Goal: Information Seeking & Learning: Find specific fact

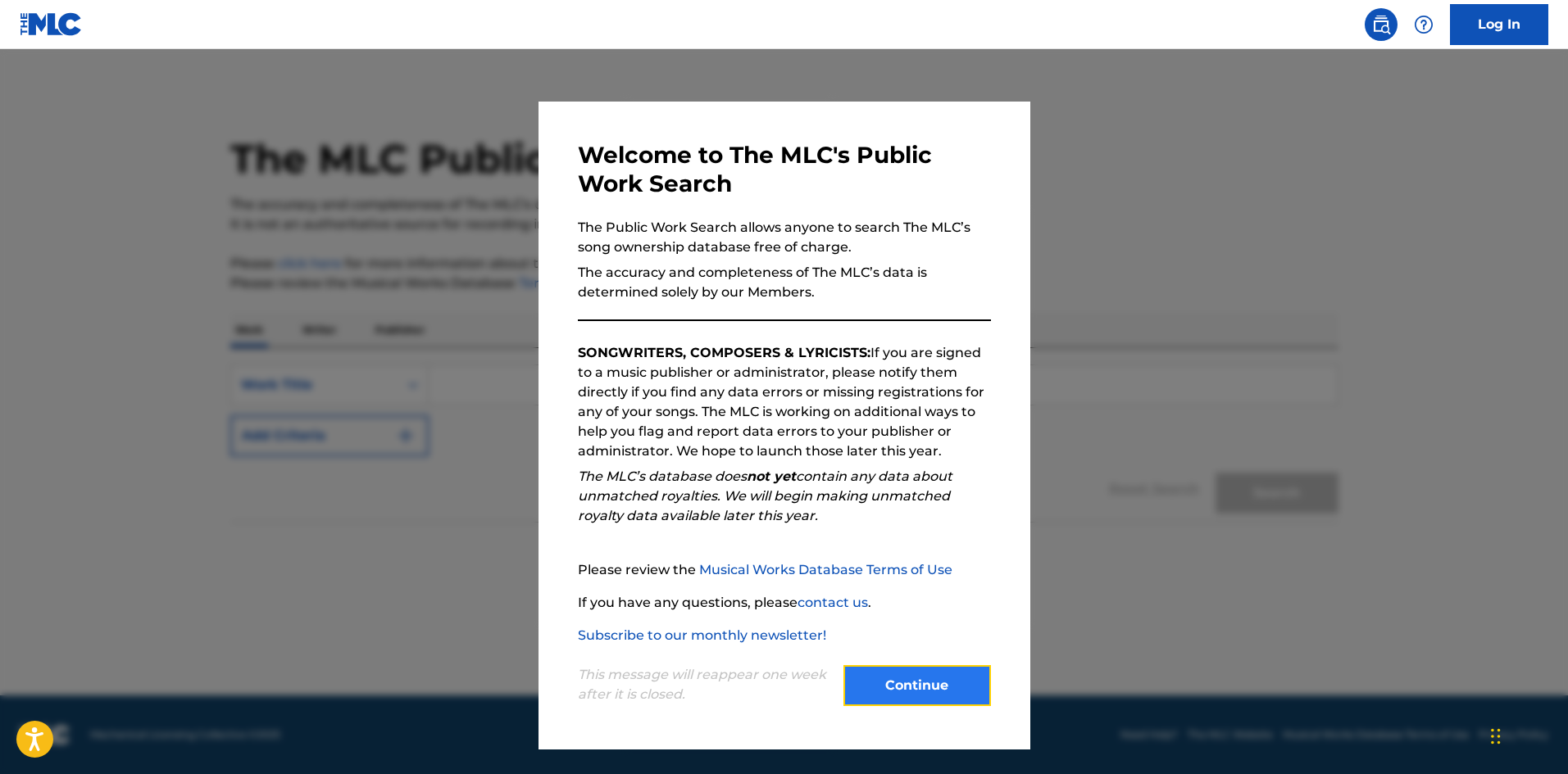
click at [884, 686] on button "Continue" at bounding box center [916, 685] width 147 height 41
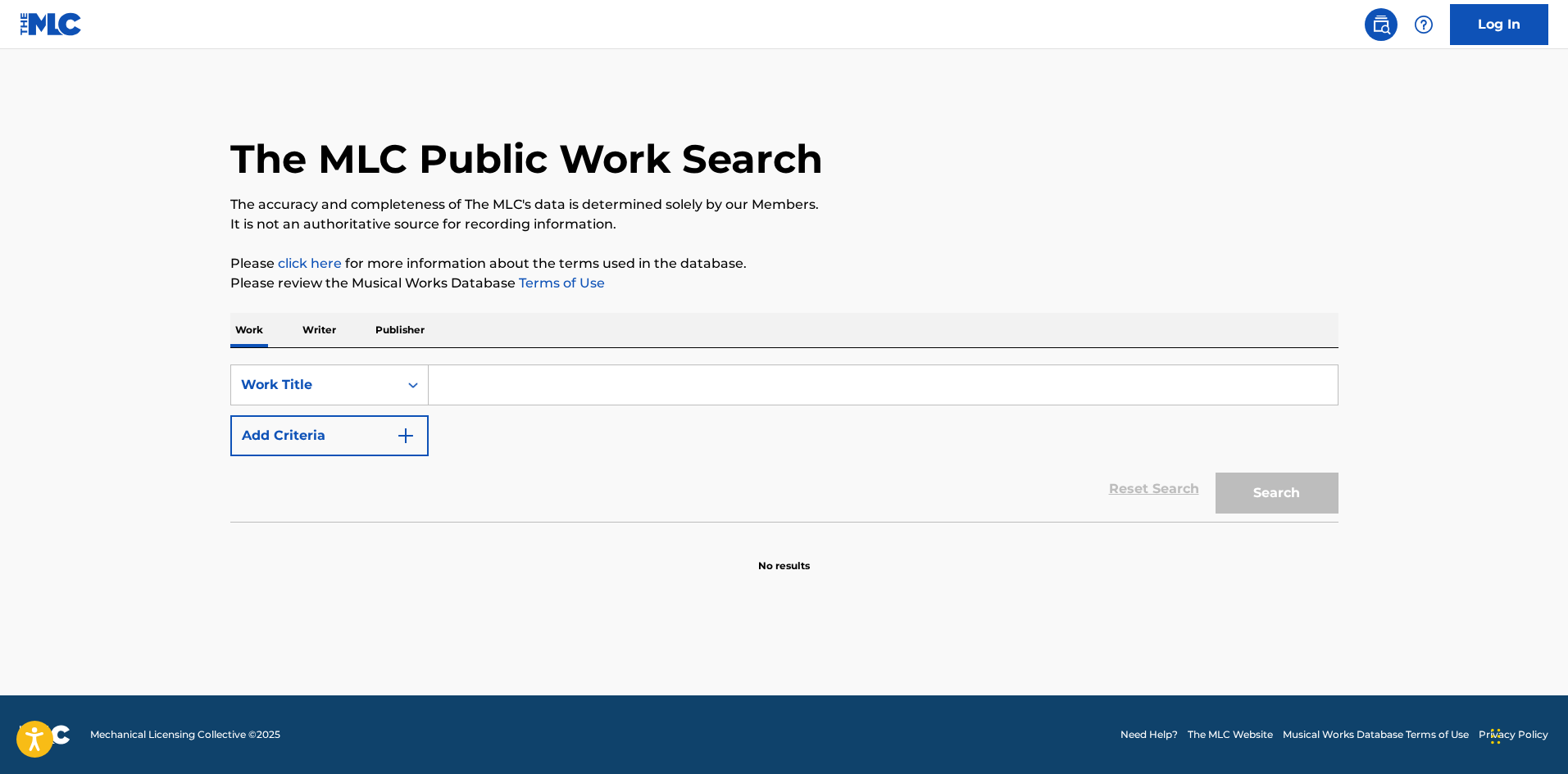
click at [565, 390] on input "Search Form" at bounding box center [883, 386] width 909 height 40
type input "yeral"
click at [316, 325] on p "Writer" at bounding box center [320, 330] width 43 height 35
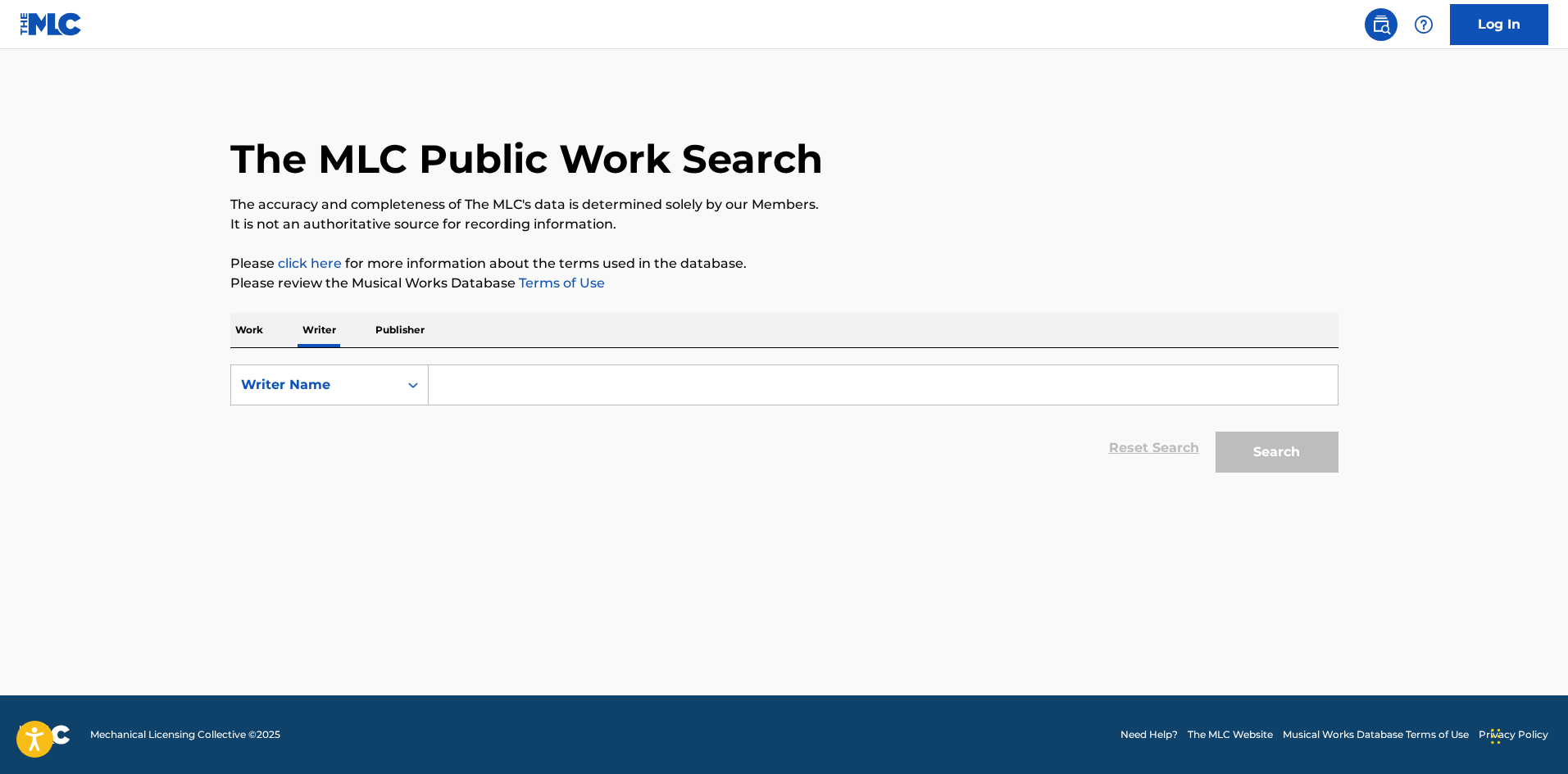
click at [556, 392] on input "Search Form" at bounding box center [883, 386] width 909 height 40
type input "Gerald steven gonzalez"
click at [1215, 432] on button "Search" at bounding box center [1277, 452] width 123 height 41
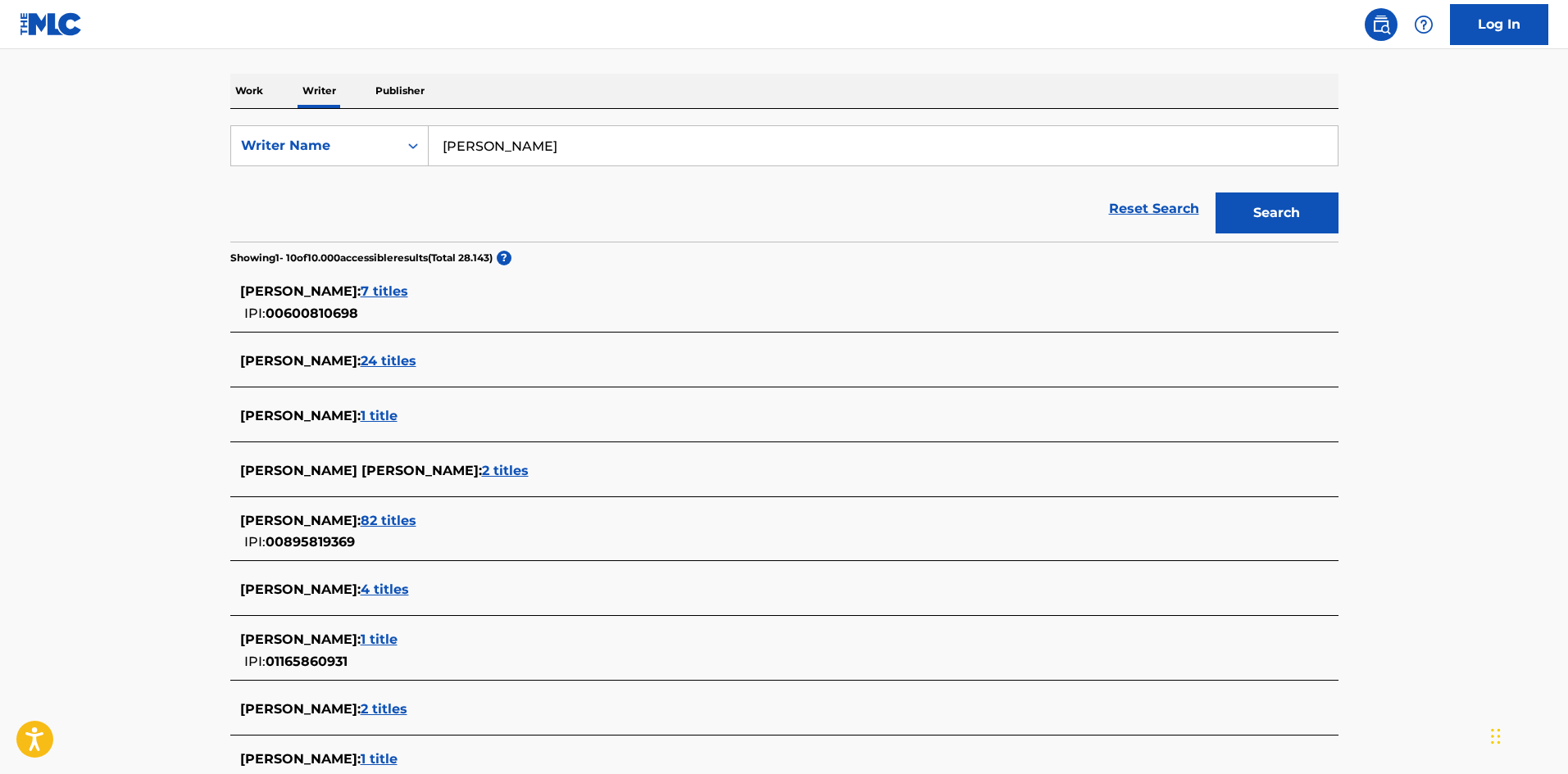
scroll to position [242, 0]
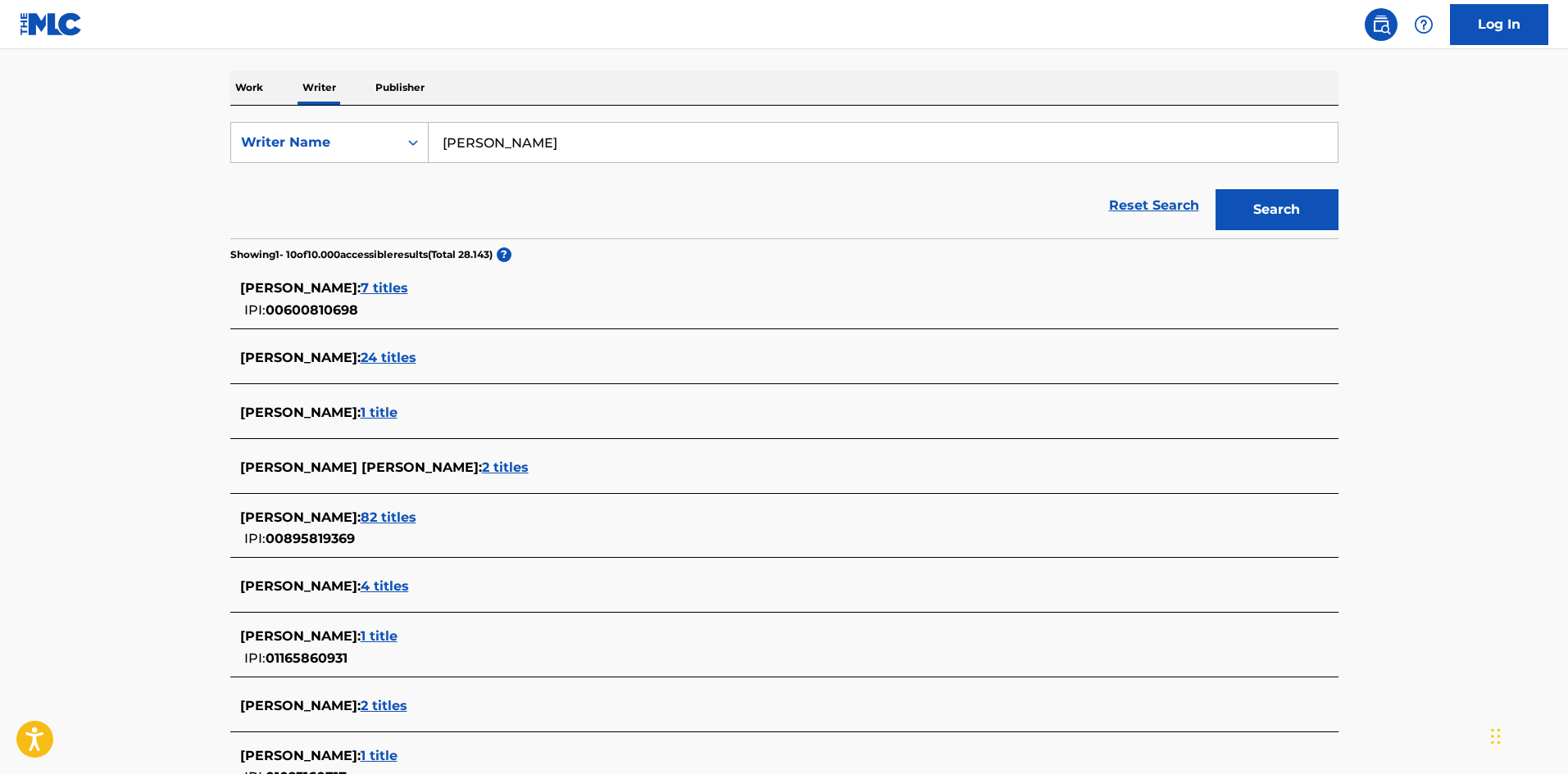
click at [417, 516] on span "82 titles" at bounding box center [388, 518] width 56 height 16
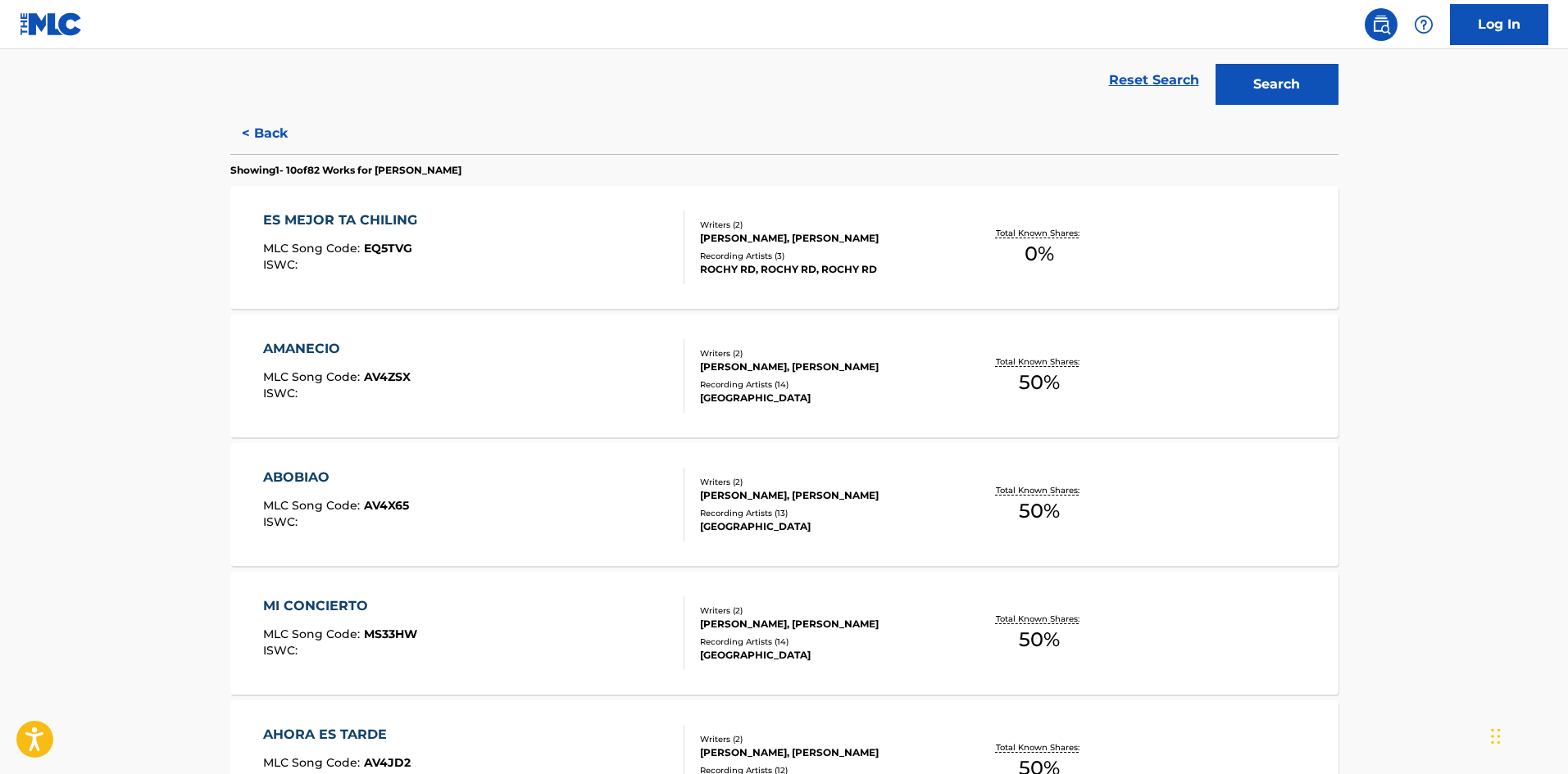
scroll to position [367, 0]
click at [309, 478] on div "ABOBIAO" at bounding box center [336, 479] width 146 height 20
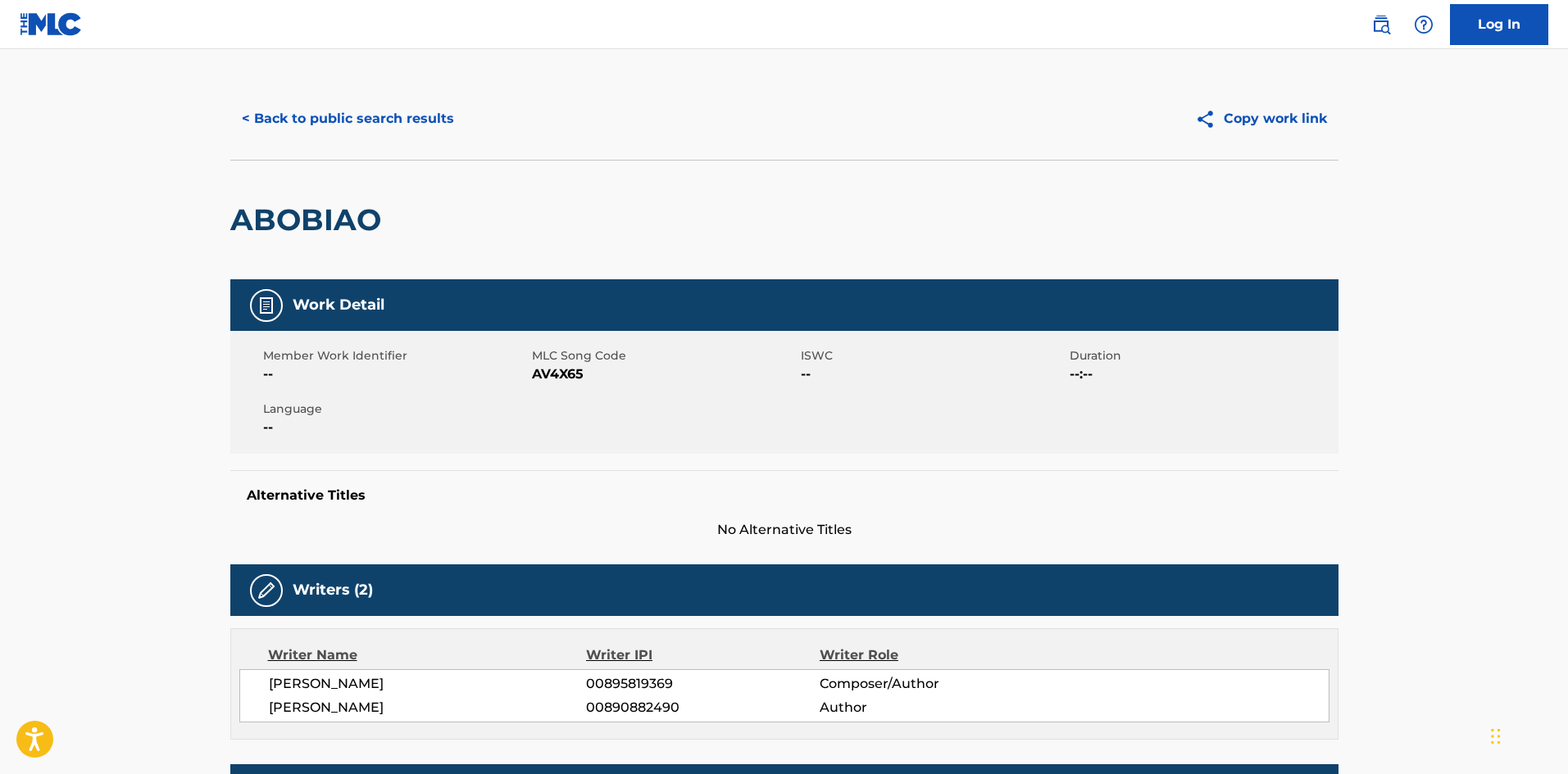
scroll to position [4, 0]
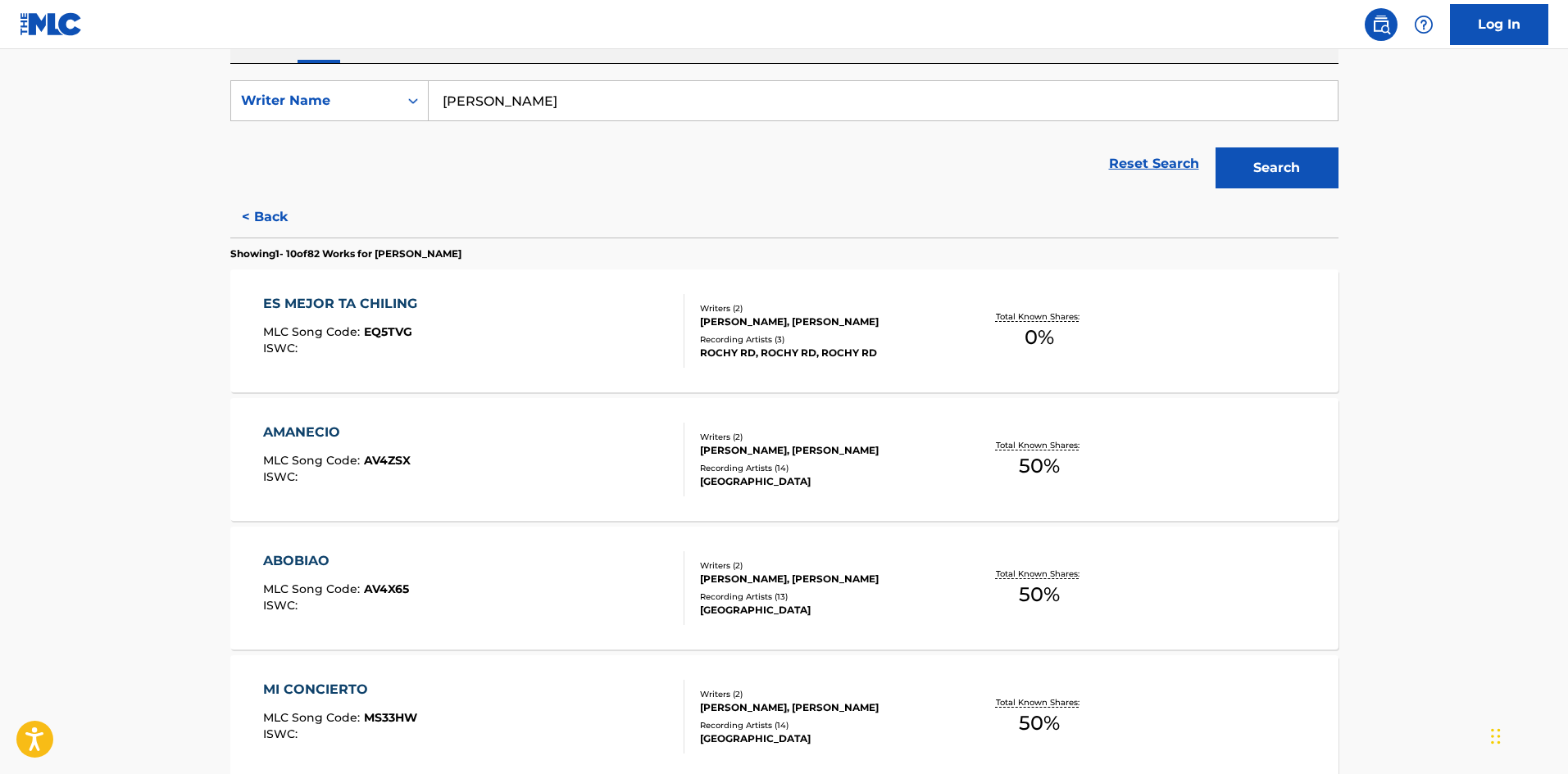
scroll to position [285, 0]
click at [322, 256] on p "Showing 1 - 10 of 82 Works for GERALD STEVEN GONZALEZ" at bounding box center [345, 254] width 231 height 15
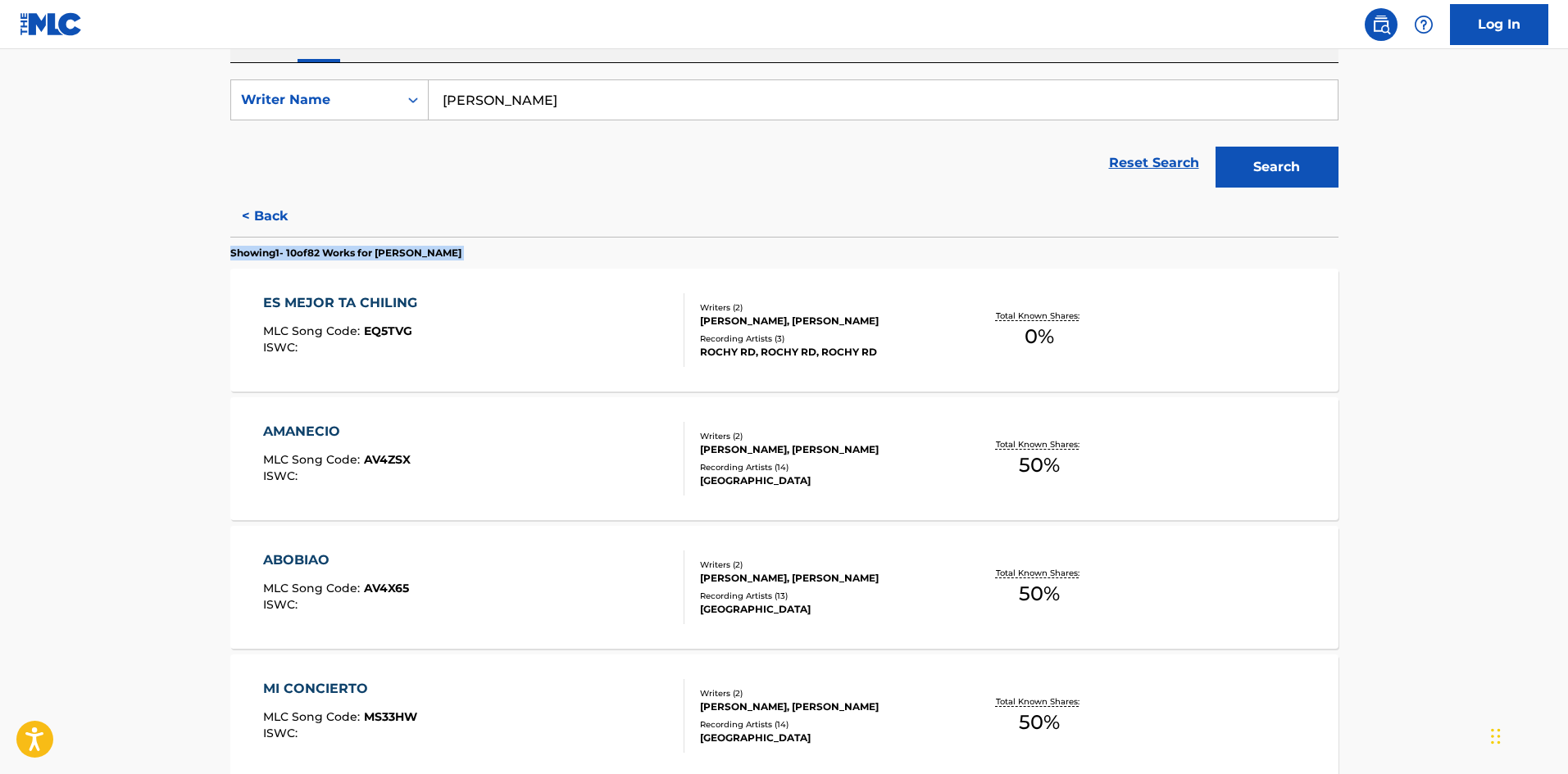
click at [322, 256] on p "Showing 1 - 10 of 82 Works for GERALD STEVEN GONZALEZ" at bounding box center [345, 254] width 231 height 15
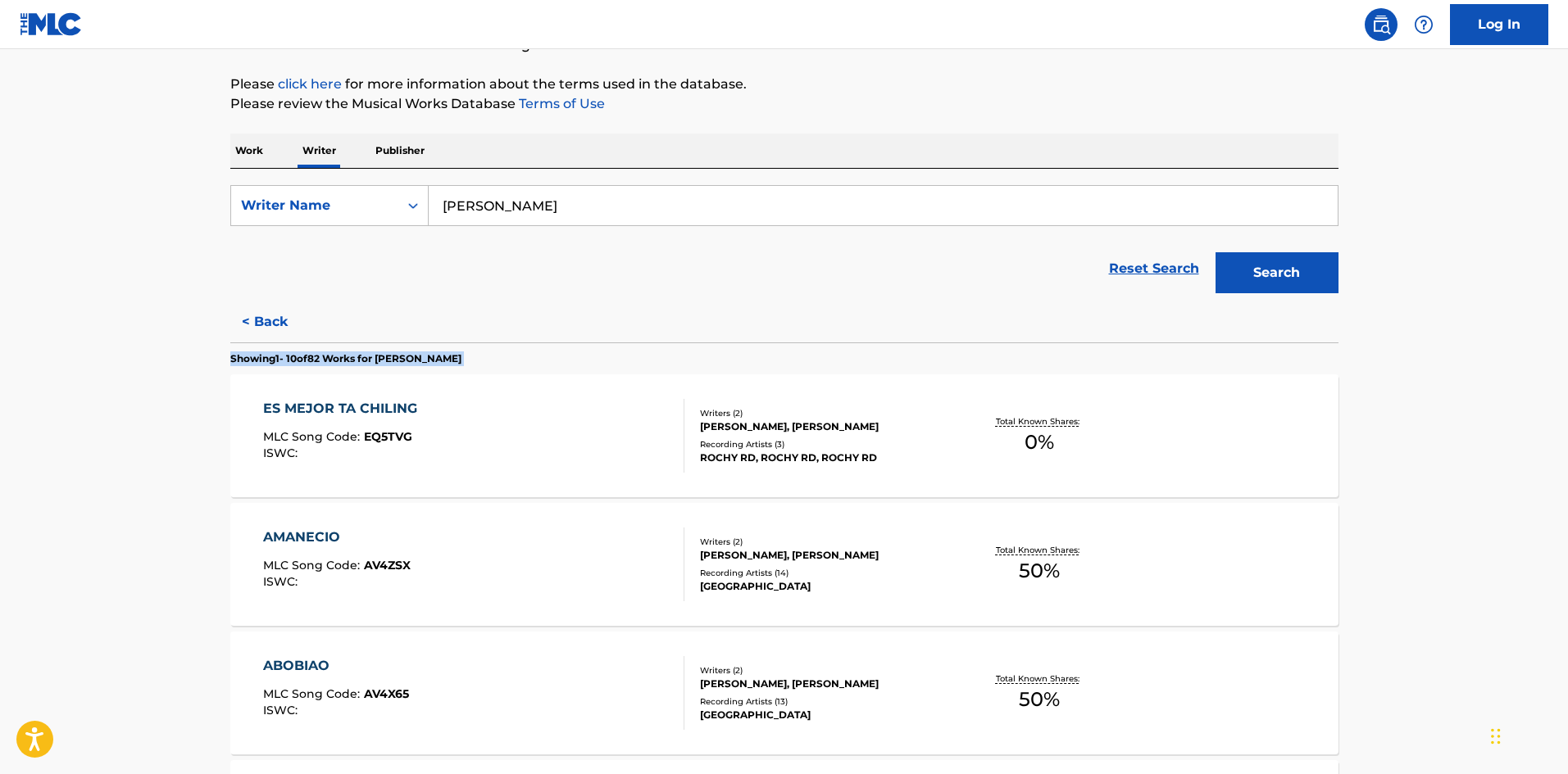
scroll to position [178, 0]
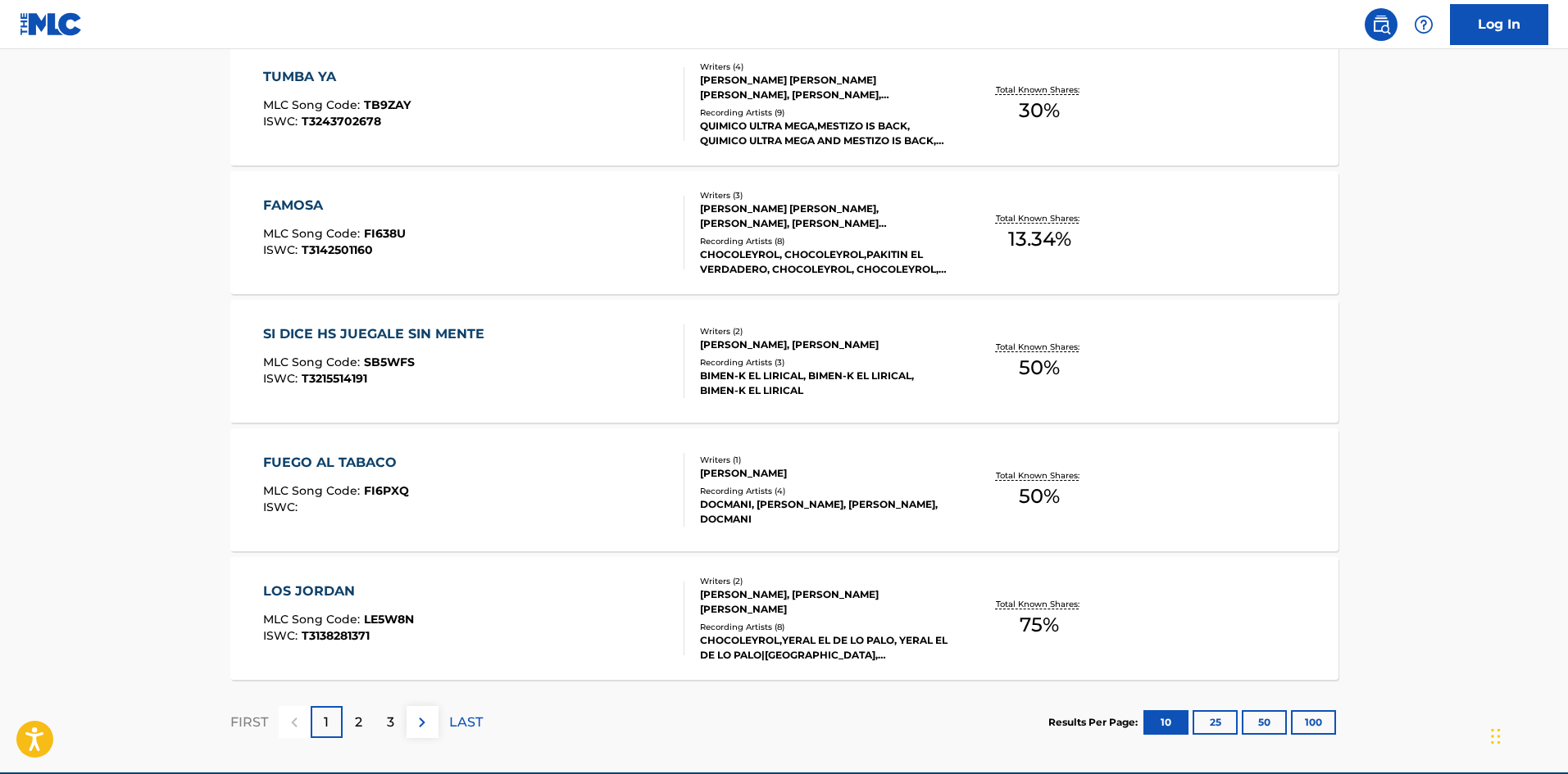
scroll to position [1231, 0]
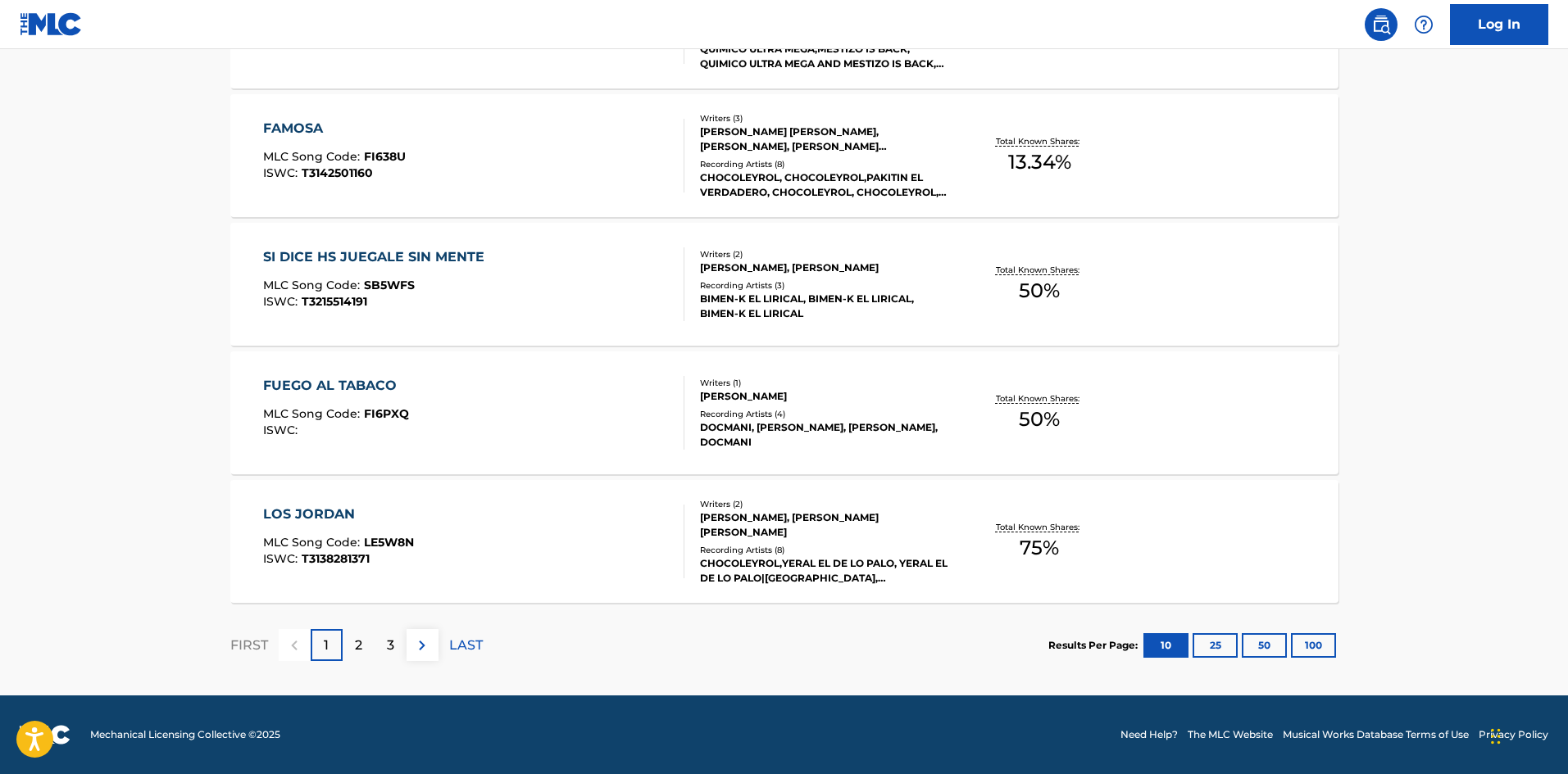
click at [741, 519] on div "GERALD STEVEN GONZALEZ, MANUEL ANTONIO LETA SALAS" at bounding box center [823, 525] width 248 height 29
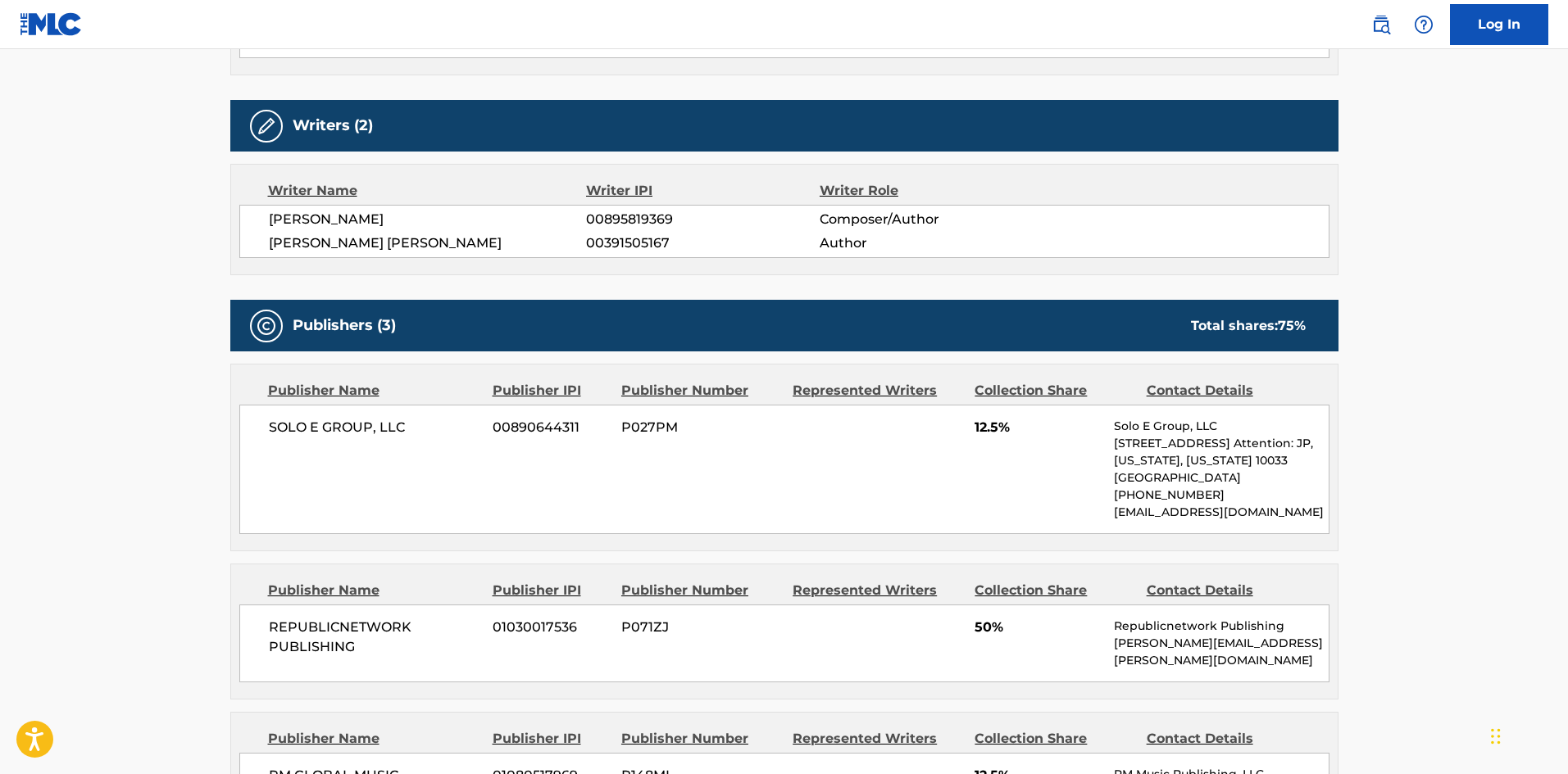
scroll to position [620, 0]
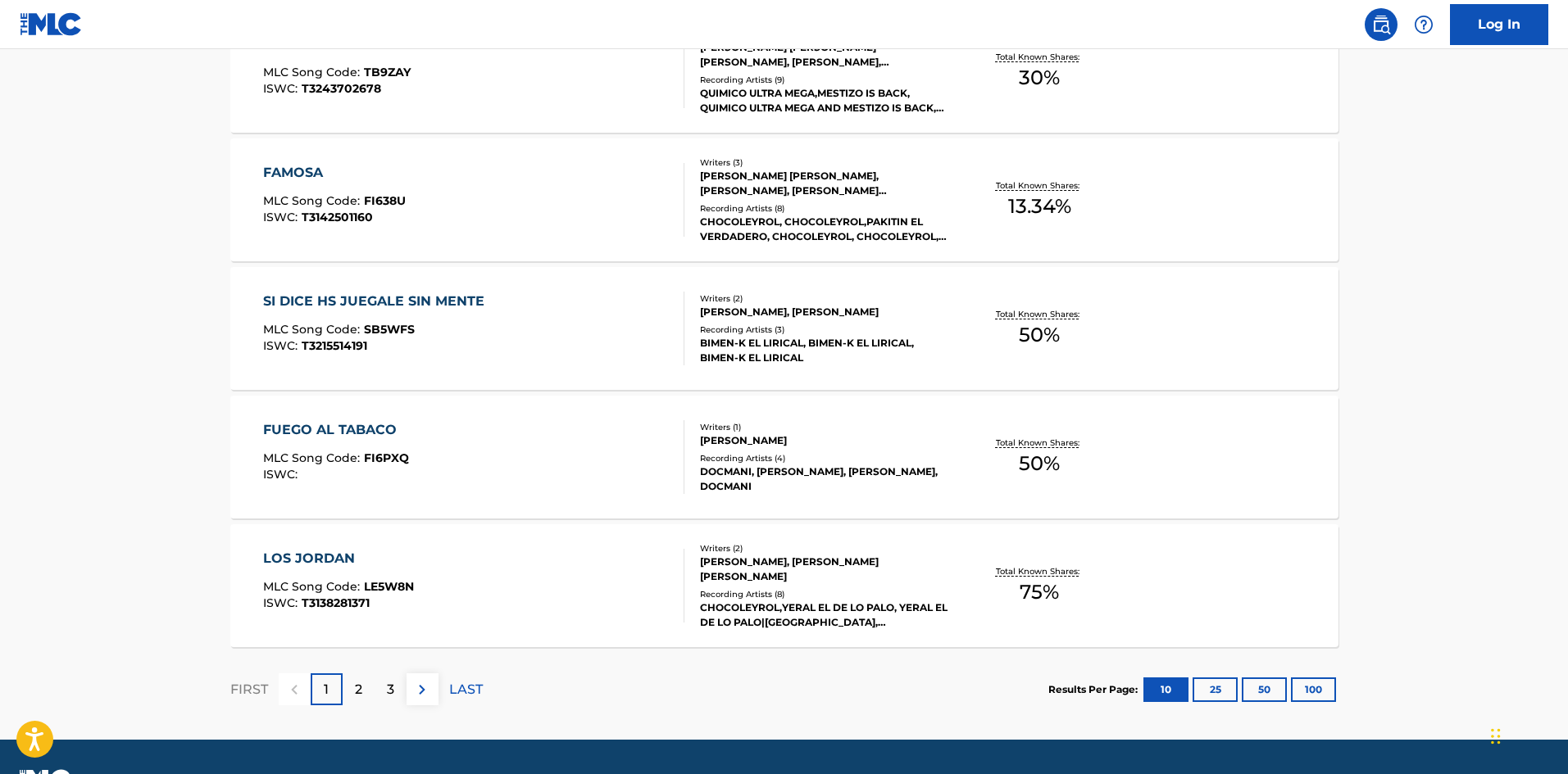
scroll to position [1231, 0]
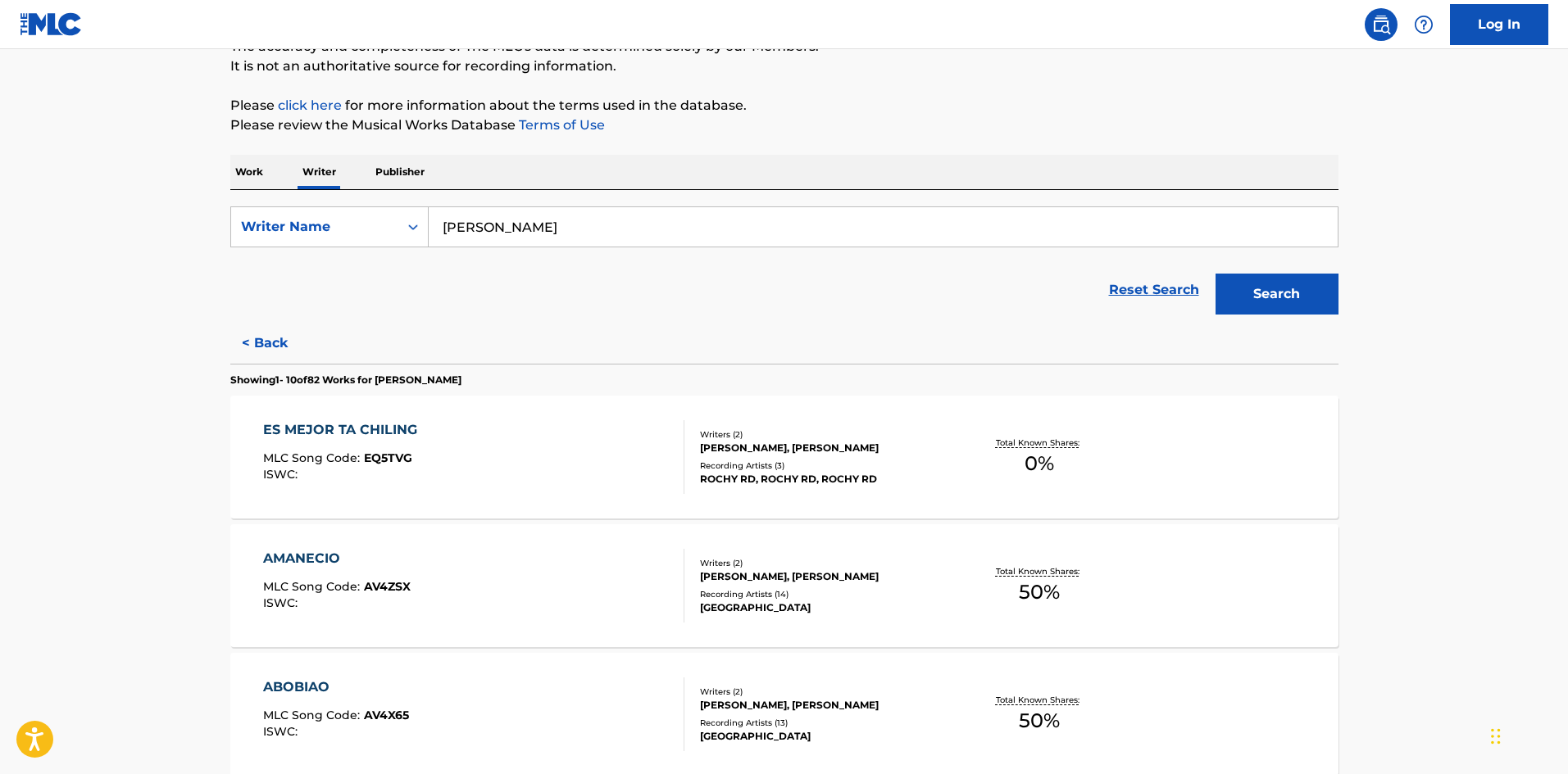
scroll to position [157, 0]
click at [386, 381] on p "Showing 1 - 10 of 82 Works for GERALD STEVEN GONZALEZ" at bounding box center [345, 381] width 231 height 15
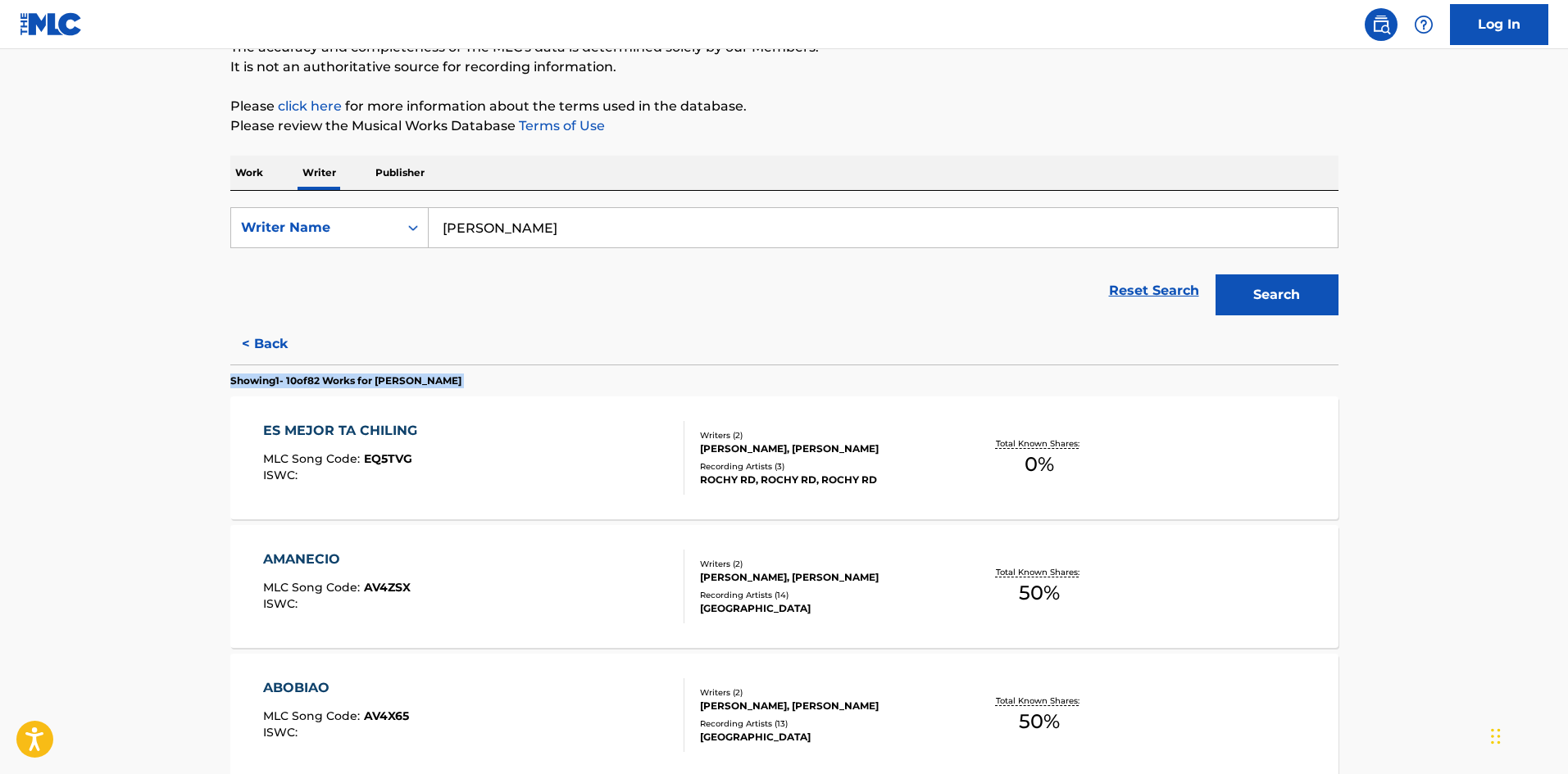
click at [386, 381] on p "Showing 1 - 10 of 82 Works for GERALD STEVEN GONZALEZ" at bounding box center [345, 381] width 231 height 15
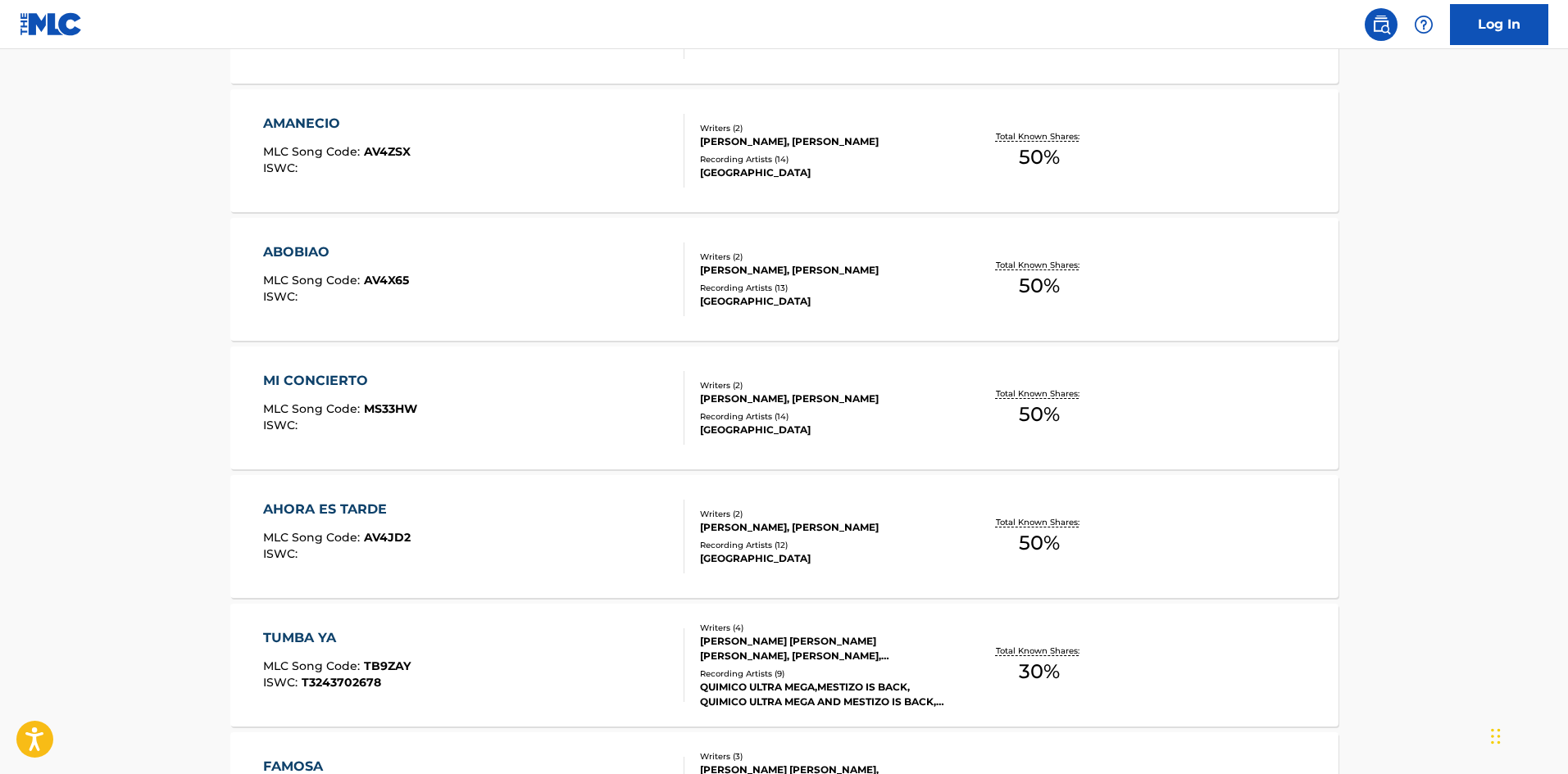
scroll to position [594, 0]
click at [127, 434] on main "The MLC Public Work Search The accuracy and completeness of The MLC's data is d…" at bounding box center [784, 394] width 1568 height 1878
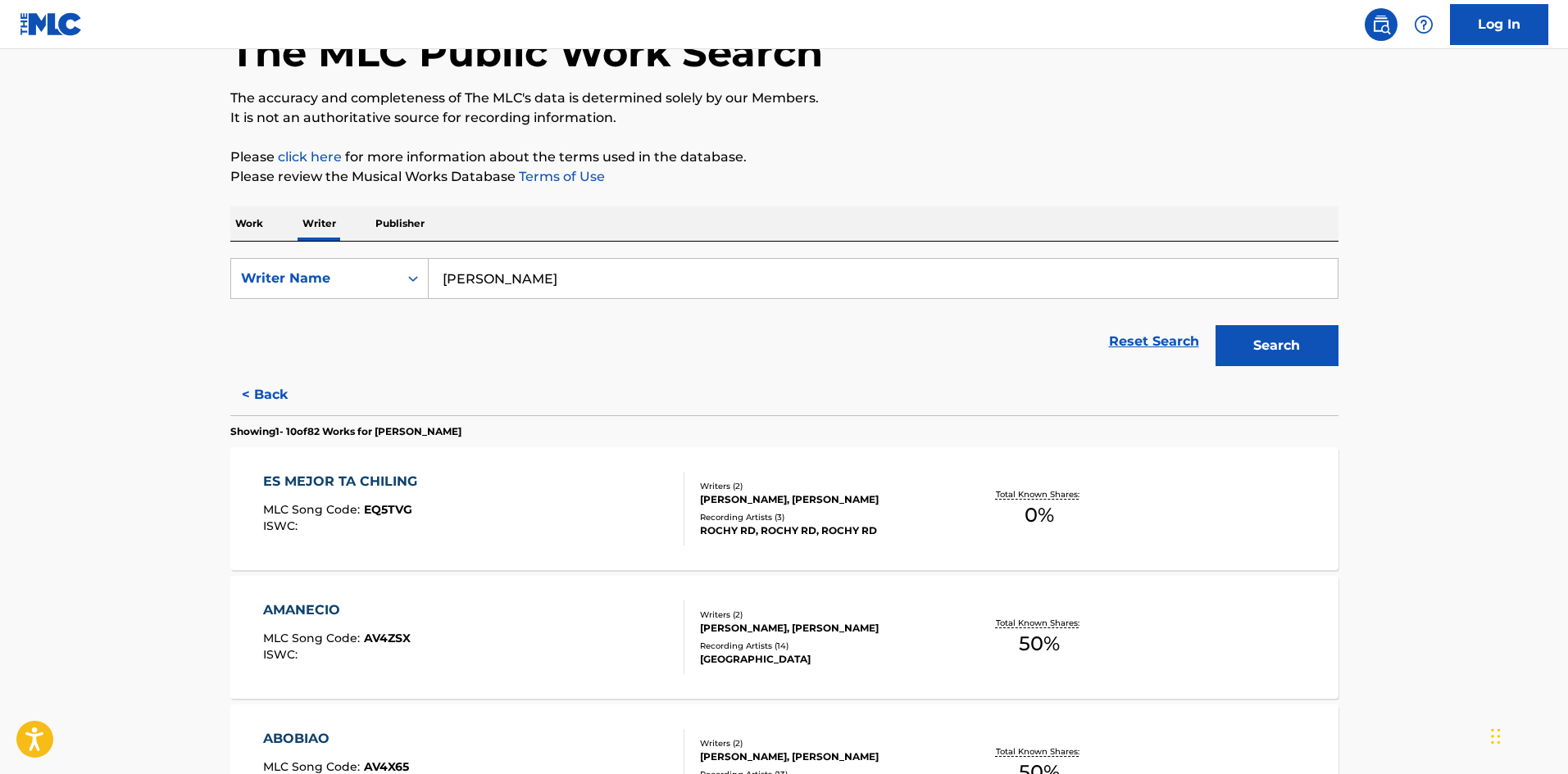
scroll to position [0, 0]
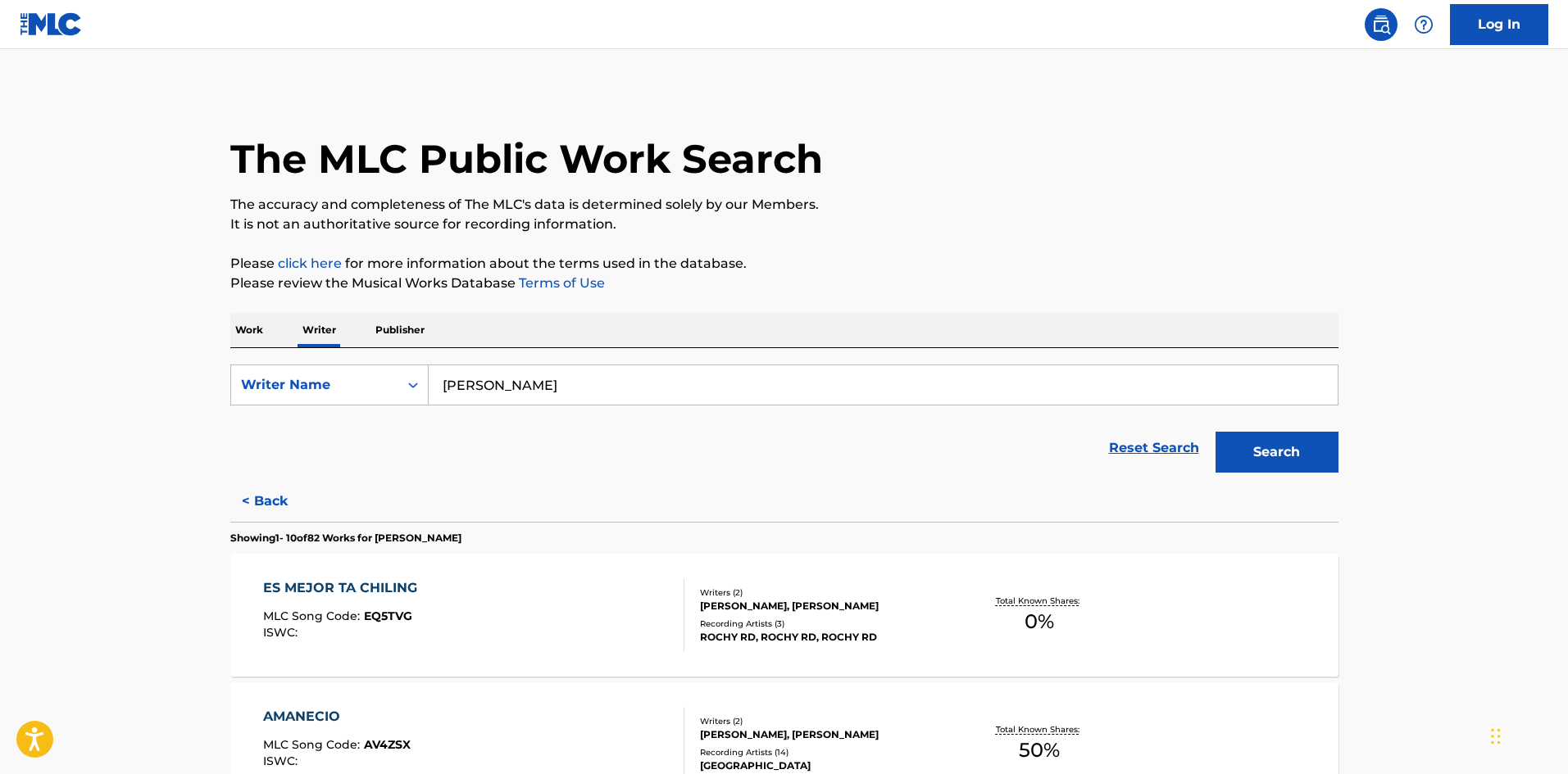
click at [272, 163] on h1 "The MLC Public Work Search" at bounding box center [526, 159] width 592 height 49
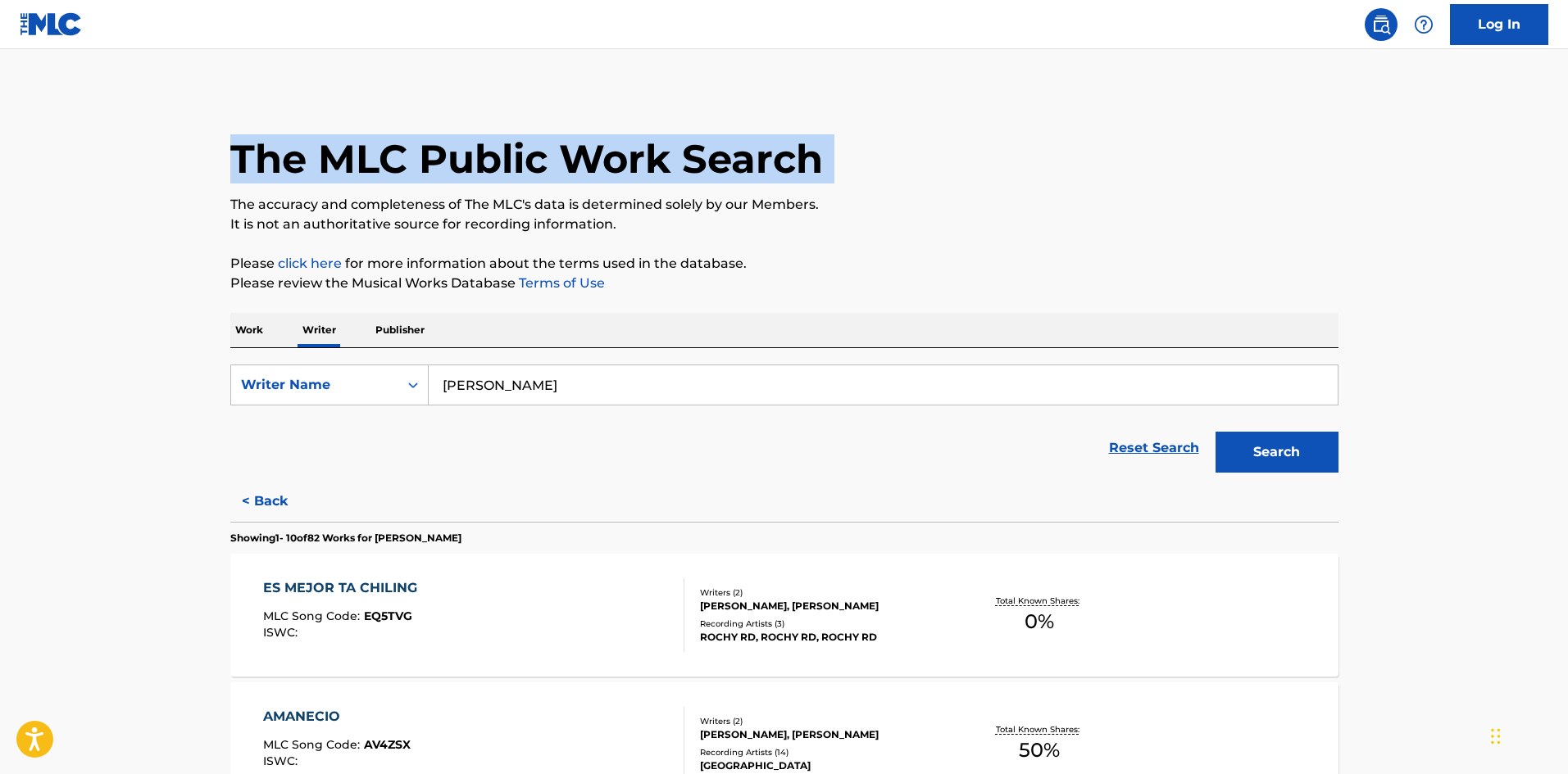
click at [272, 163] on h1 "The MLC Public Work Search" at bounding box center [526, 159] width 592 height 49
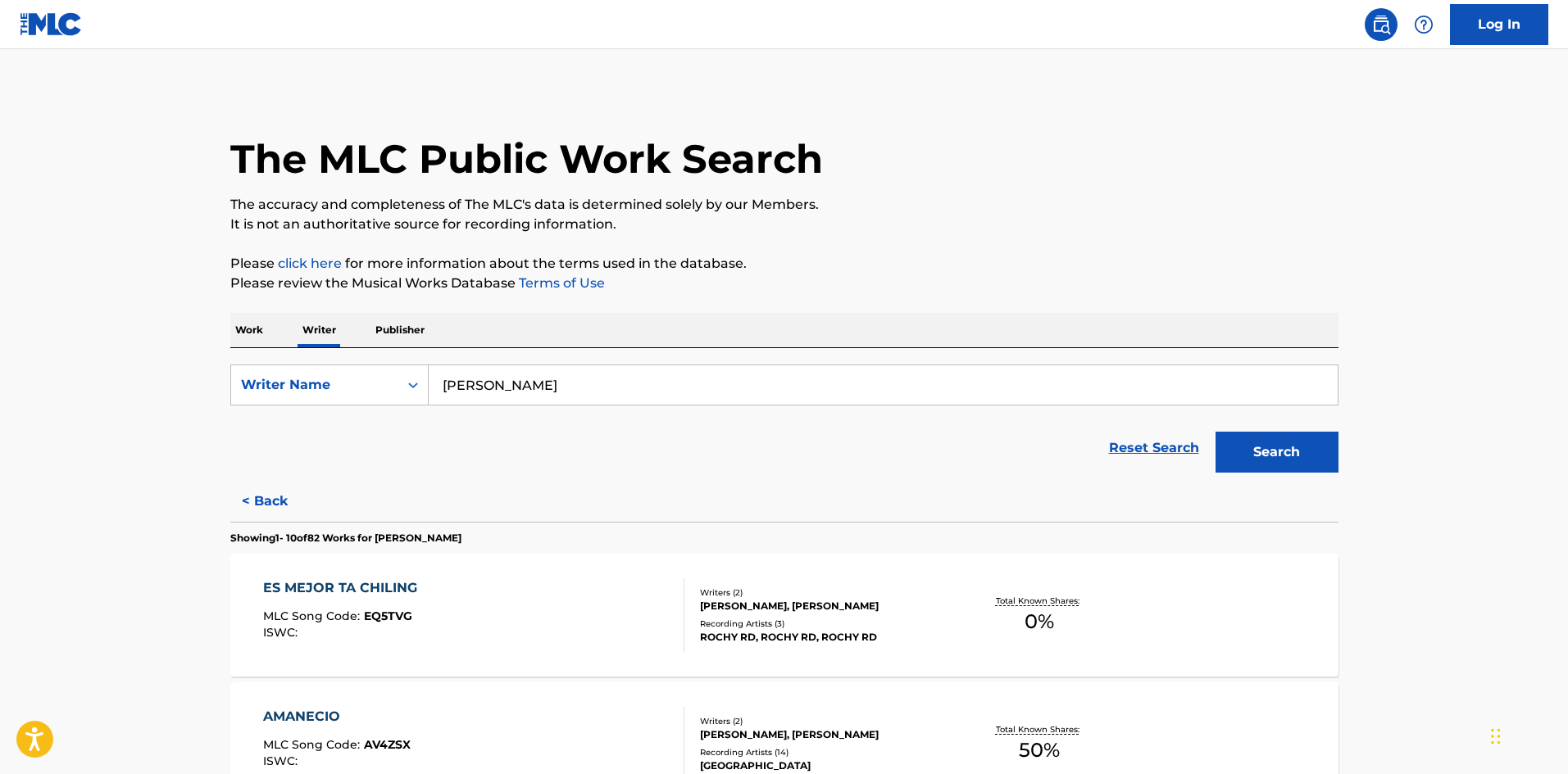
click at [272, 163] on h1 "The MLC Public Work Search" at bounding box center [526, 159] width 592 height 49
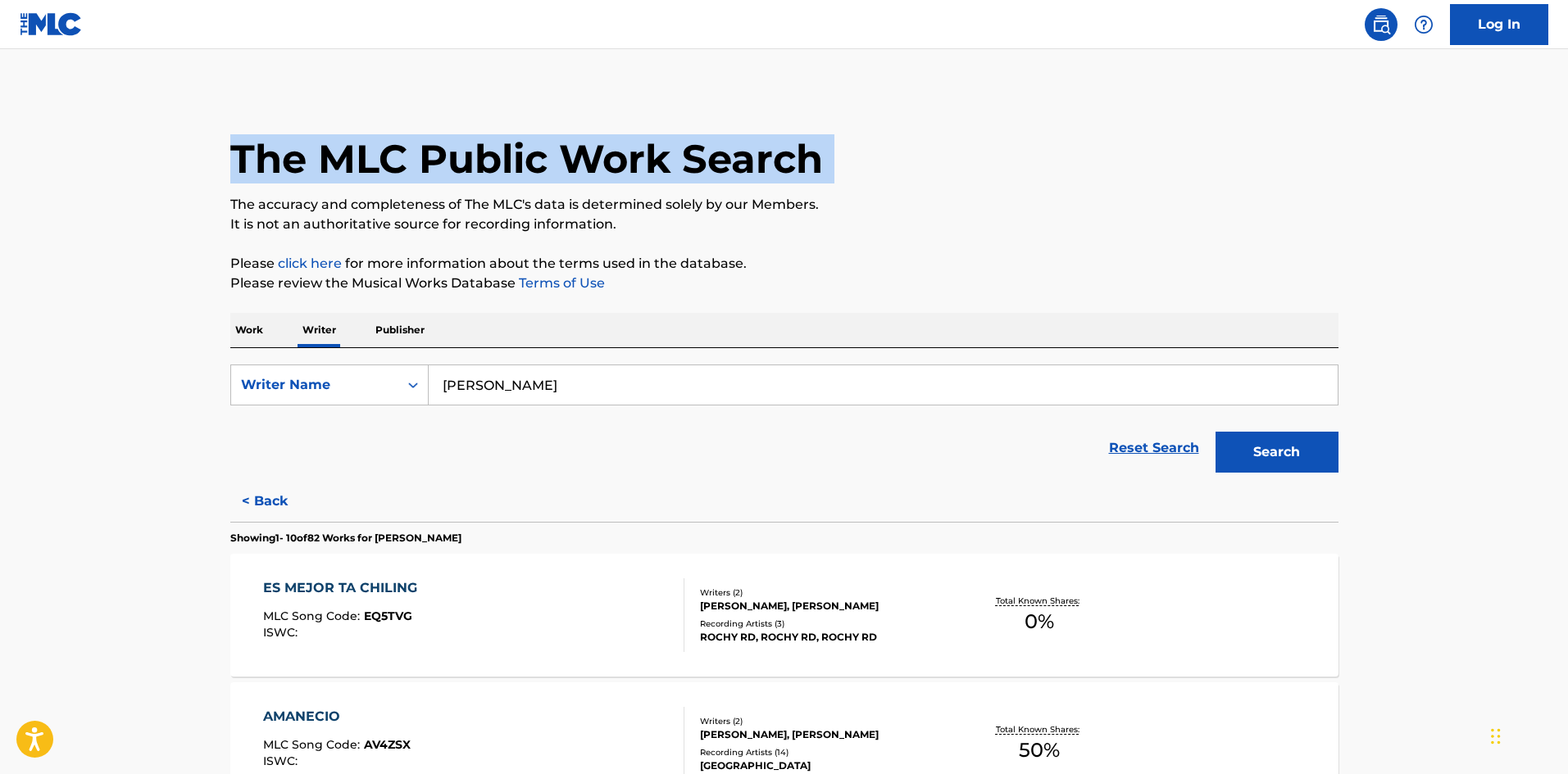
click at [272, 163] on h1 "The MLC Public Work Search" at bounding box center [526, 159] width 592 height 49
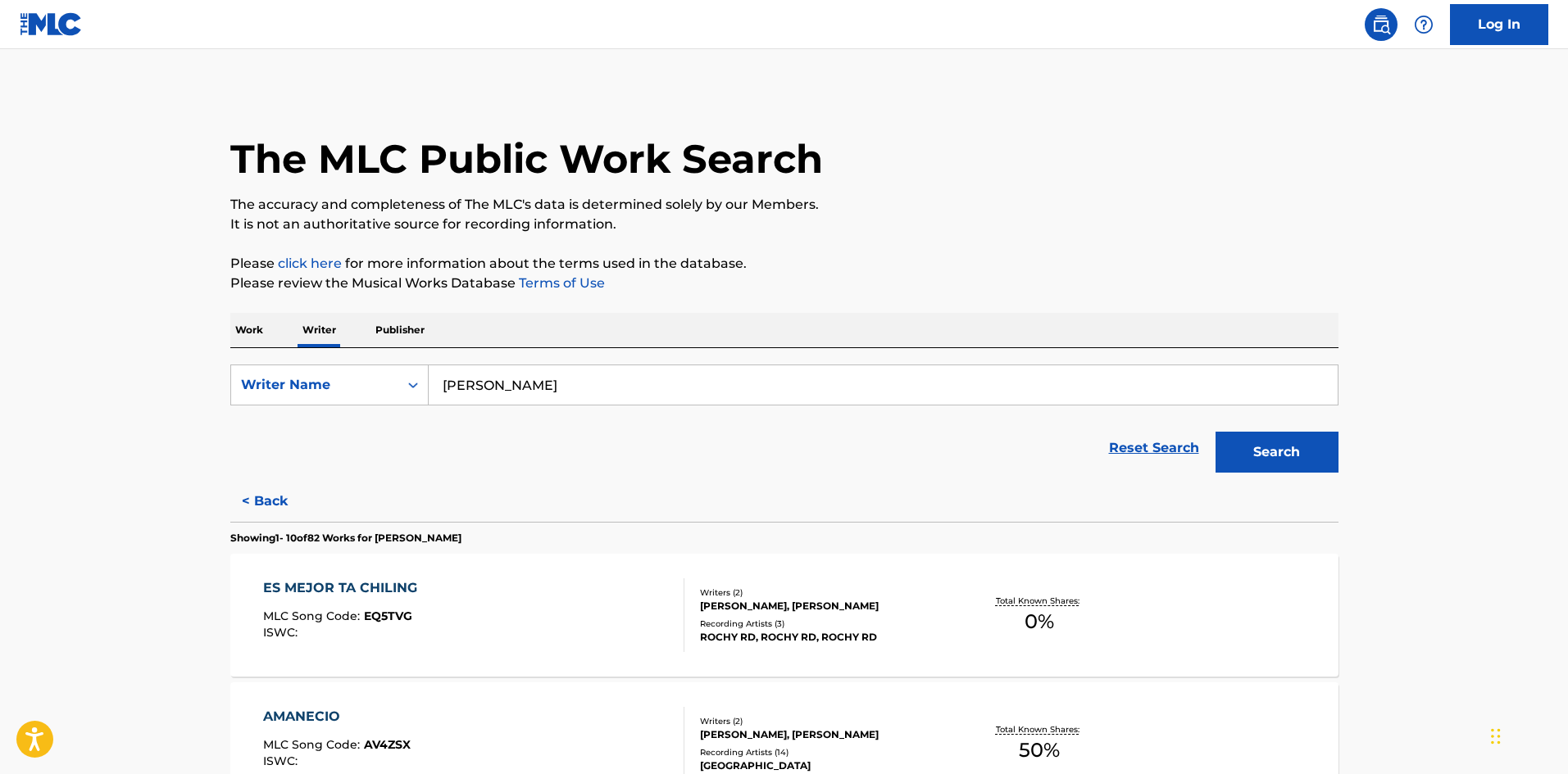
click at [473, 382] on input "Gerald steven gonzalez" at bounding box center [883, 386] width 909 height 40
click at [252, 327] on p "Work" at bounding box center [249, 330] width 38 height 35
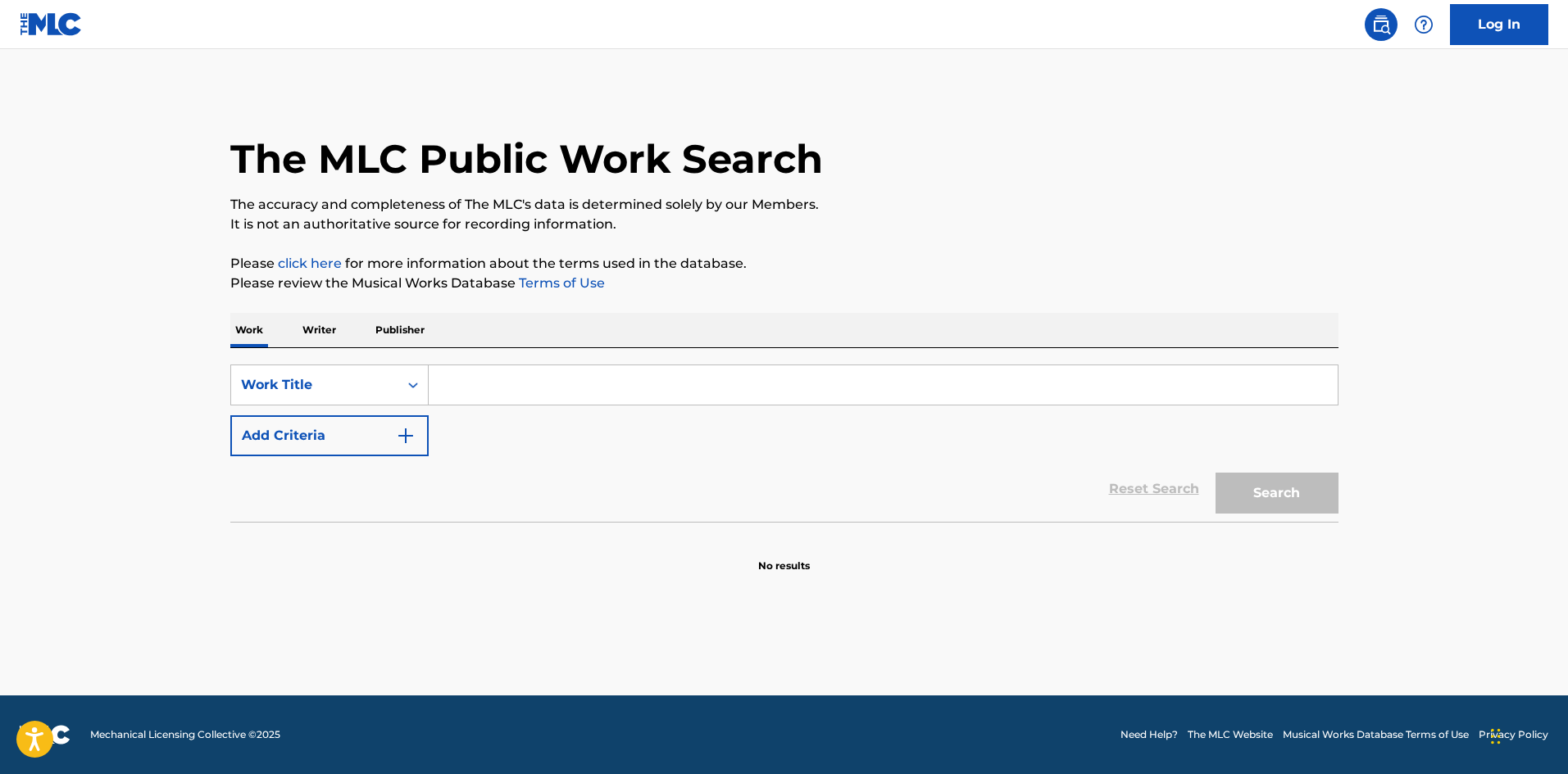
click at [472, 381] on input "Search Form" at bounding box center [883, 386] width 909 height 40
click at [472, 389] on input "Search Form" at bounding box center [883, 386] width 909 height 40
drag, startPoint x: 436, startPoint y: 465, endPoint x: 476, endPoint y: 383, distance: 91.2
click at [476, 383] on form "SearchWithCriteriab9a868cd-3c2b-43a5-bd67-18ed7fe30624 Work Title Add Criteria …" at bounding box center [784, 443] width 1108 height 157
click at [476, 383] on input "Search Form" at bounding box center [883, 386] width 909 height 40
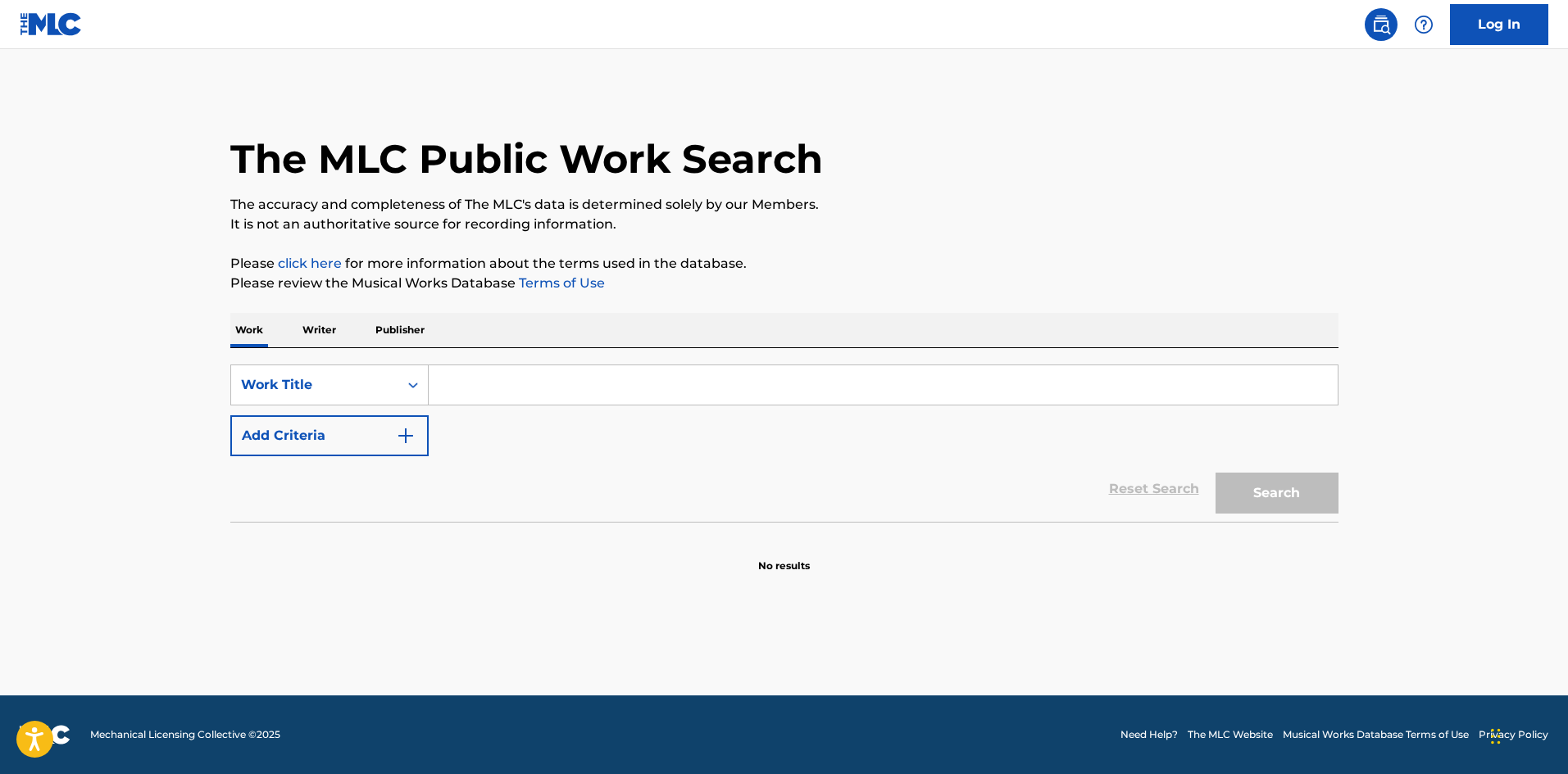
click at [454, 398] on input "Search Form" at bounding box center [883, 386] width 909 height 40
click at [417, 275] on p "Please review the Musical Works Database Terms of Use" at bounding box center [784, 283] width 1108 height 20
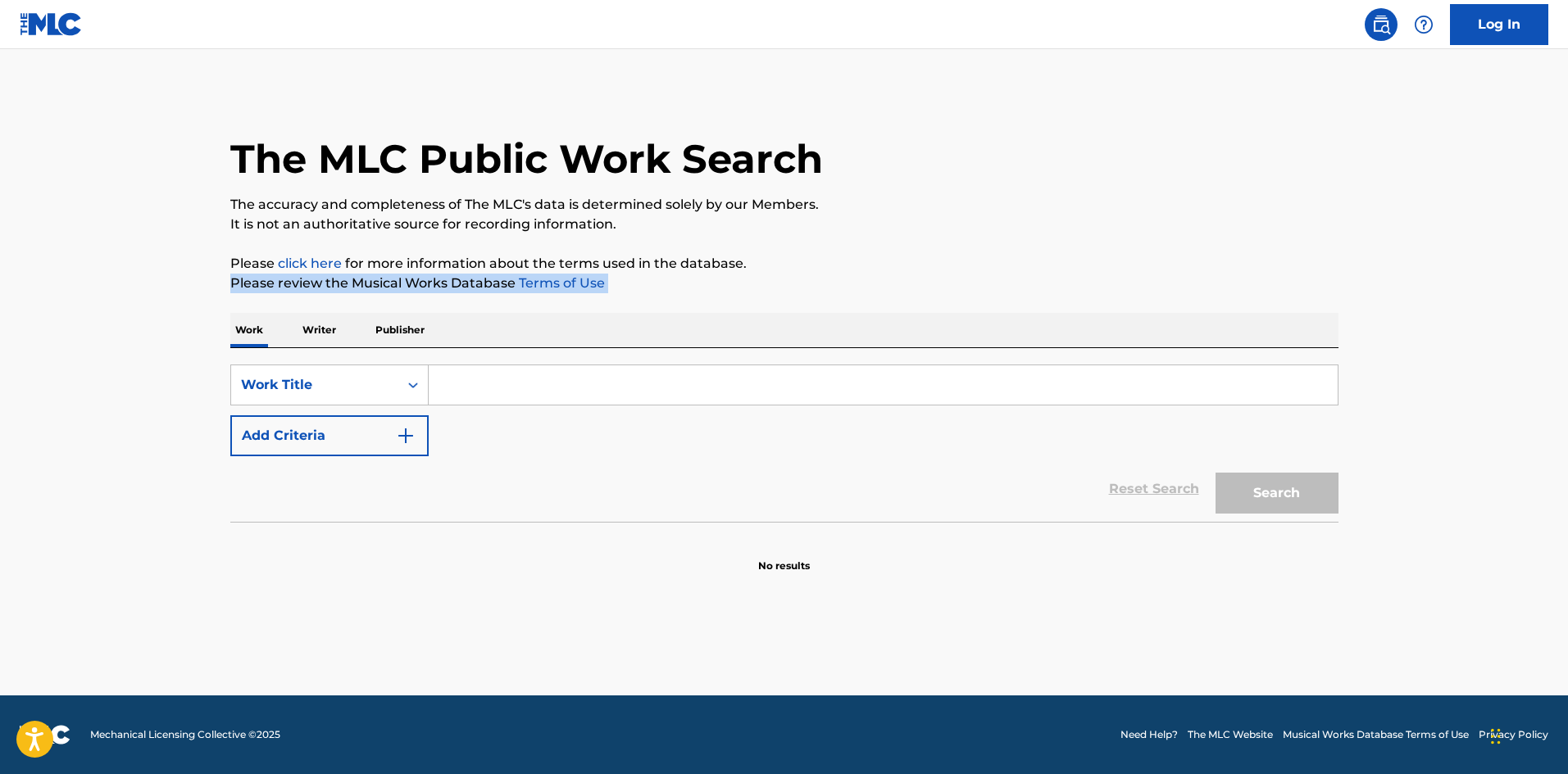
click at [417, 275] on p "Please review the Musical Works Database Terms of Use" at bounding box center [784, 283] width 1108 height 20
click at [409, 245] on div "The MLC Public Work Search The accuracy and completeness of The MLC's data is d…" at bounding box center [784, 332] width 1147 height 484
click at [474, 386] on input "Search Form" at bounding box center [883, 386] width 909 height 40
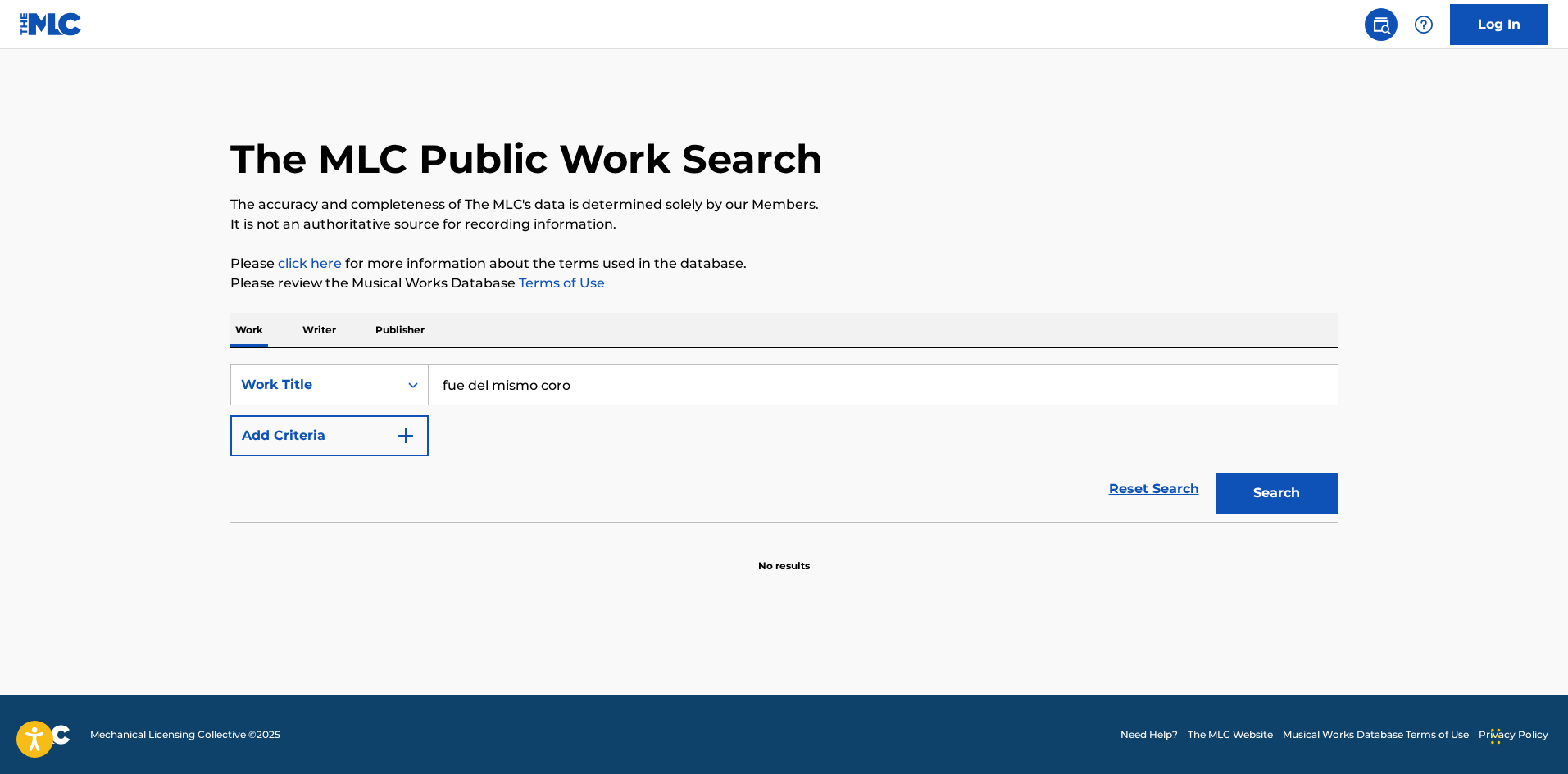
click at [1215, 473] on button "Search" at bounding box center [1277, 493] width 123 height 41
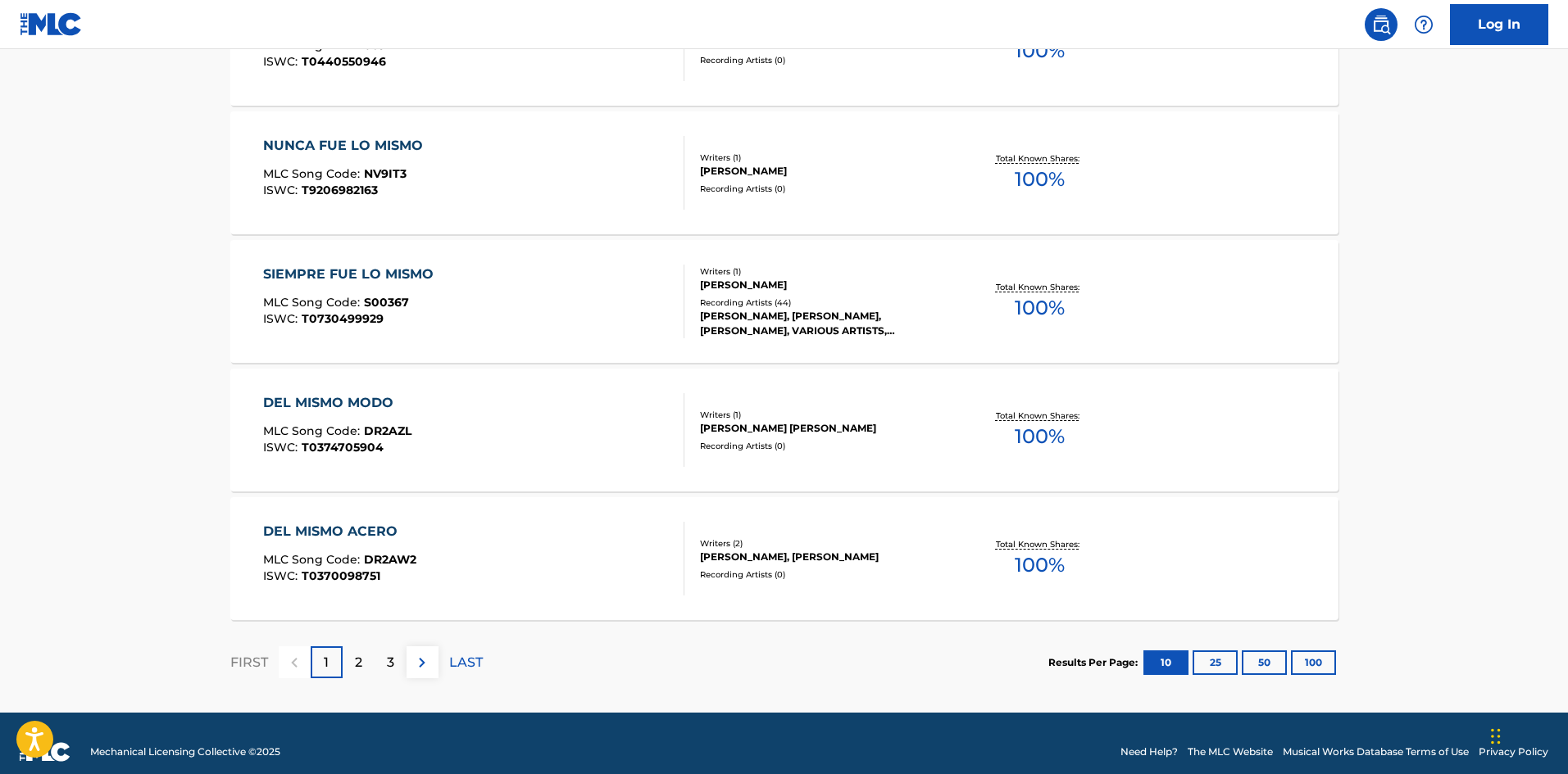
scroll to position [1215, 0]
click at [357, 664] on p "2" at bounding box center [358, 662] width 8 height 20
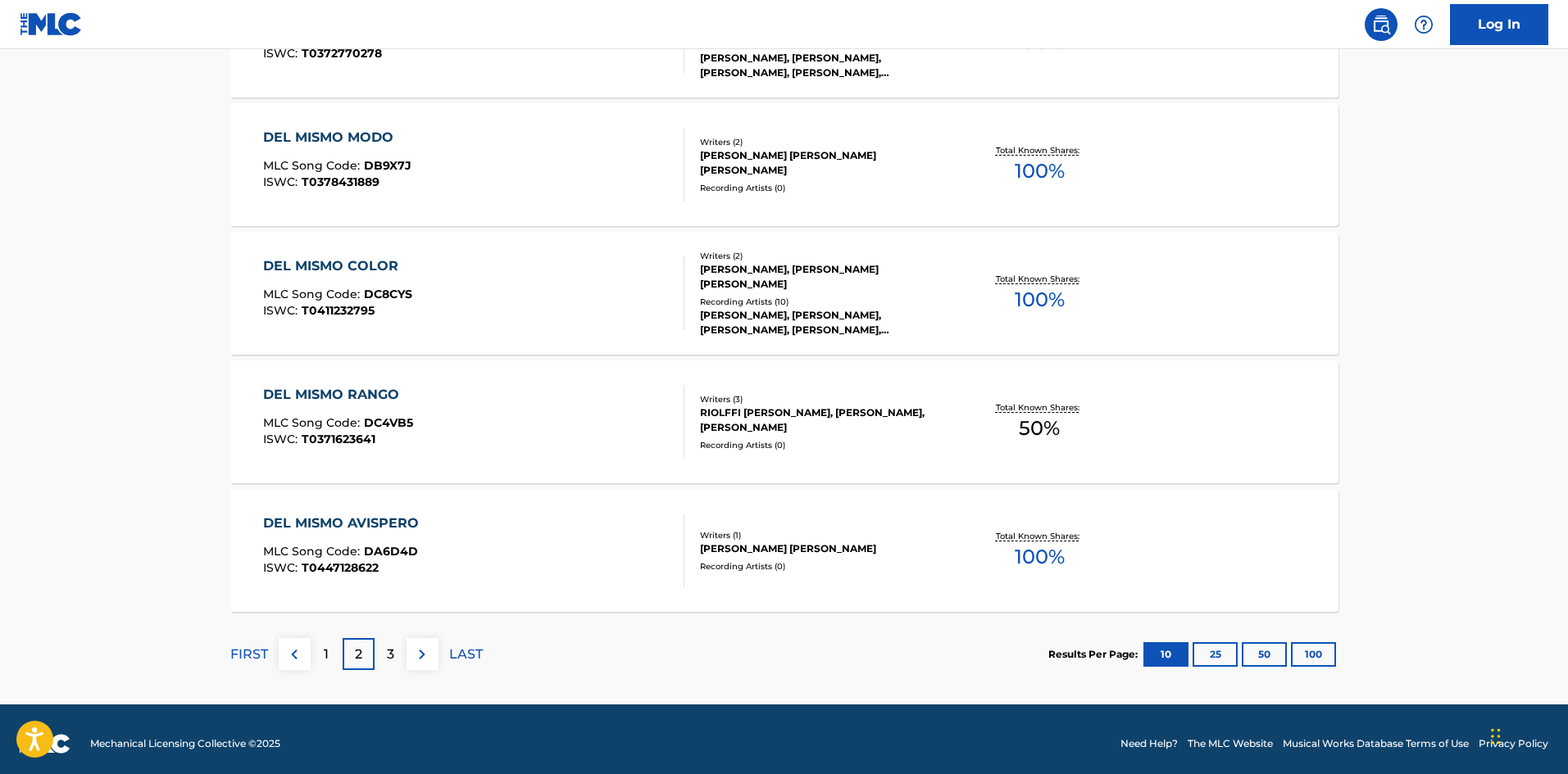
scroll to position [1231, 0]
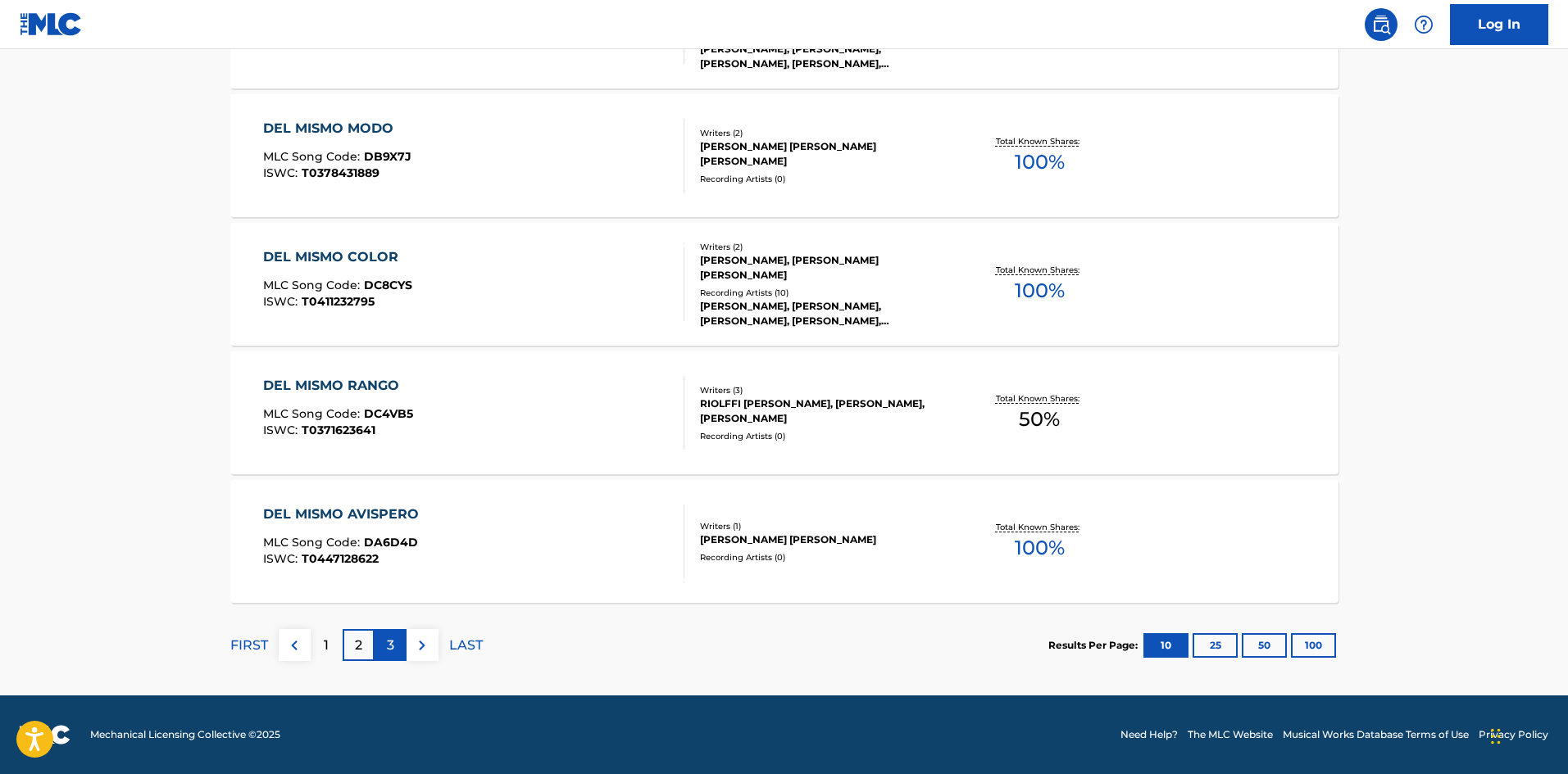
click at [384, 645] on div "3" at bounding box center [390, 646] width 32 height 32
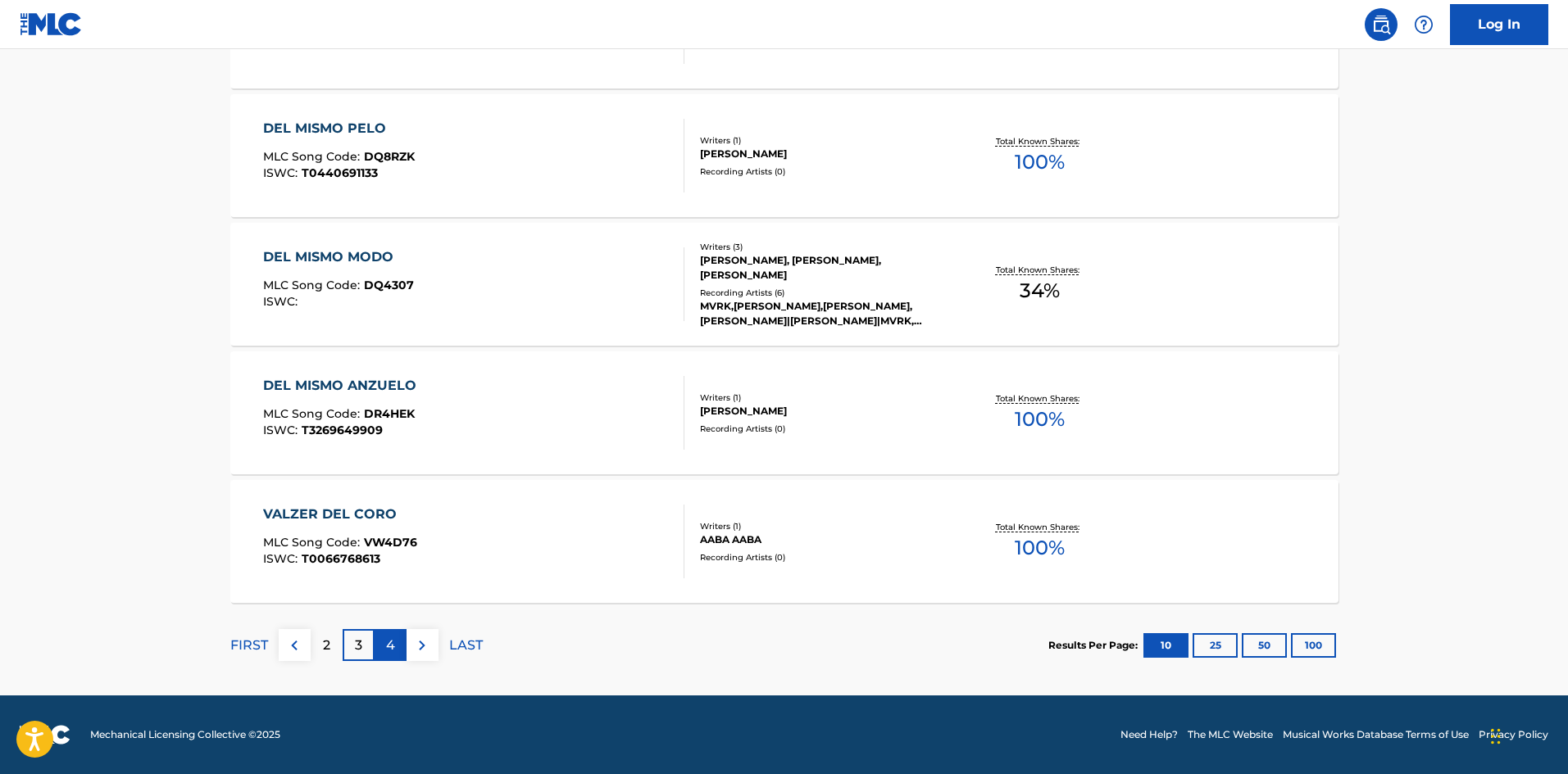
click at [389, 645] on p "4" at bounding box center [390, 646] width 9 height 20
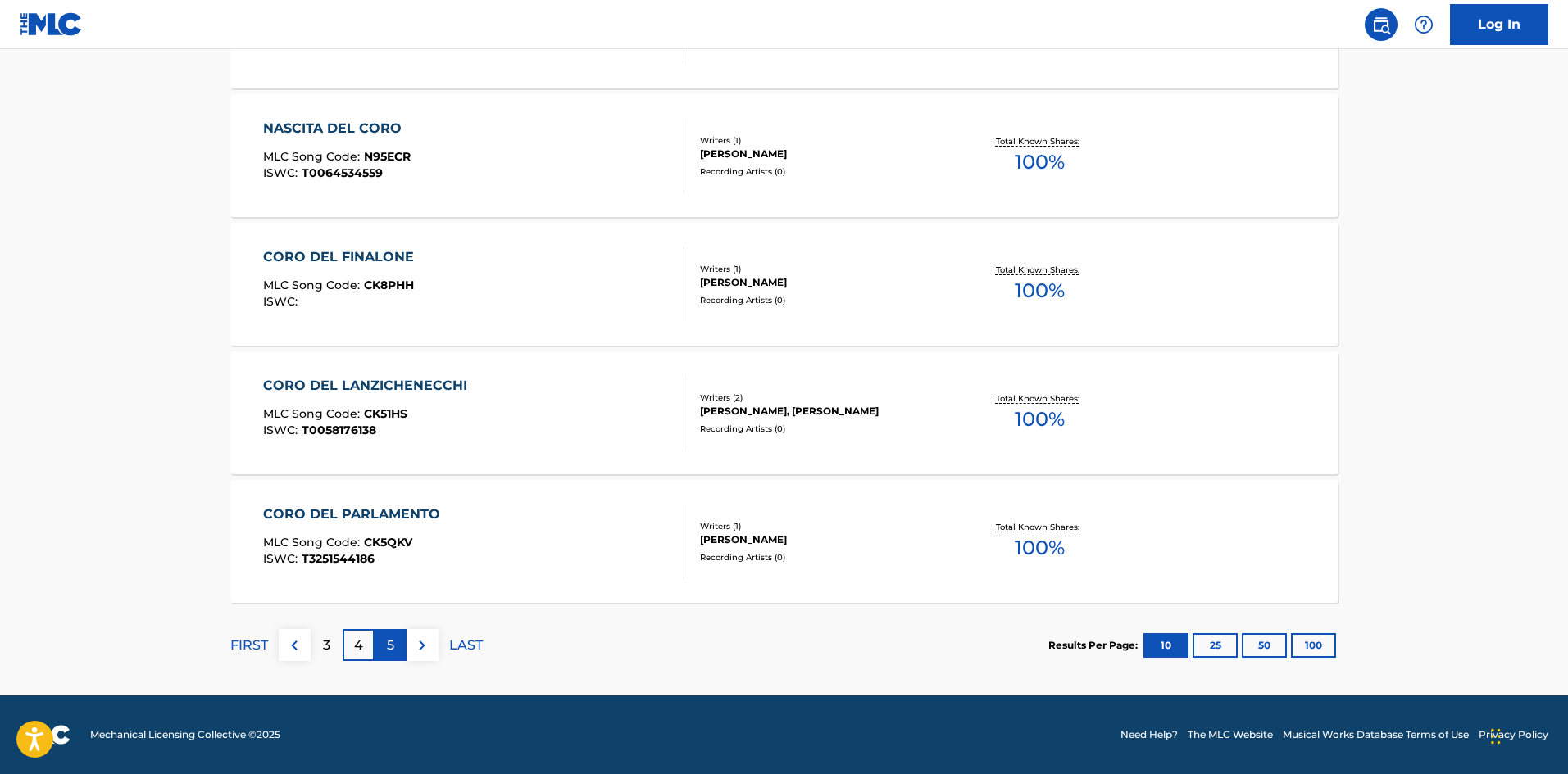
click at [389, 642] on p "5" at bounding box center [390, 646] width 8 height 20
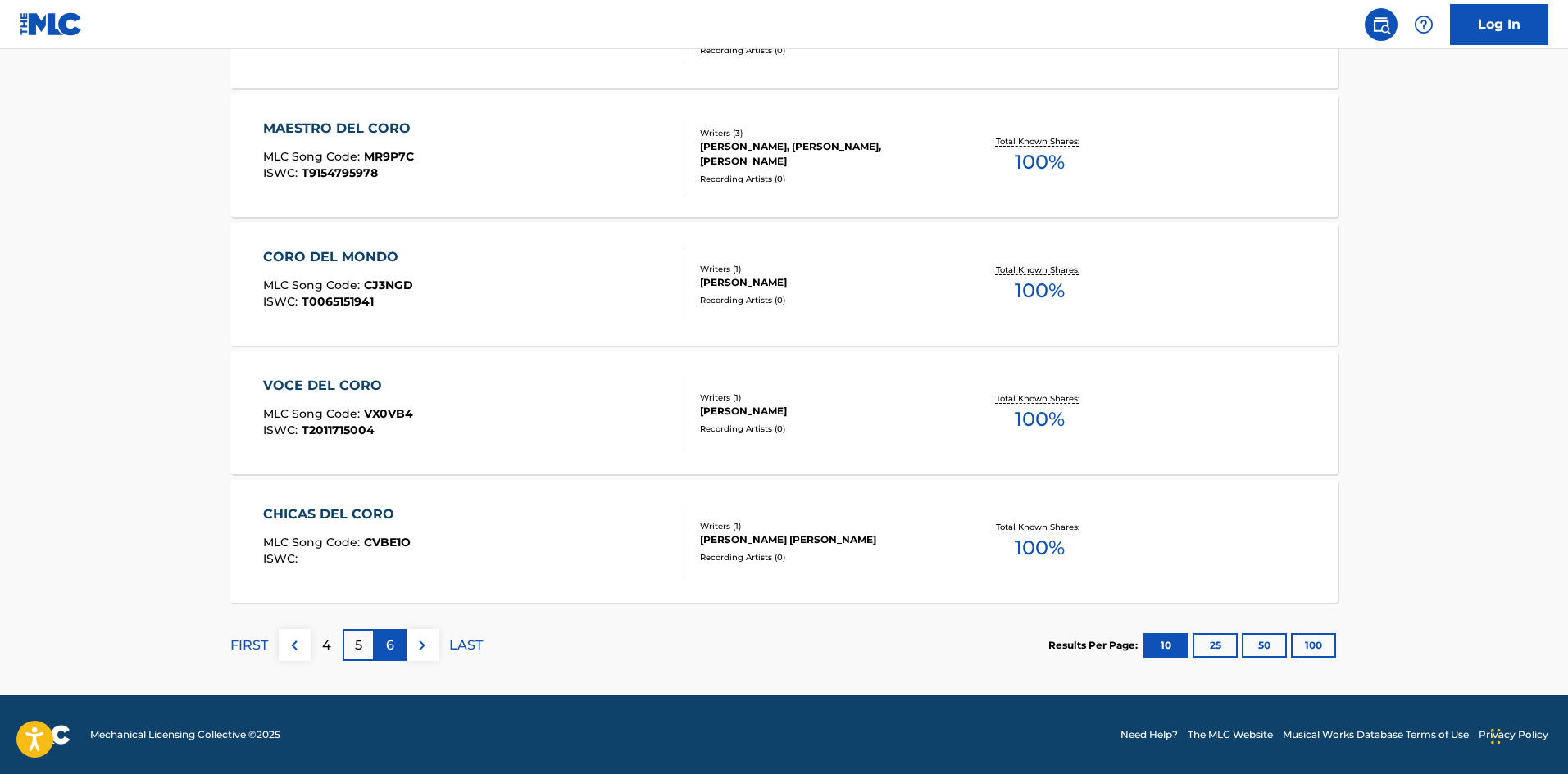
click at [389, 645] on p "6" at bounding box center [389, 646] width 8 height 20
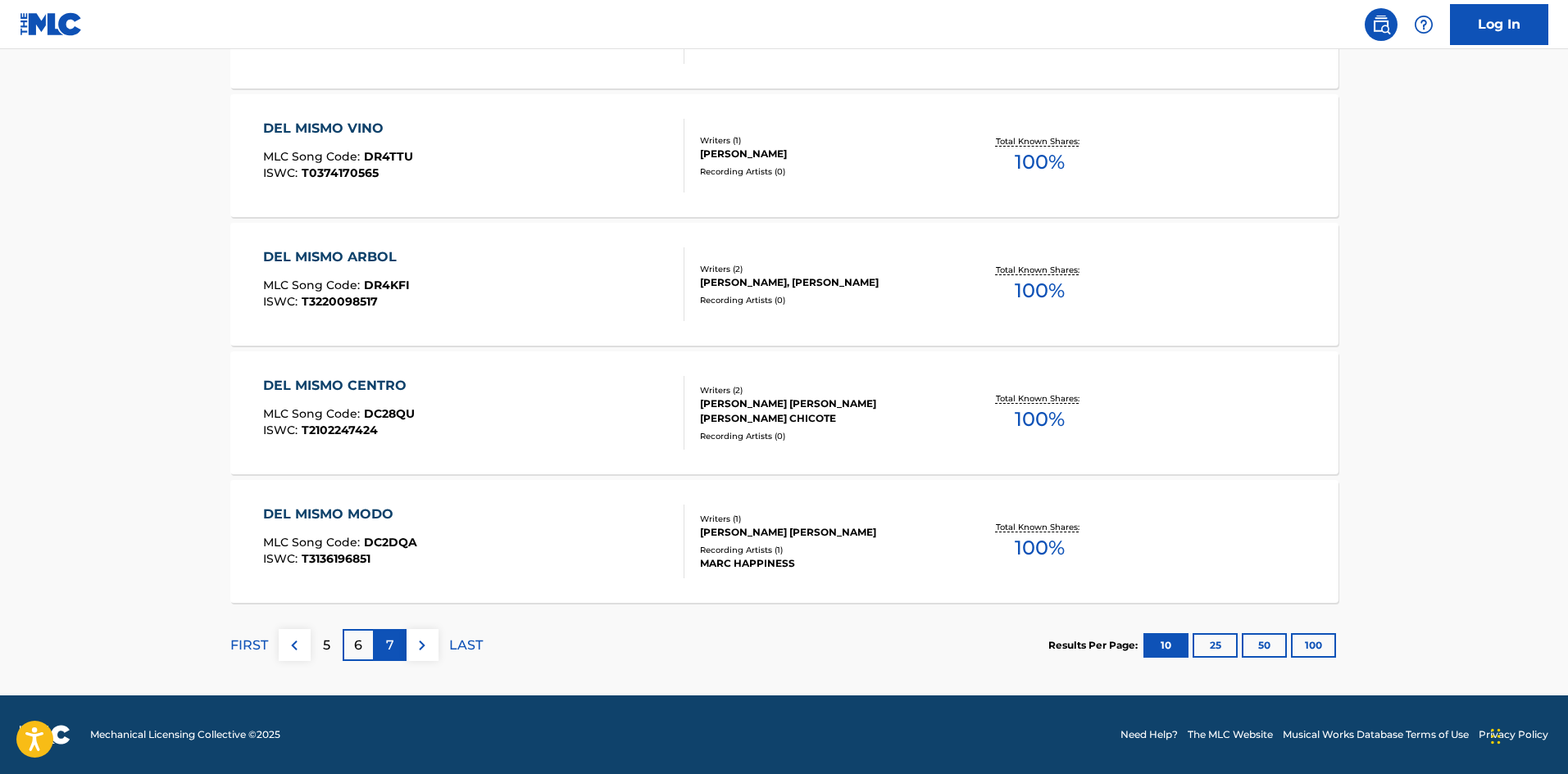
click at [388, 645] on p "7" at bounding box center [389, 646] width 8 height 20
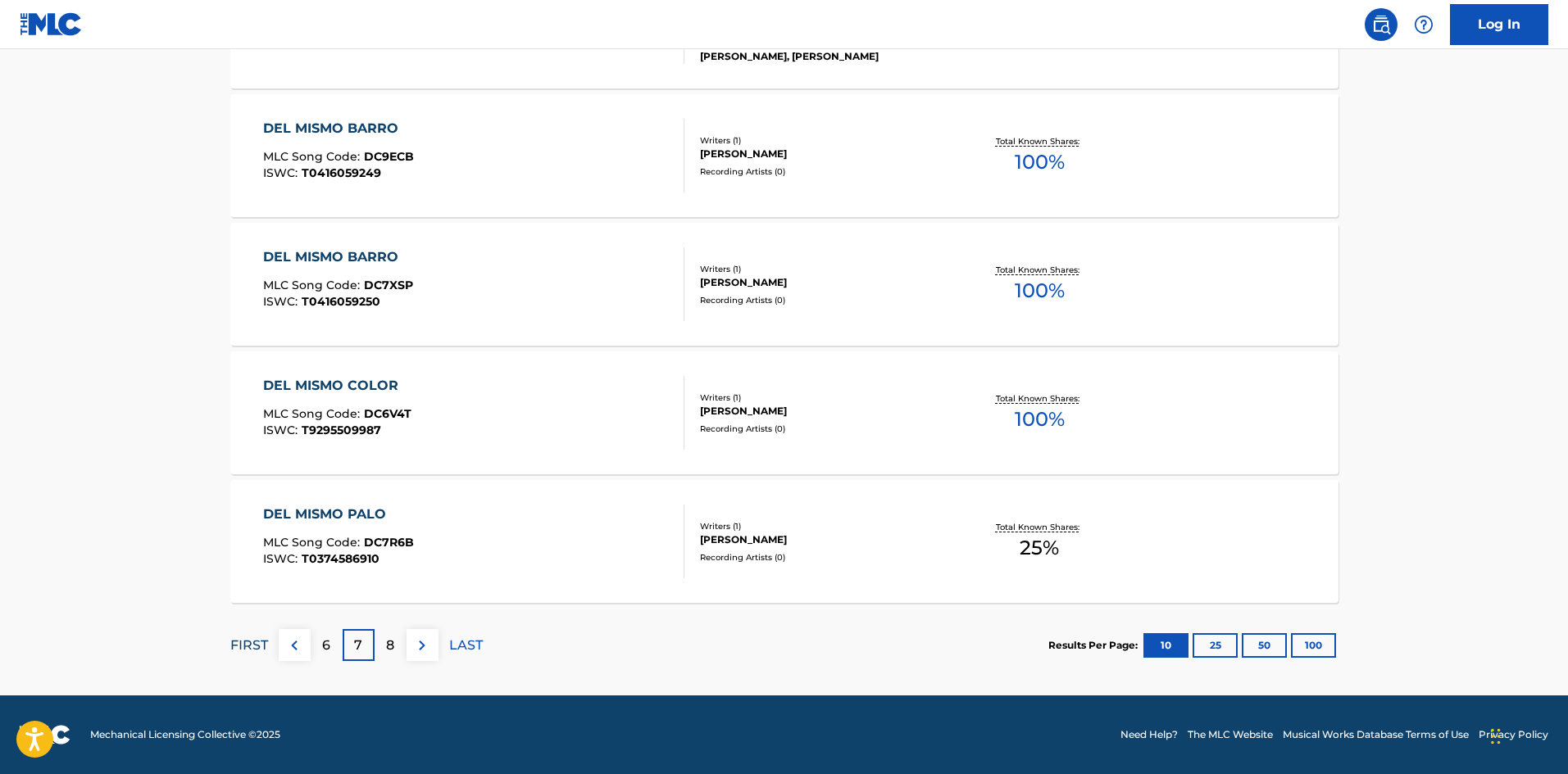
click at [239, 643] on p "FIRST" at bounding box center [249, 646] width 38 height 20
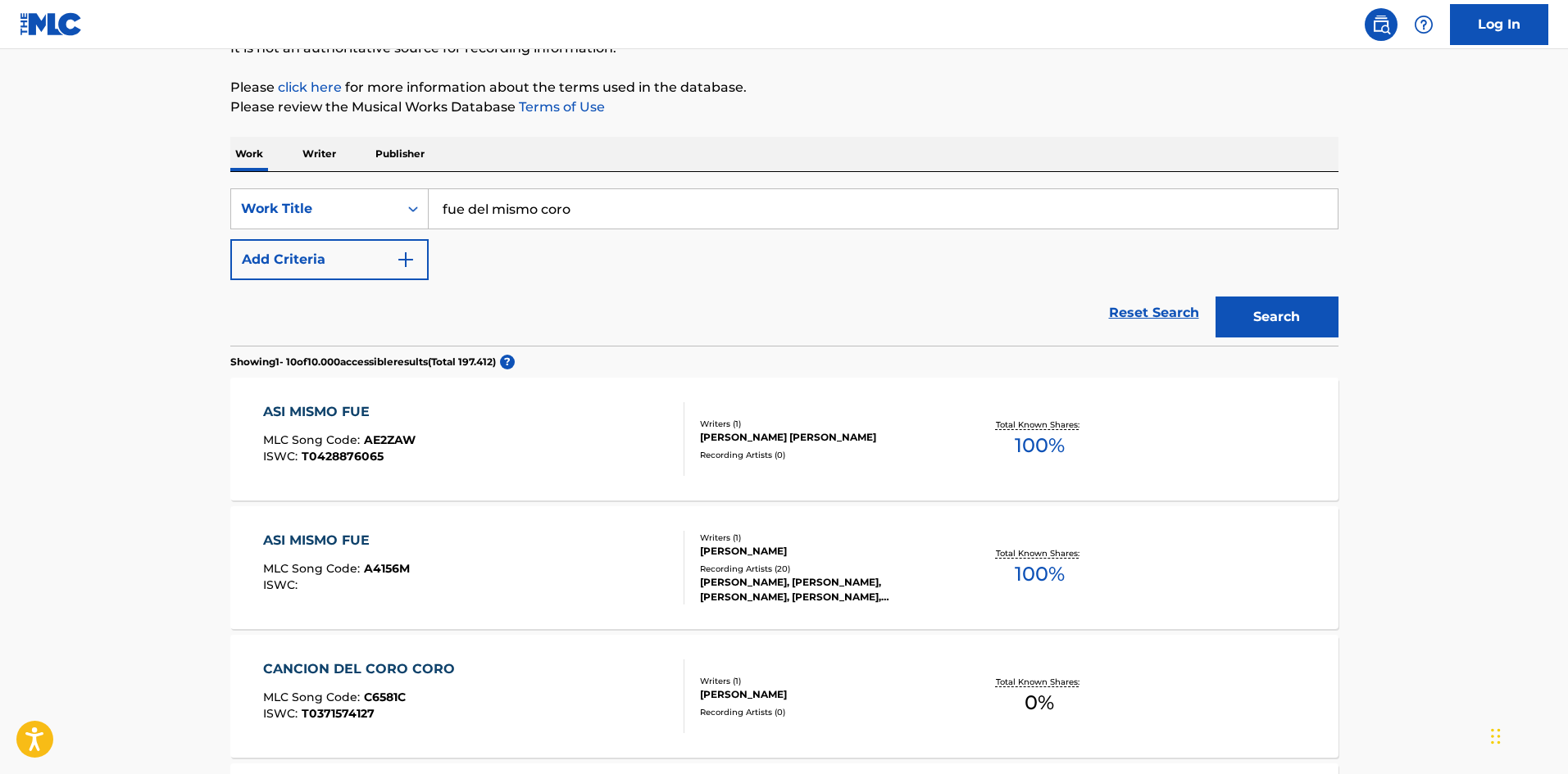
scroll to position [173, 0]
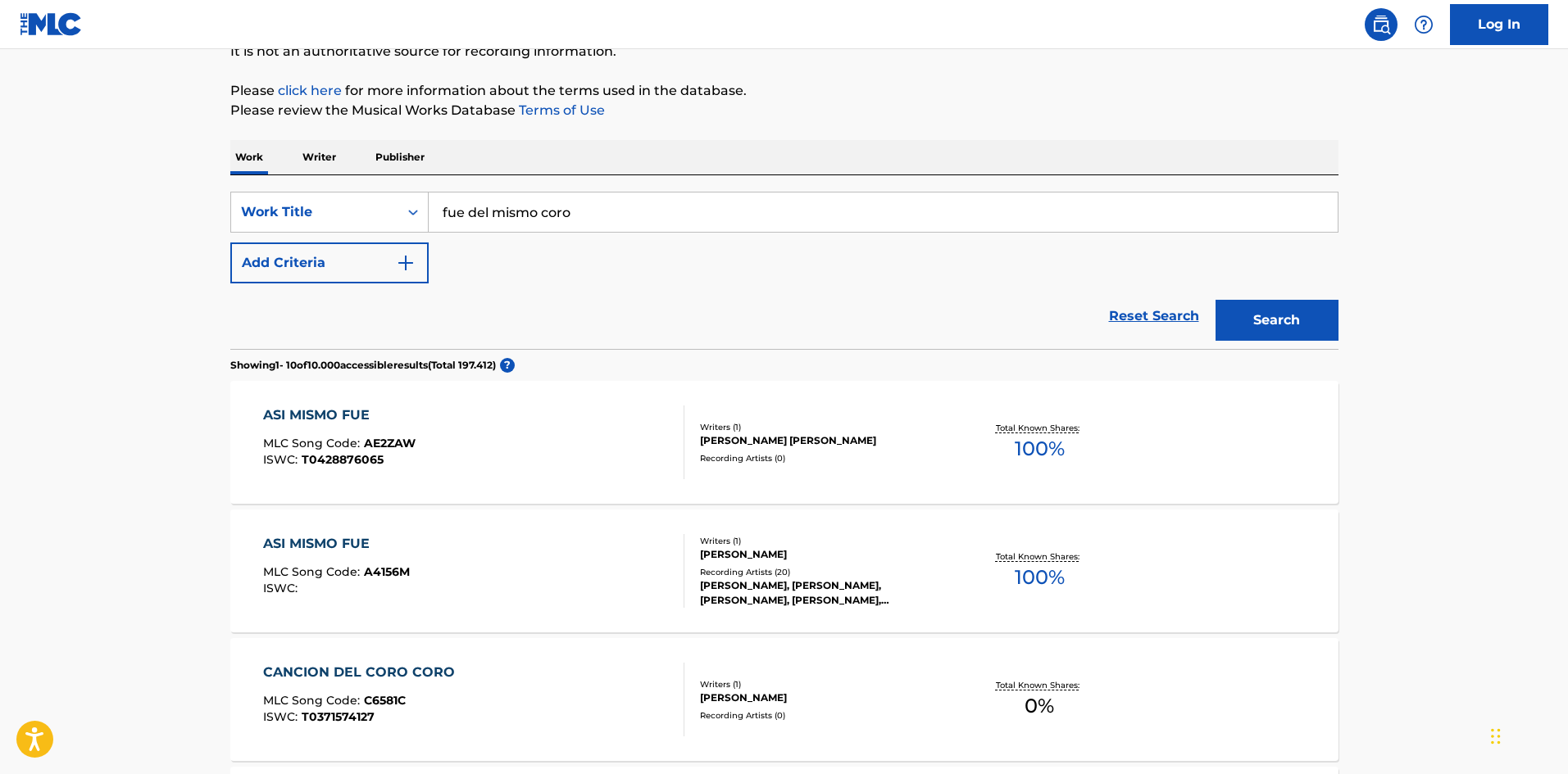
click at [536, 206] on input "fue del mismo coro" at bounding box center [883, 212] width 909 height 40
type input "kiry curu"
click at [1215, 300] on button "Search" at bounding box center [1277, 320] width 123 height 41
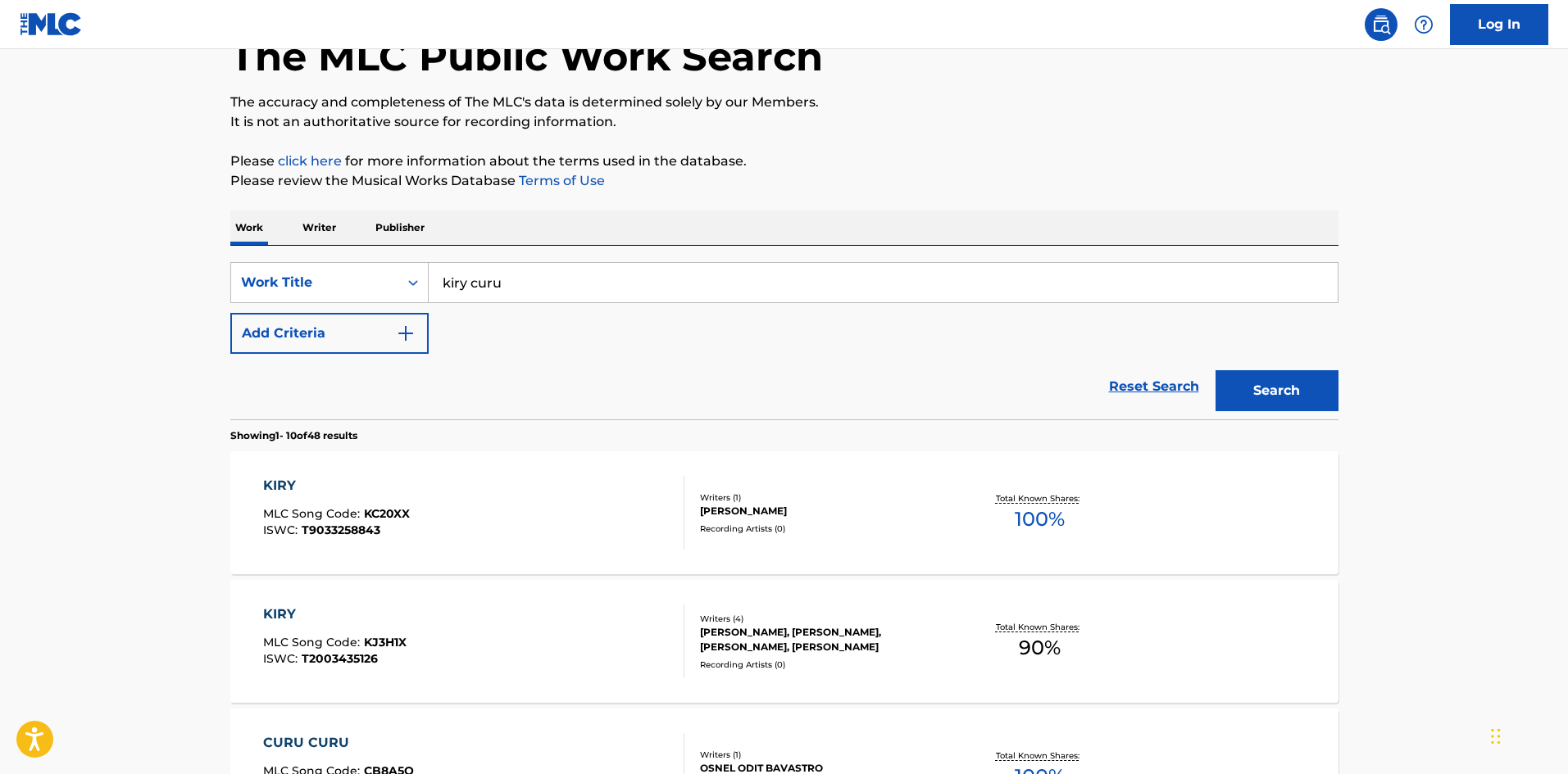
scroll to position [102, 0]
click at [329, 220] on p "Writer" at bounding box center [320, 228] width 43 height 35
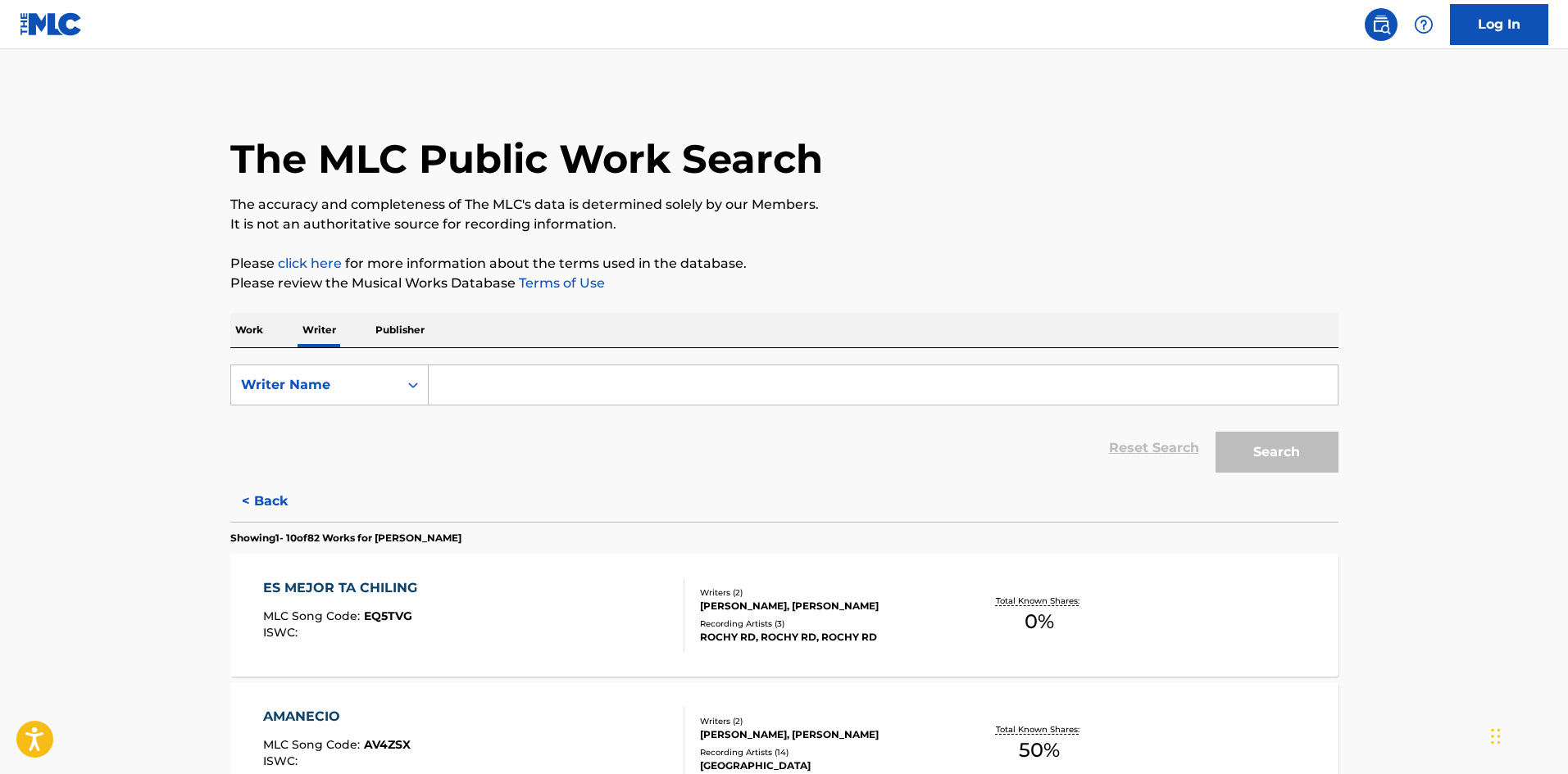
click at [518, 379] on input "Search Form" at bounding box center [883, 386] width 909 height 40
type input "kiry curu"
click at [1215, 432] on button "Search" at bounding box center [1277, 452] width 123 height 41
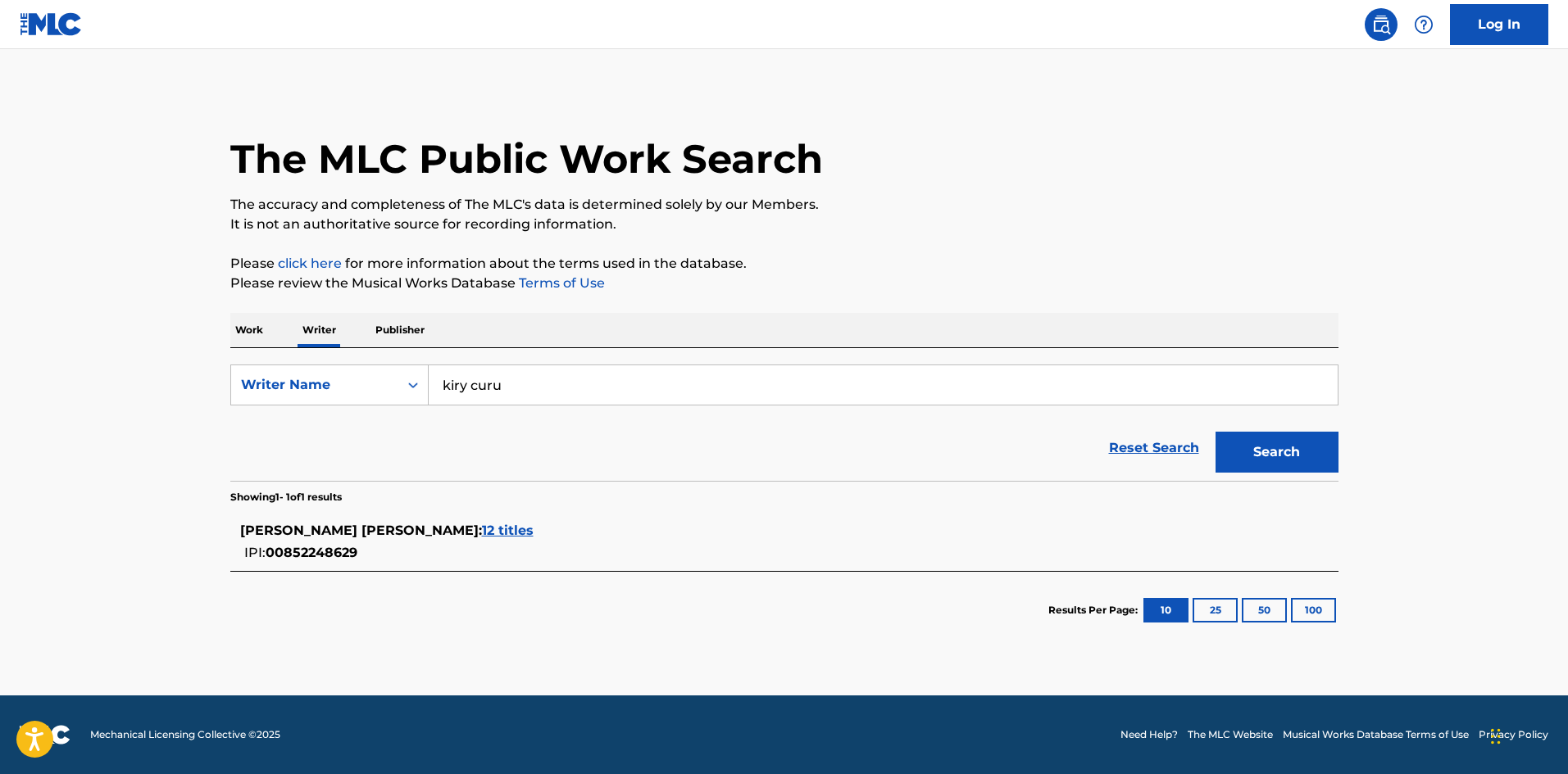
click at [482, 524] on span "12 titles" at bounding box center [507, 531] width 52 height 16
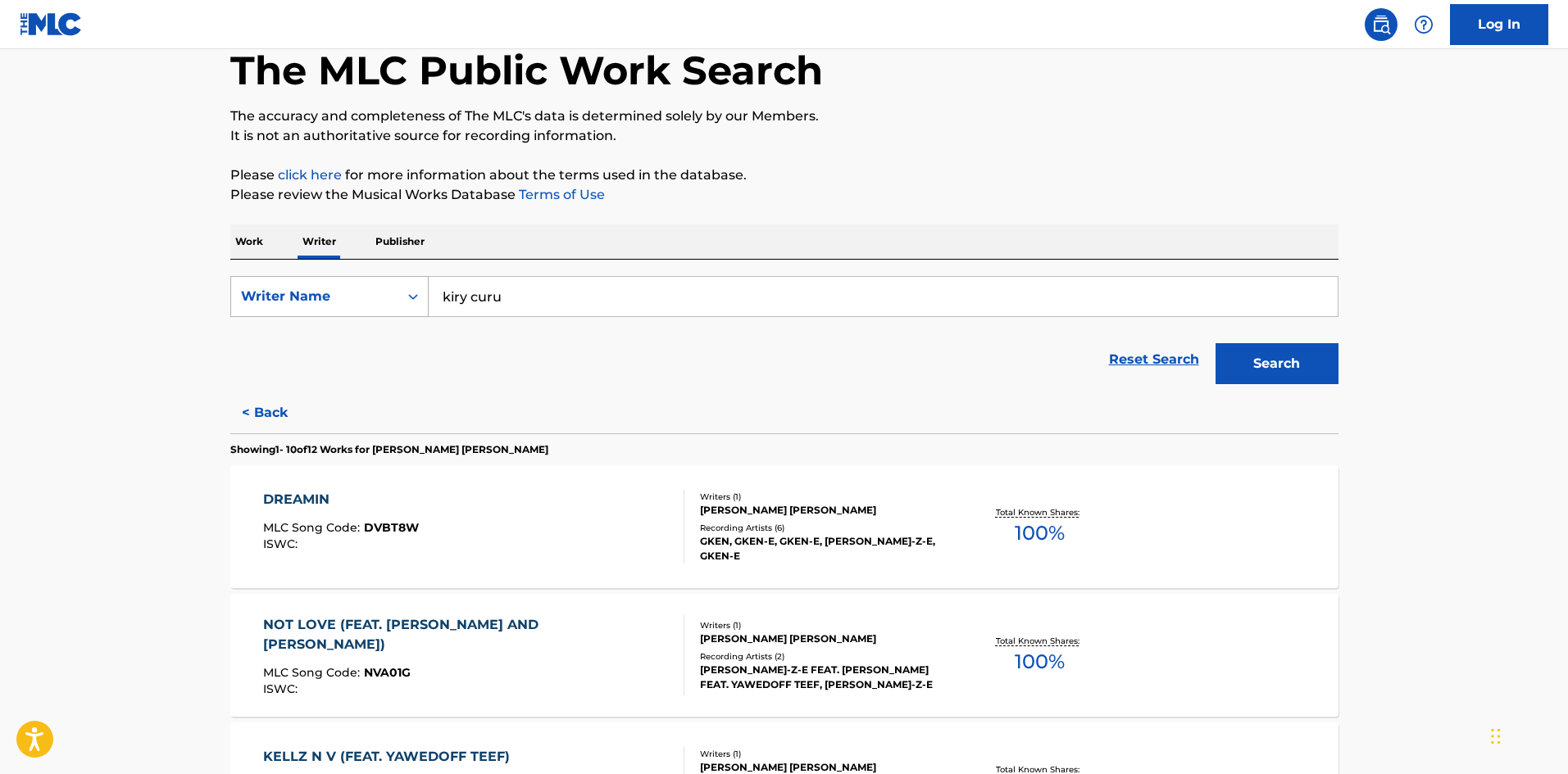
scroll to position [88, 0]
click at [479, 305] on input "kiry curu" at bounding box center [883, 298] width 909 height 40
type input "leandro castillo"
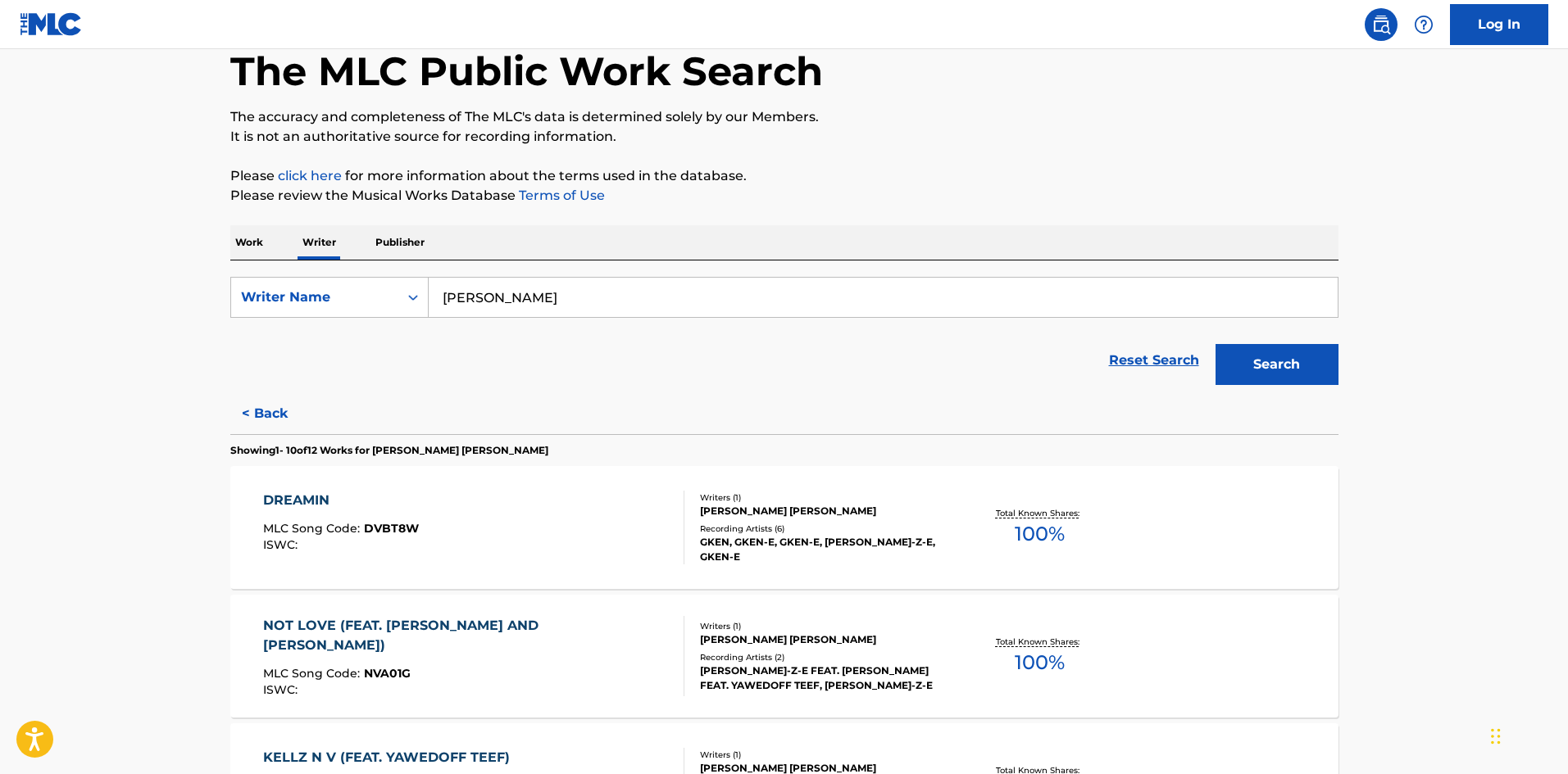
click at [1215, 344] on button "Search" at bounding box center [1277, 364] width 123 height 41
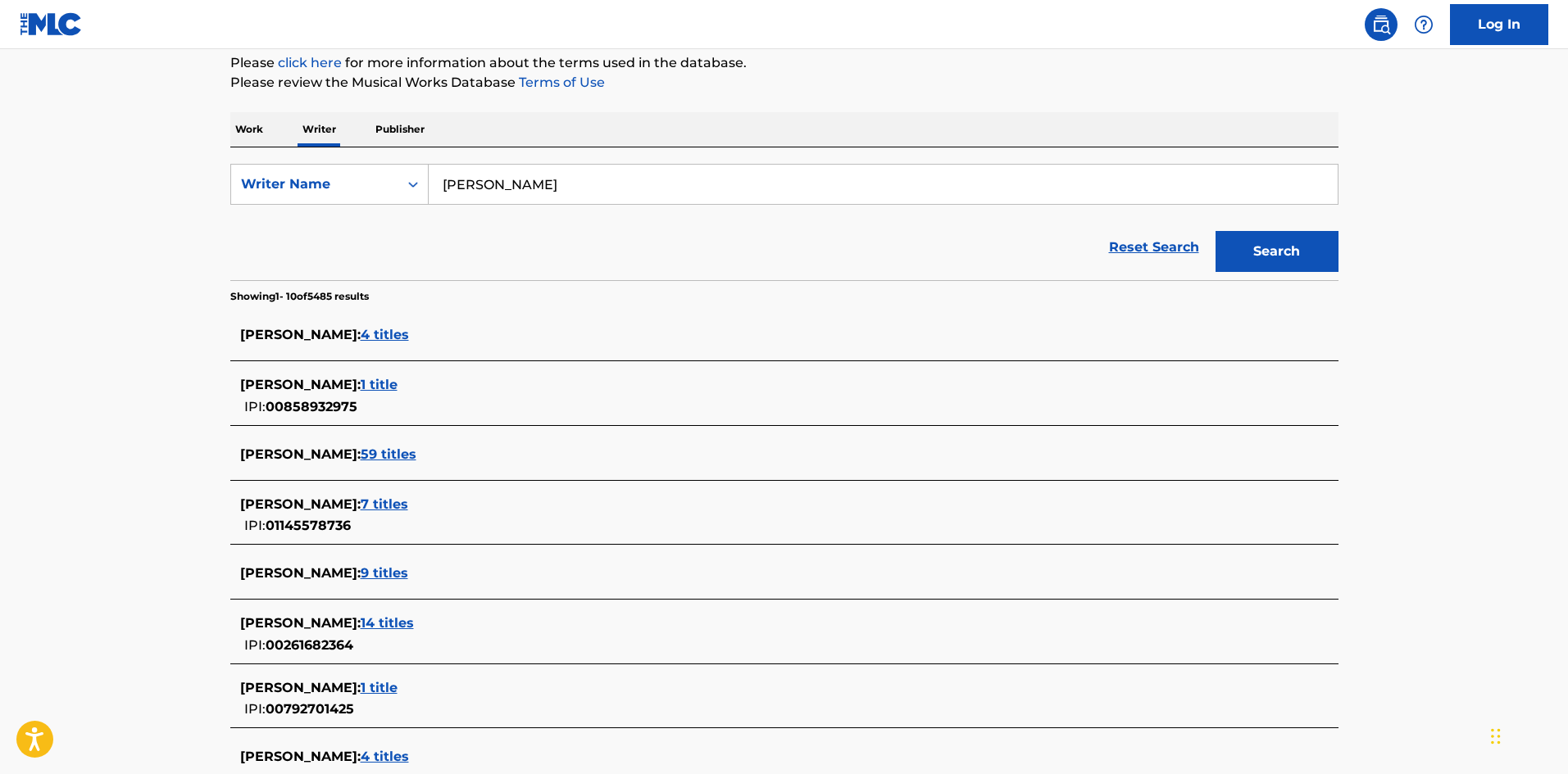
scroll to position [202, 0]
click at [395, 382] on span "1 title" at bounding box center [378, 384] width 37 height 16
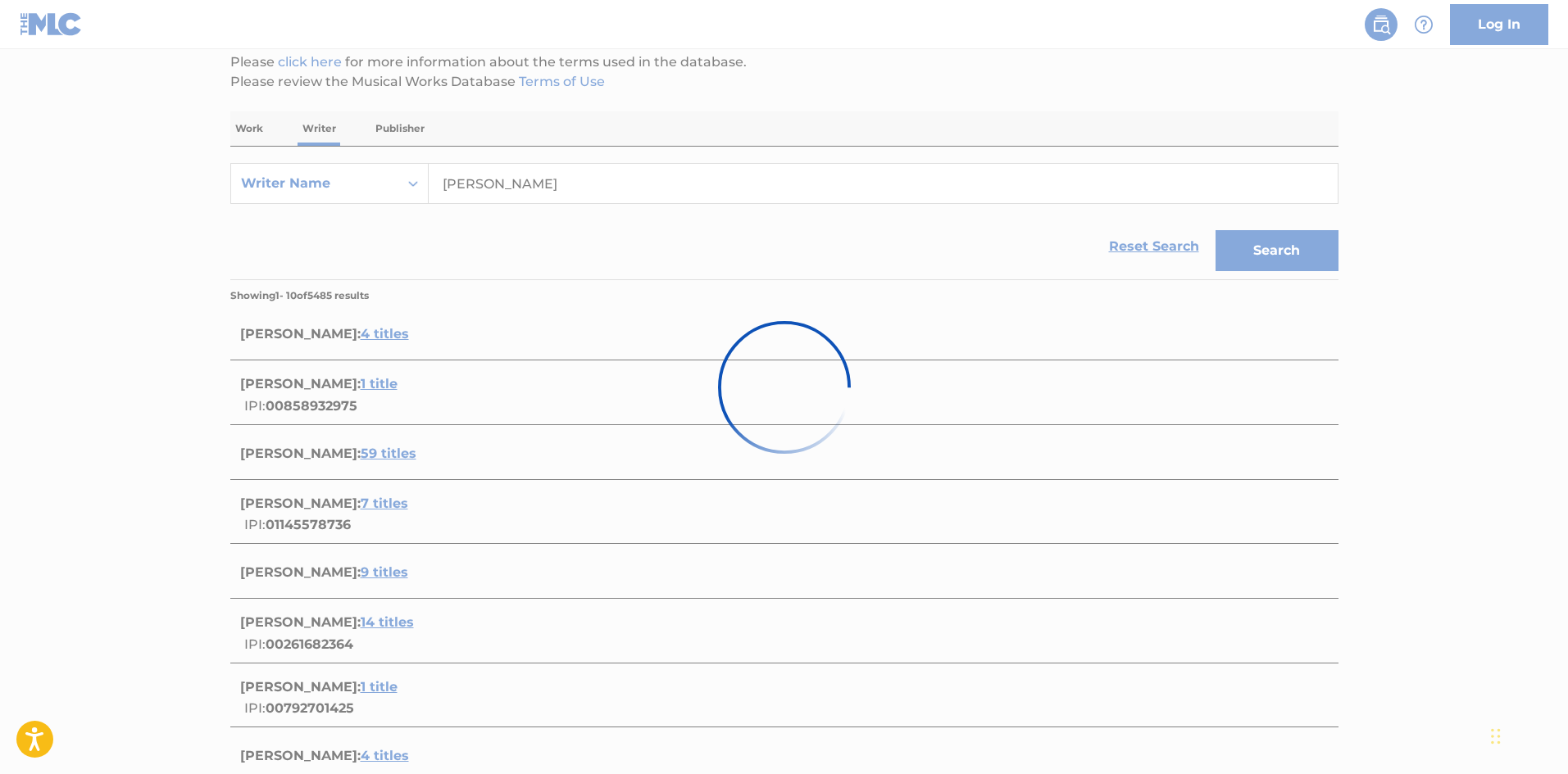
scroll to position [66, 0]
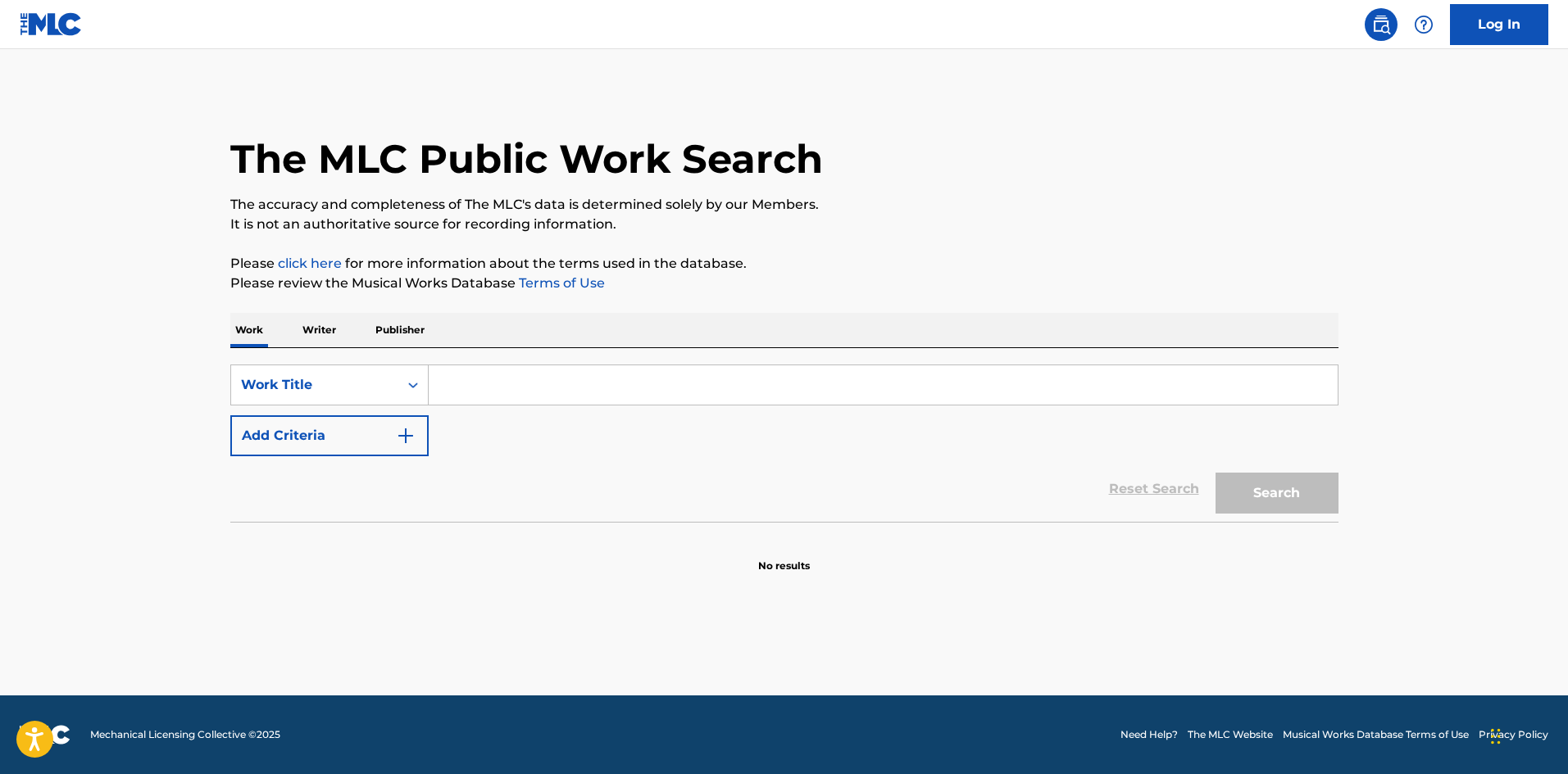
click at [546, 386] on input "Search Form" at bounding box center [883, 386] width 909 height 40
type input "le"
click at [317, 327] on p "Writer" at bounding box center [320, 330] width 43 height 35
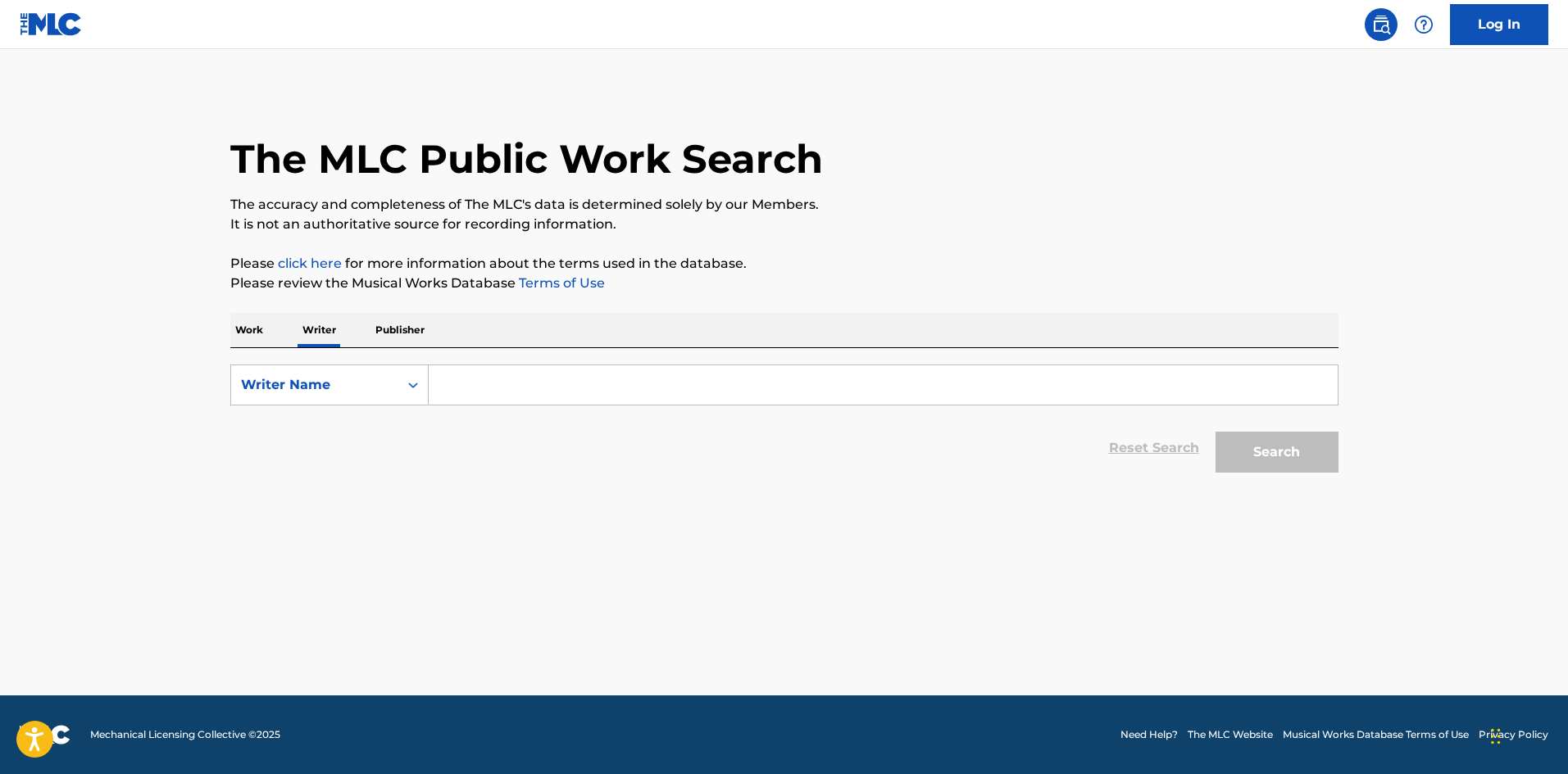
click at [455, 379] on input "Search Form" at bounding box center [883, 386] width 909 height 40
type input "leandro castillo"
click at [1215, 432] on button "Search" at bounding box center [1277, 452] width 123 height 41
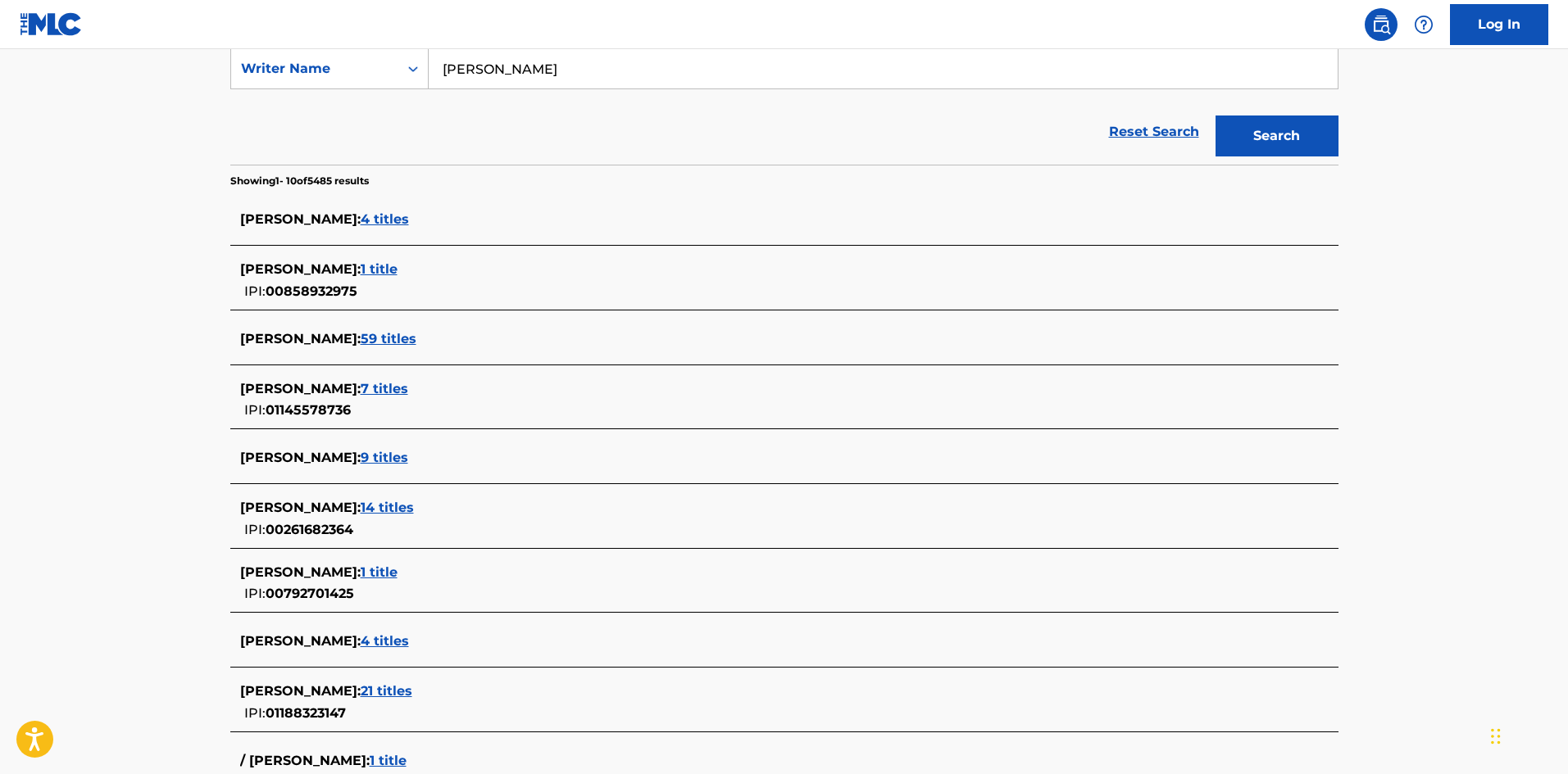
scroll to position [317, 0]
click at [414, 506] on span "14 titles" at bounding box center [387, 506] width 54 height 16
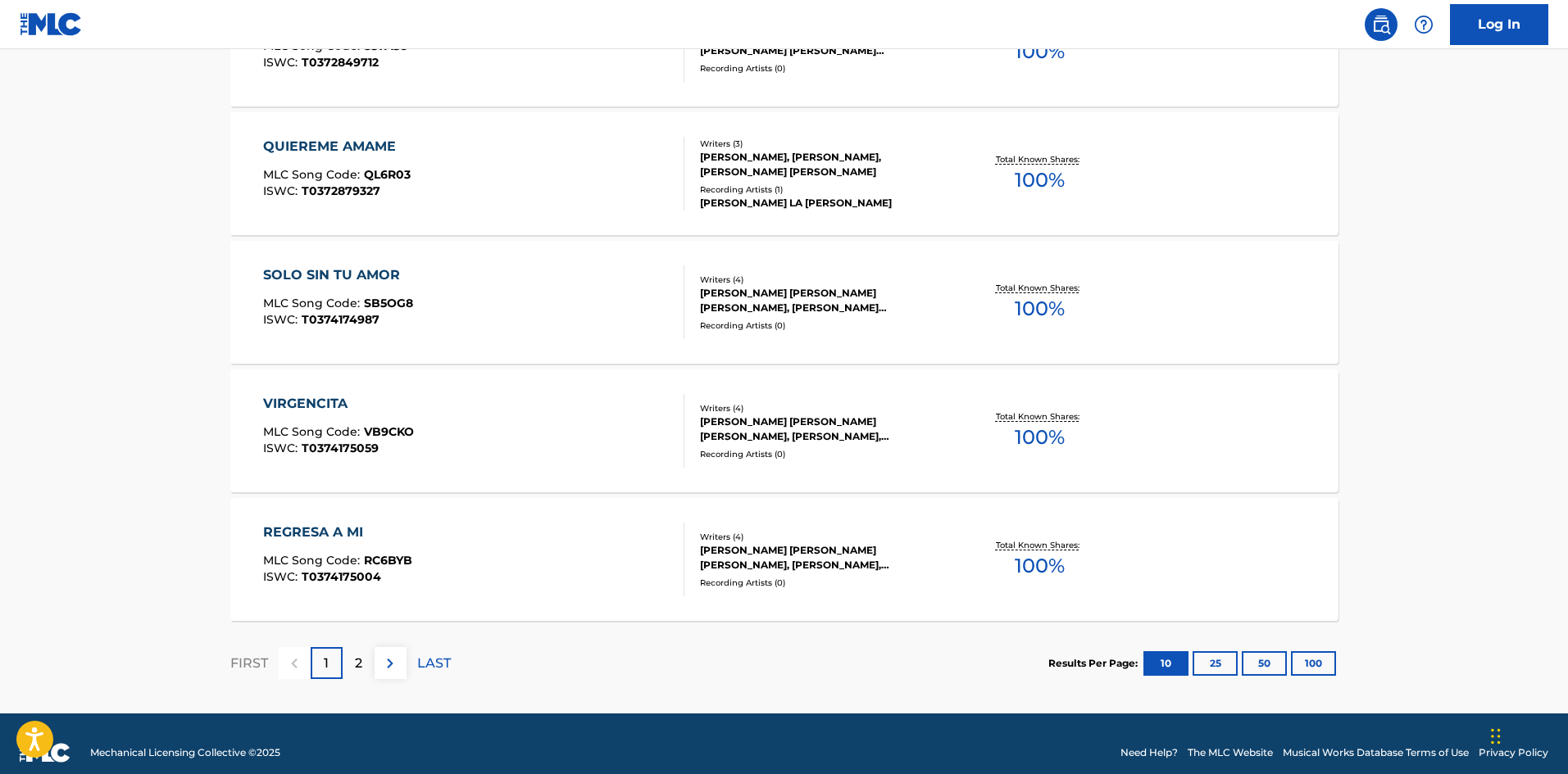
scroll to position [1231, 0]
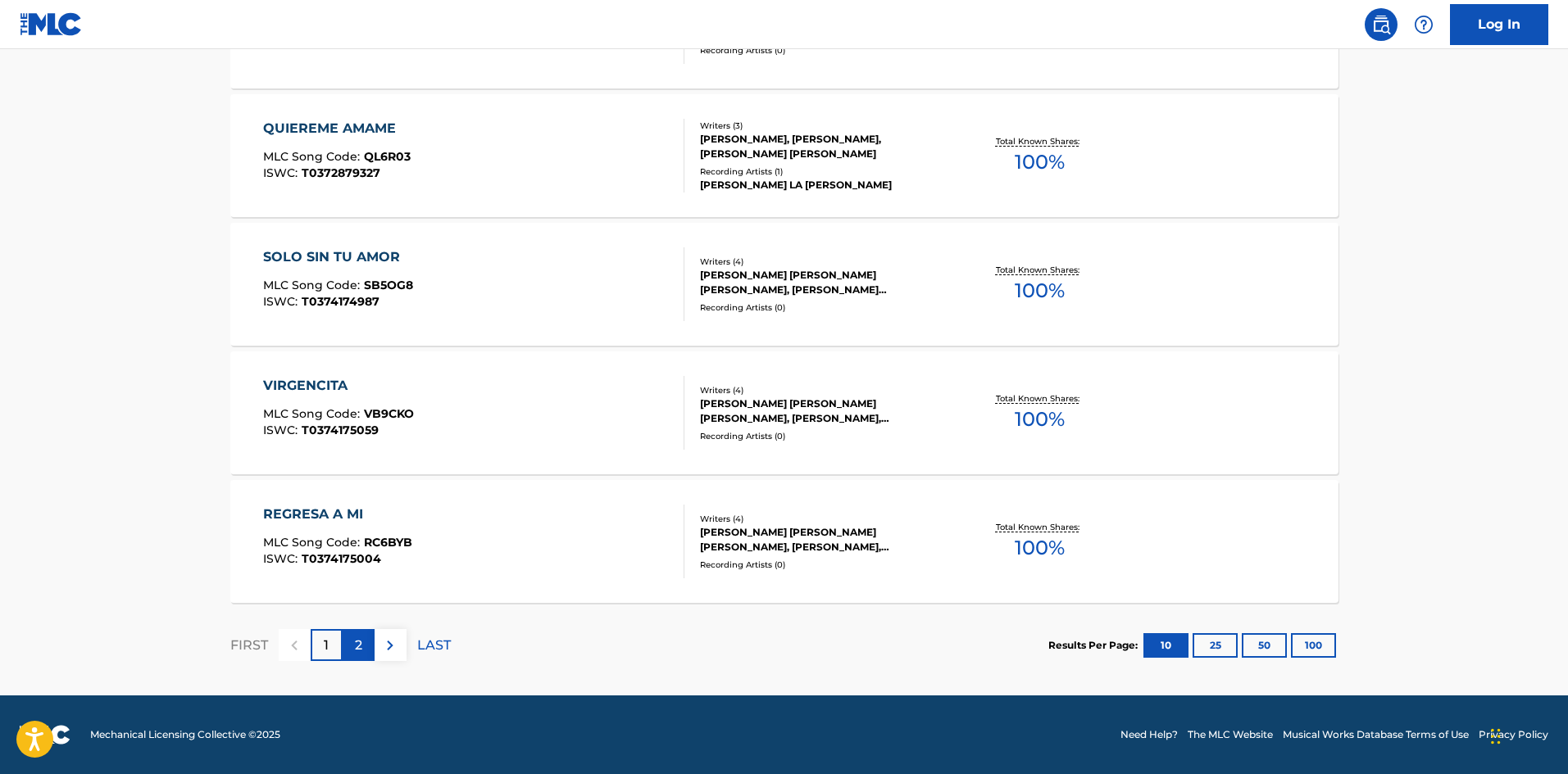
click at [352, 641] on div "2" at bounding box center [358, 646] width 32 height 32
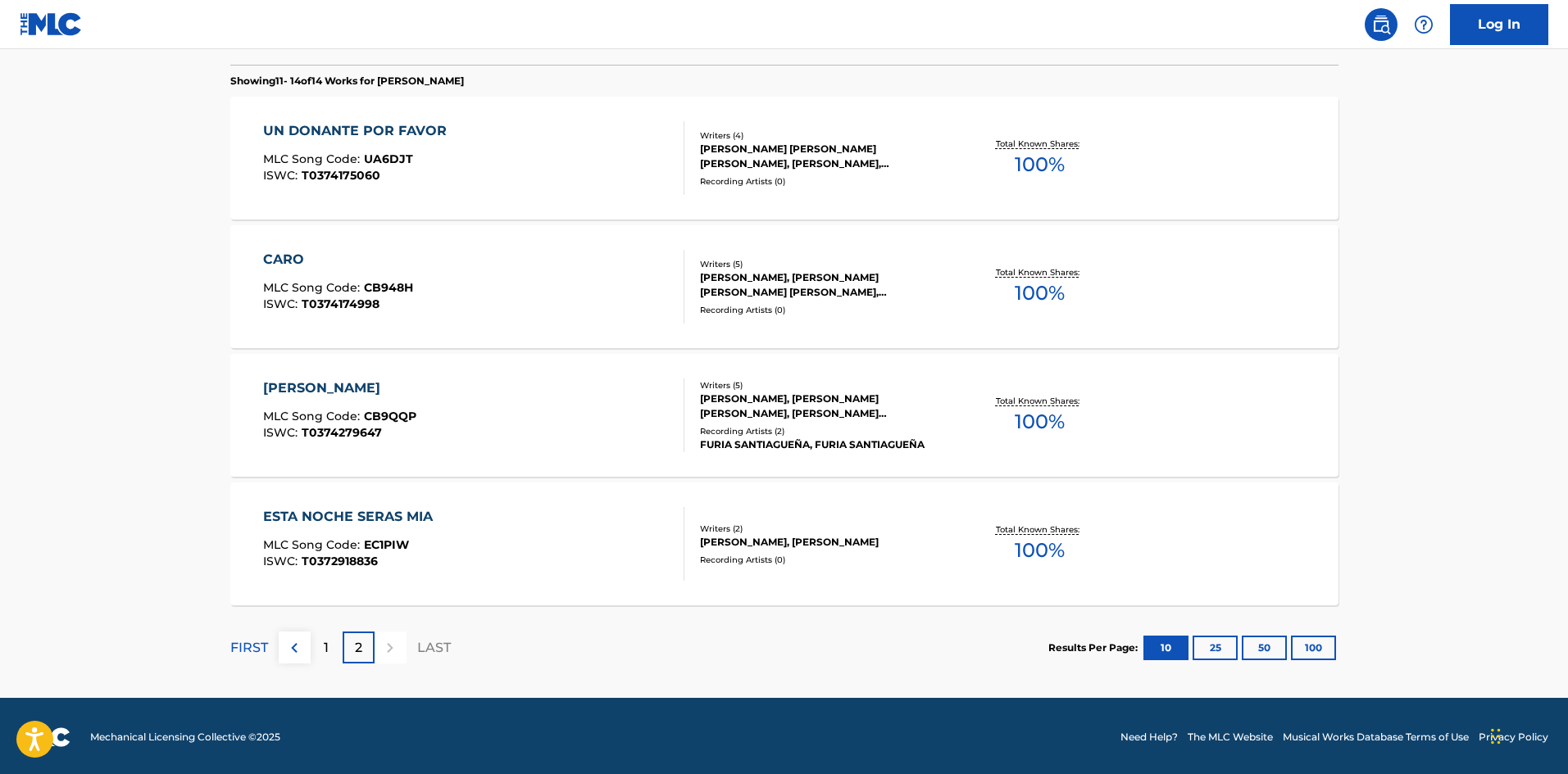
scroll to position [460, 0]
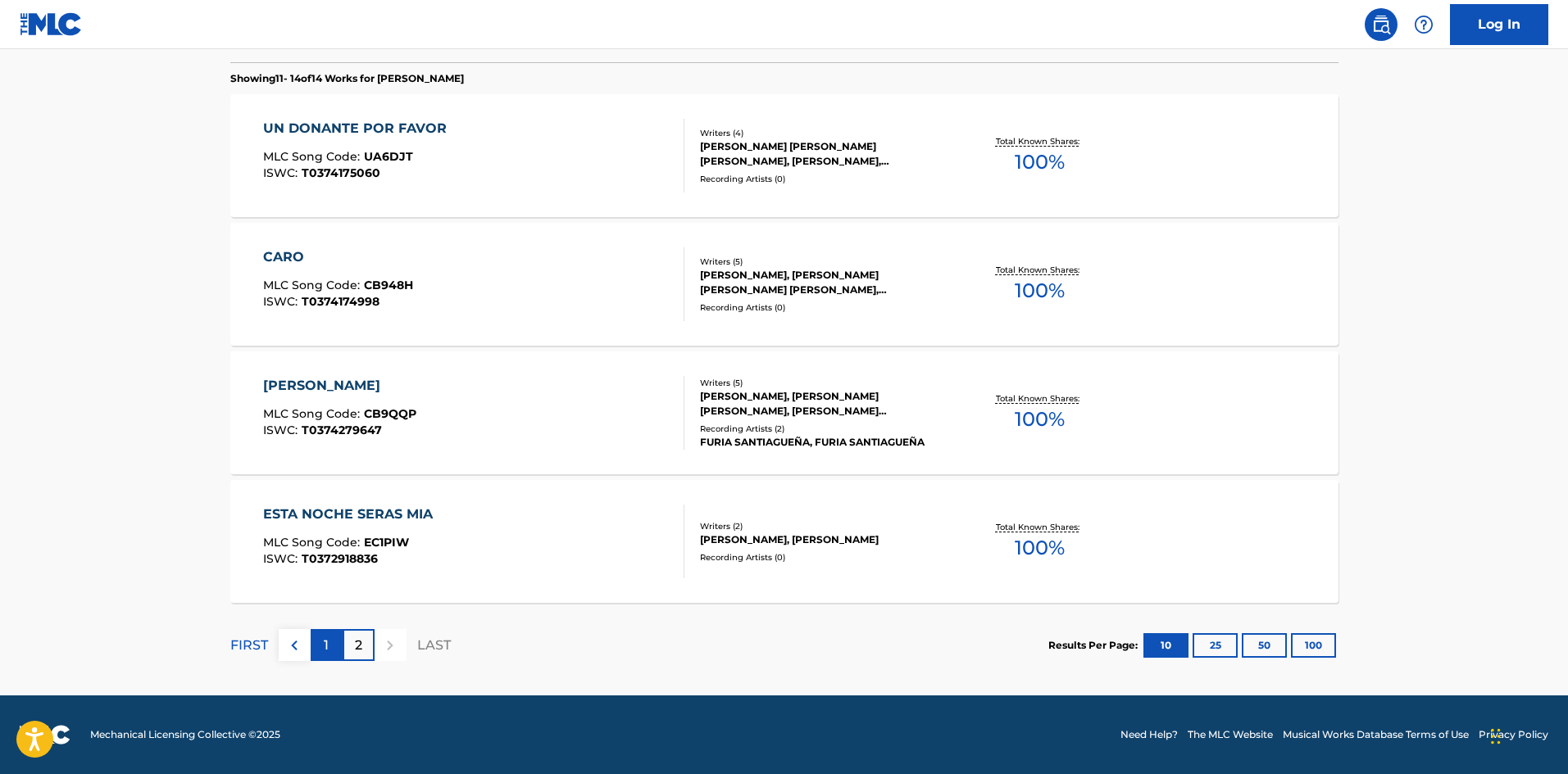
click at [319, 646] on div "1" at bounding box center [326, 646] width 32 height 32
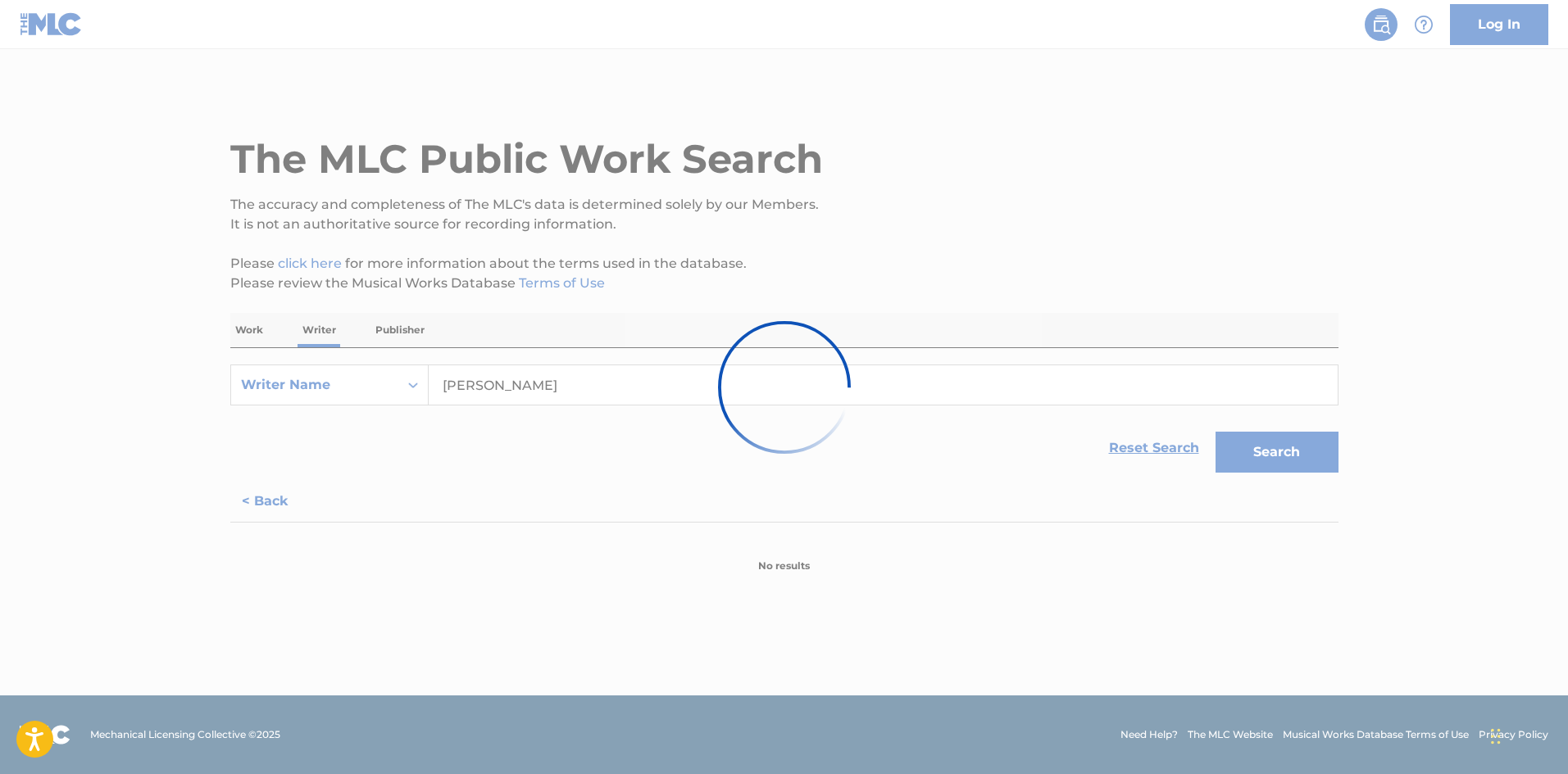
scroll to position [0, 0]
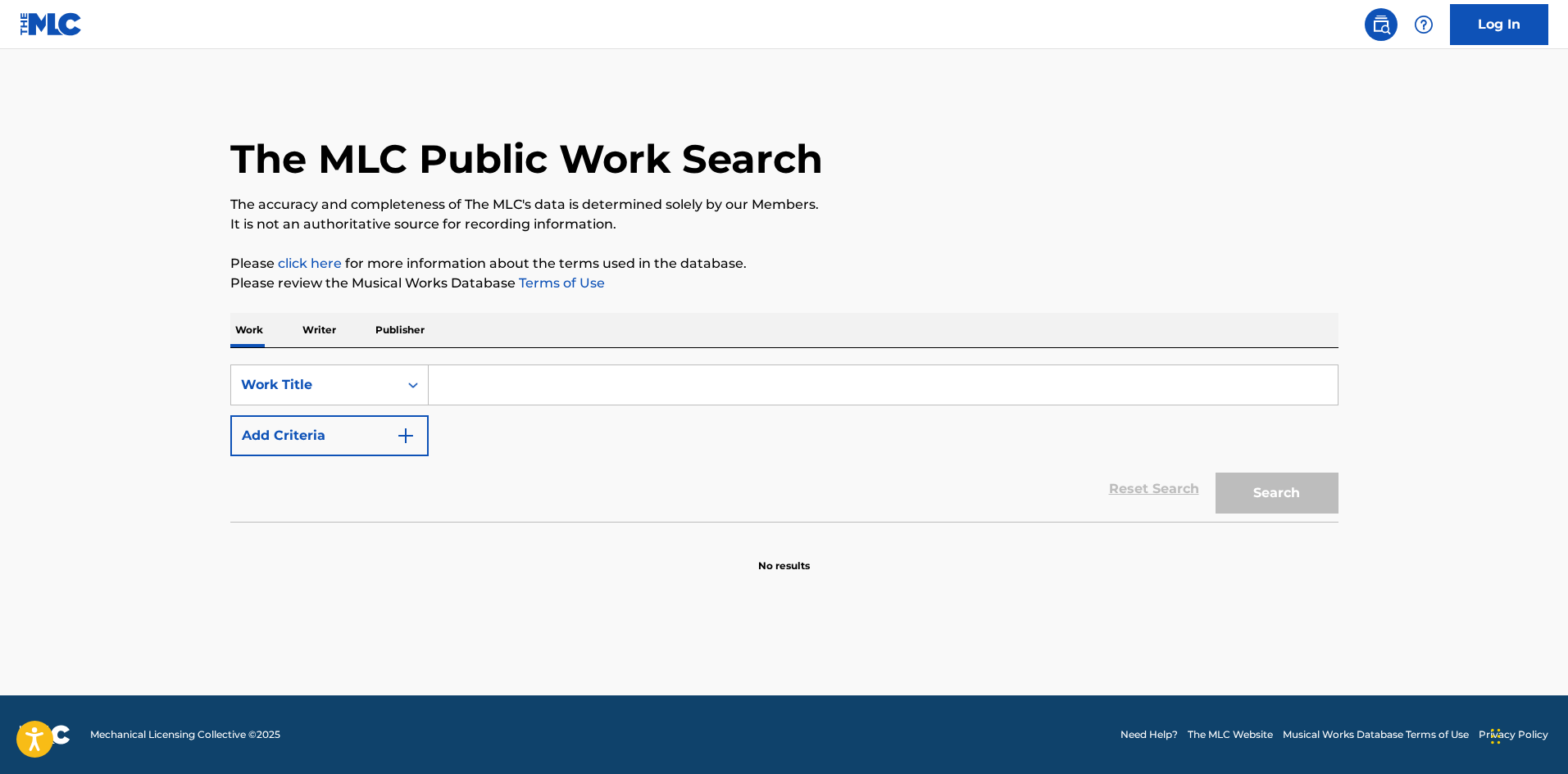
click at [325, 325] on p "Writer" at bounding box center [320, 330] width 43 height 35
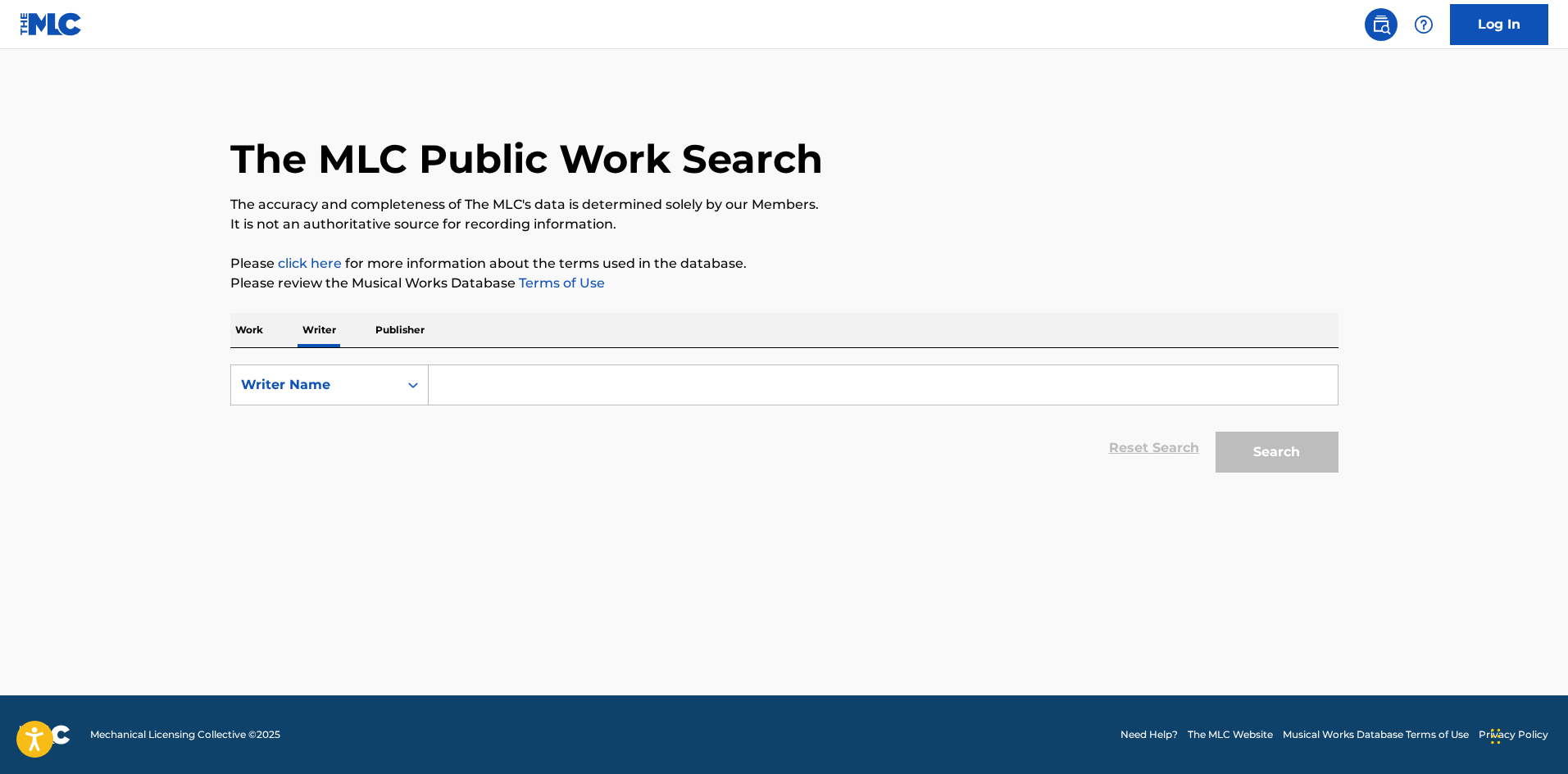
click at [483, 381] on input "Search Form" at bounding box center [883, 386] width 909 height 40
type input "leandro ariel castillo"
click at [1215, 432] on button "Search" at bounding box center [1277, 452] width 123 height 41
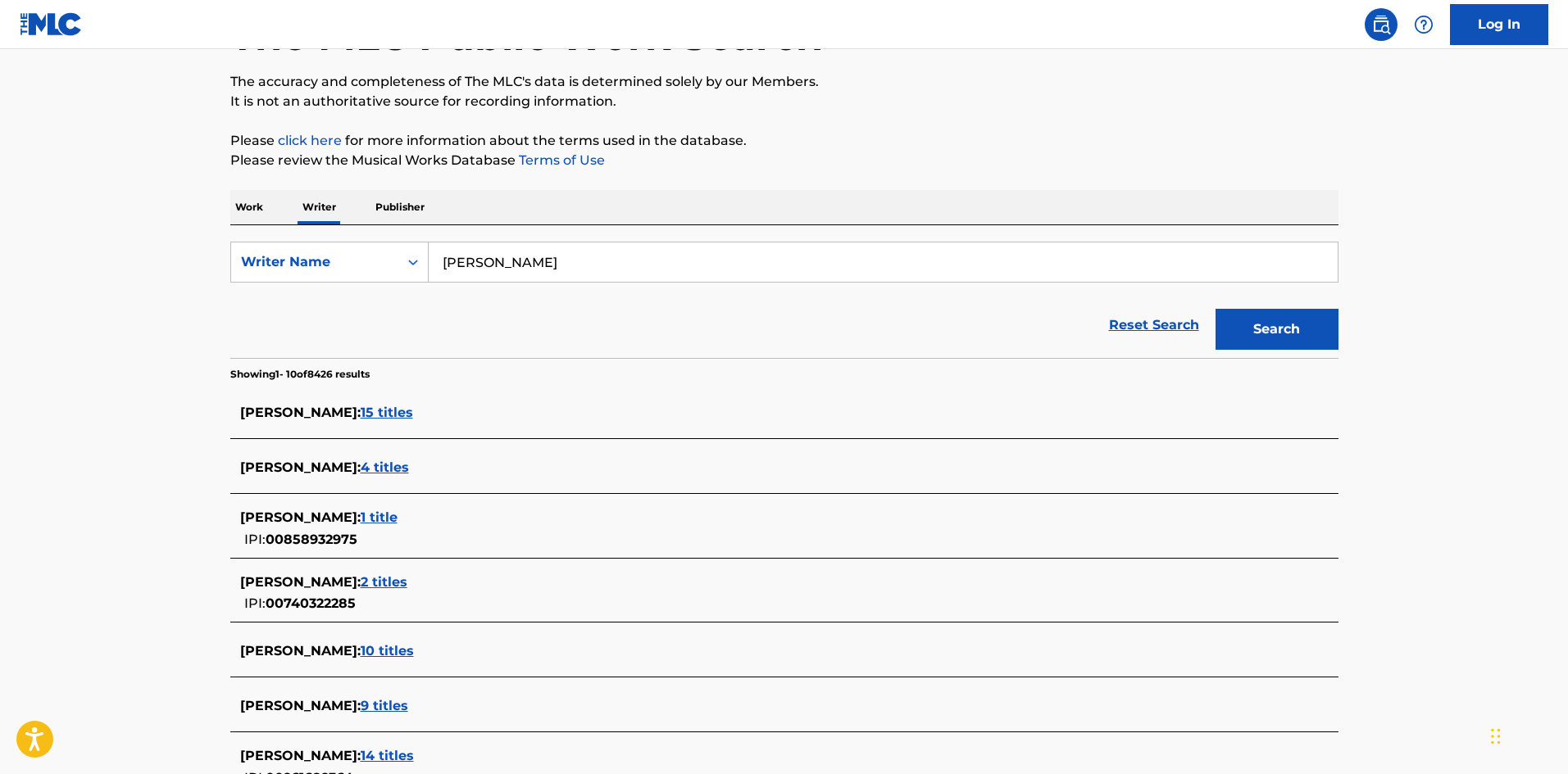
scroll to position [147, 0]
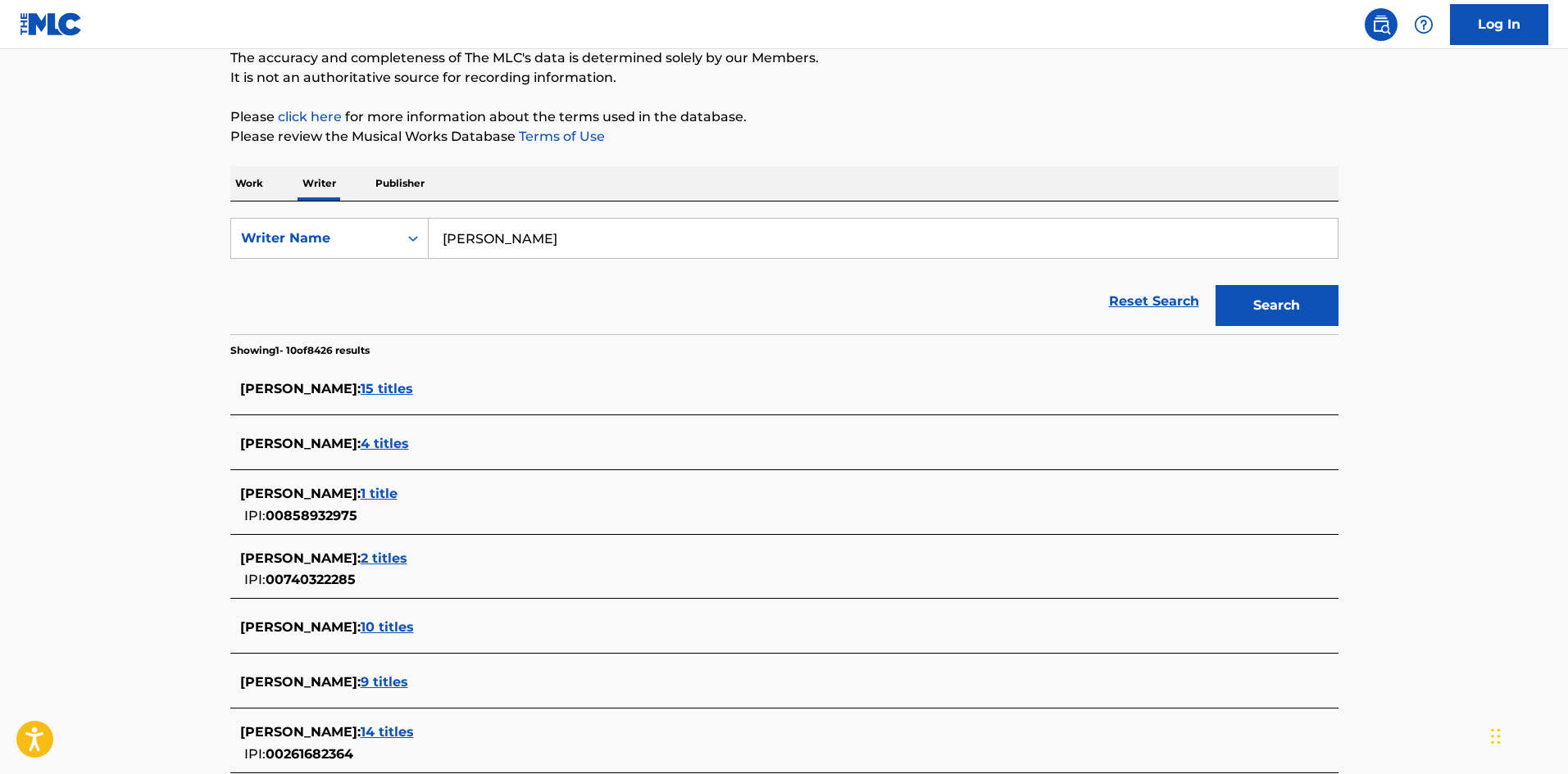
click at [409, 443] on span "4 titles" at bounding box center [384, 443] width 48 height 16
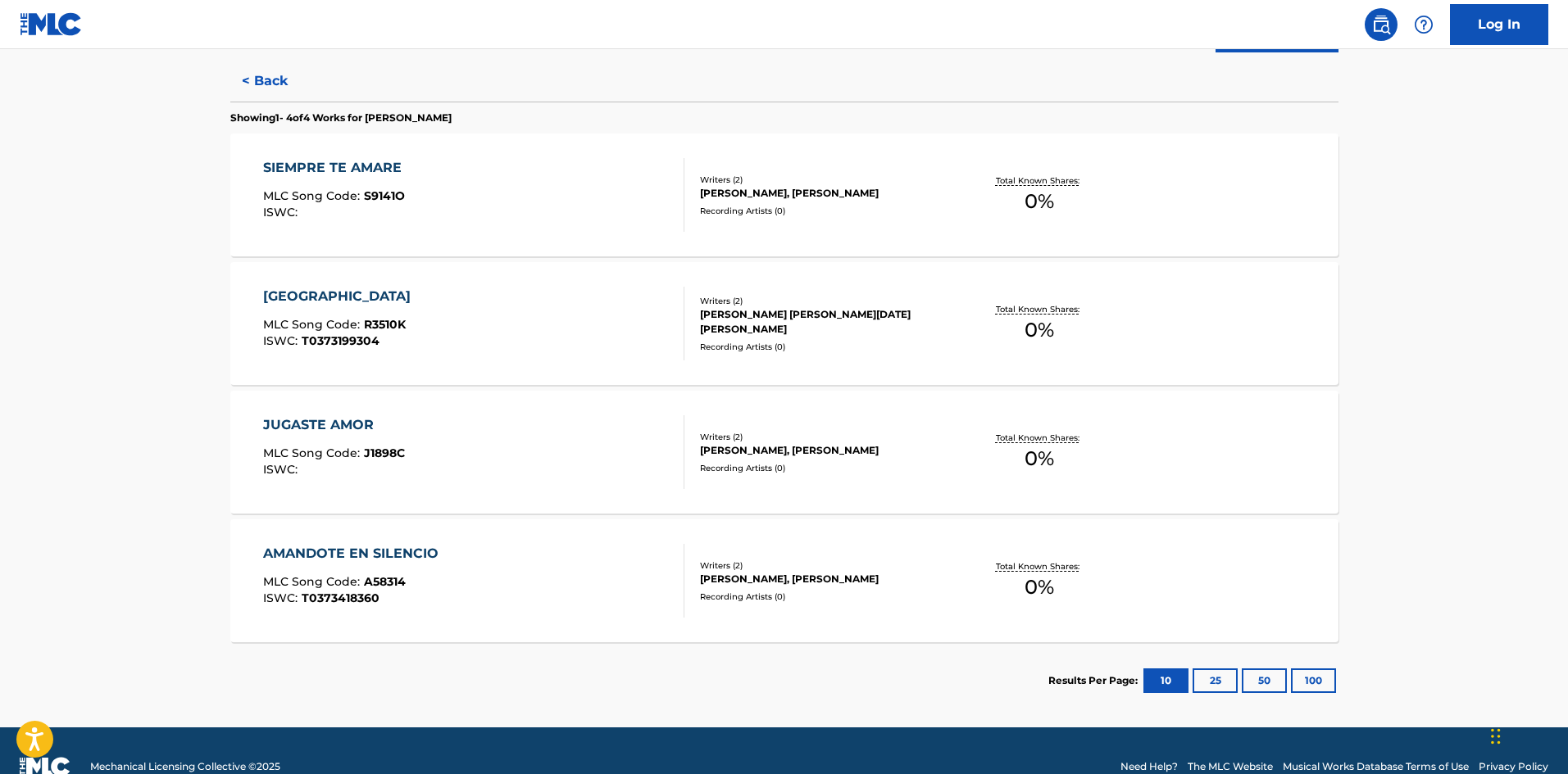
scroll to position [421, 0]
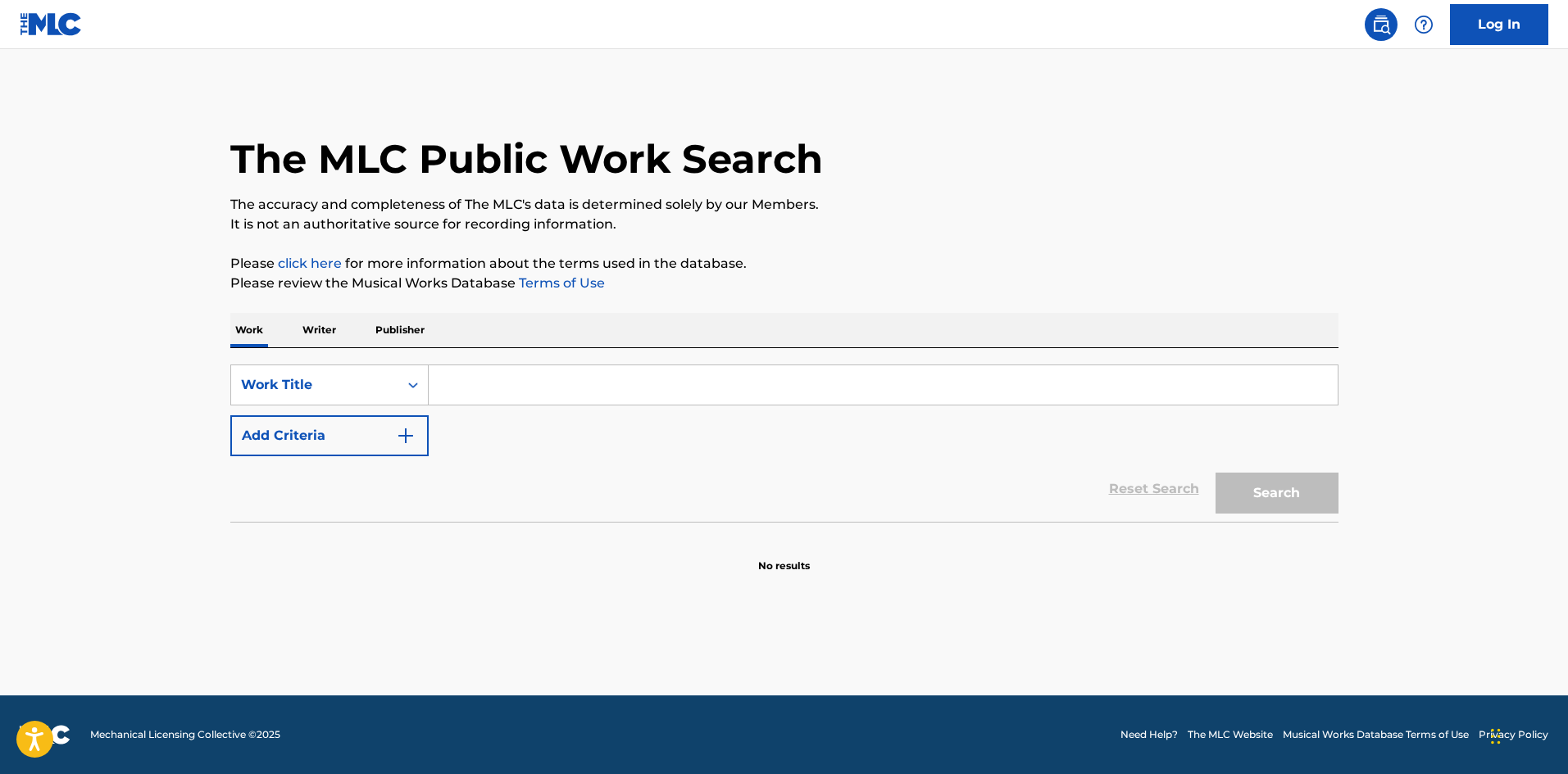
click at [473, 377] on input "Search Form" at bounding box center [883, 386] width 909 height 40
click at [442, 456] on div "Reset Search Search" at bounding box center [784, 489] width 1108 height 66
click at [319, 332] on p "Writer" at bounding box center [320, 330] width 43 height 35
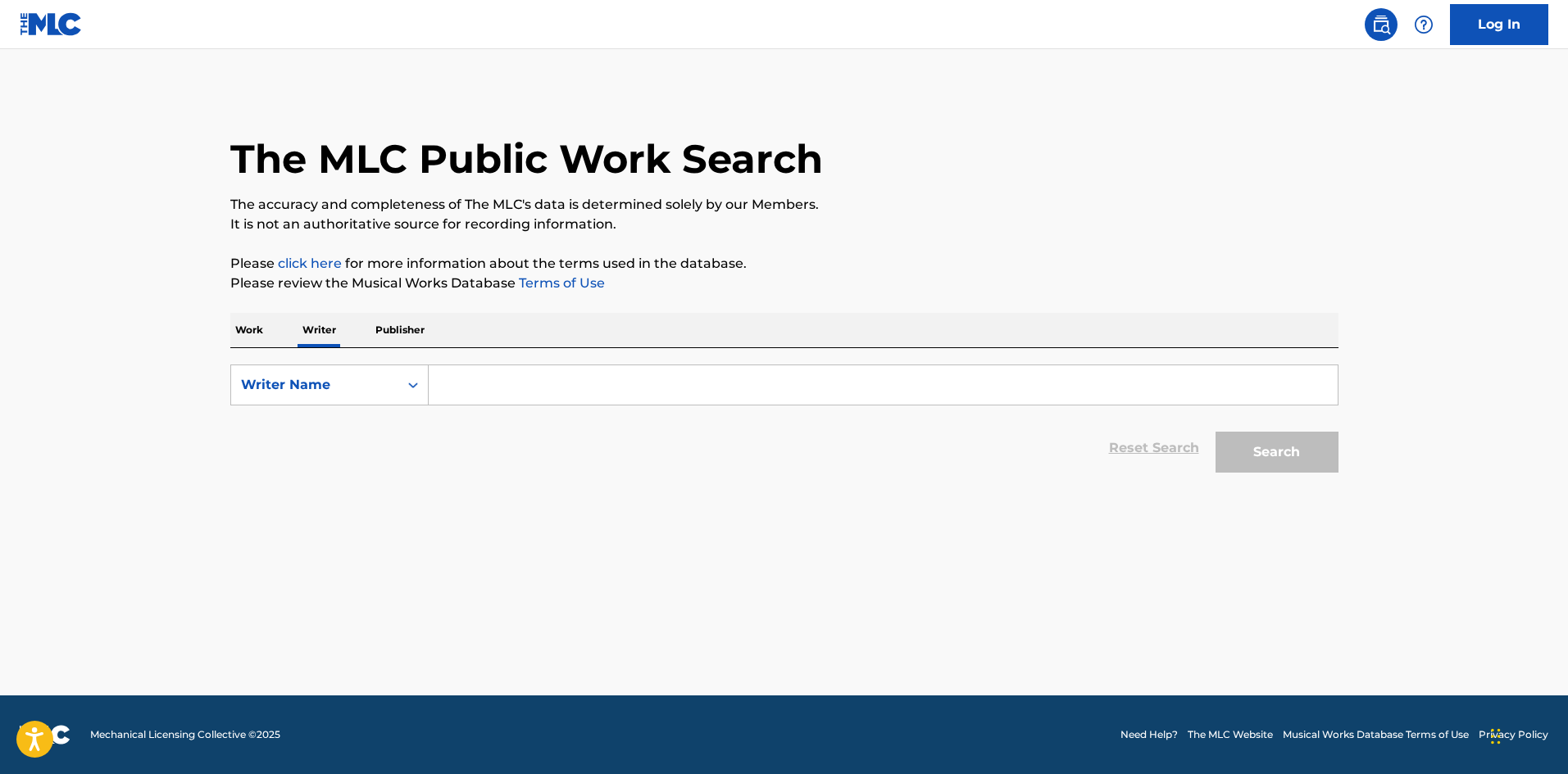
click at [457, 388] on input "Search Form" at bounding box center [883, 386] width 909 height 40
click at [245, 340] on p "Work" at bounding box center [249, 330] width 38 height 35
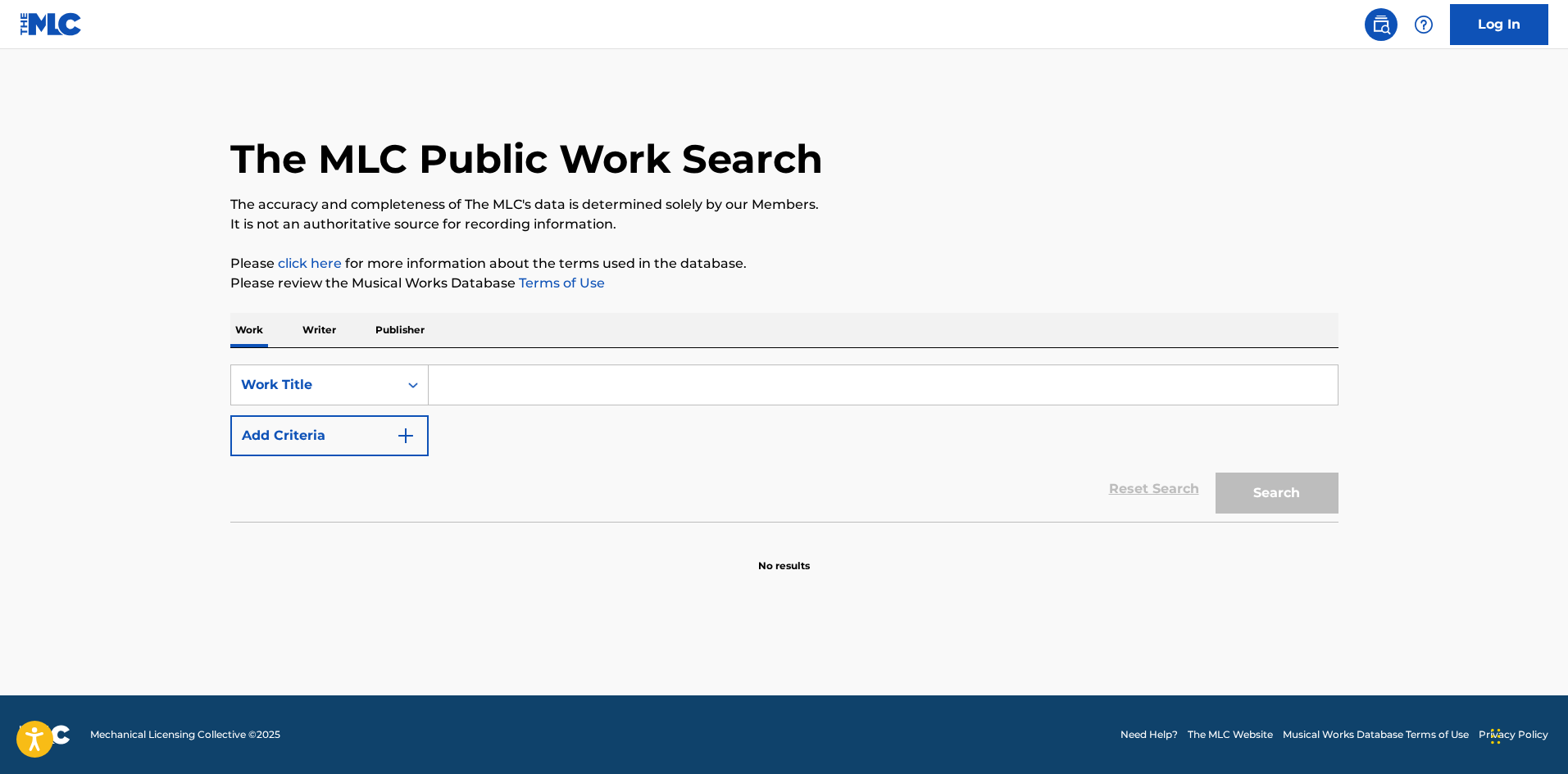
click at [466, 375] on input "Search Form" at bounding box center [883, 386] width 909 height 40
type input "hay [PERSON_NAME]"
click at [1215, 473] on button "Search" at bounding box center [1277, 493] width 123 height 41
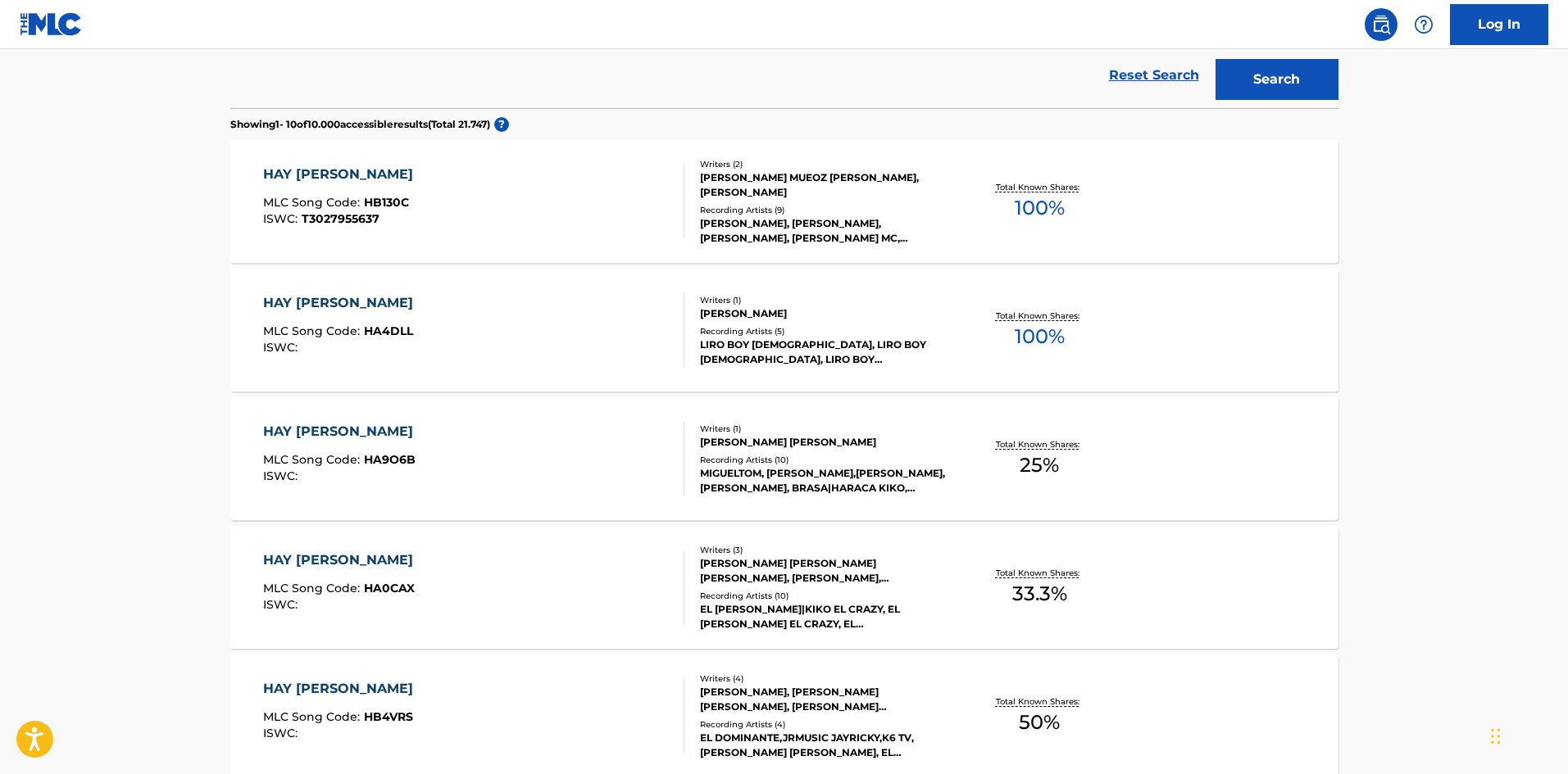
scroll to position [413, 0]
click at [749, 165] on div "Writers ( 2 )" at bounding box center [823, 165] width 248 height 12
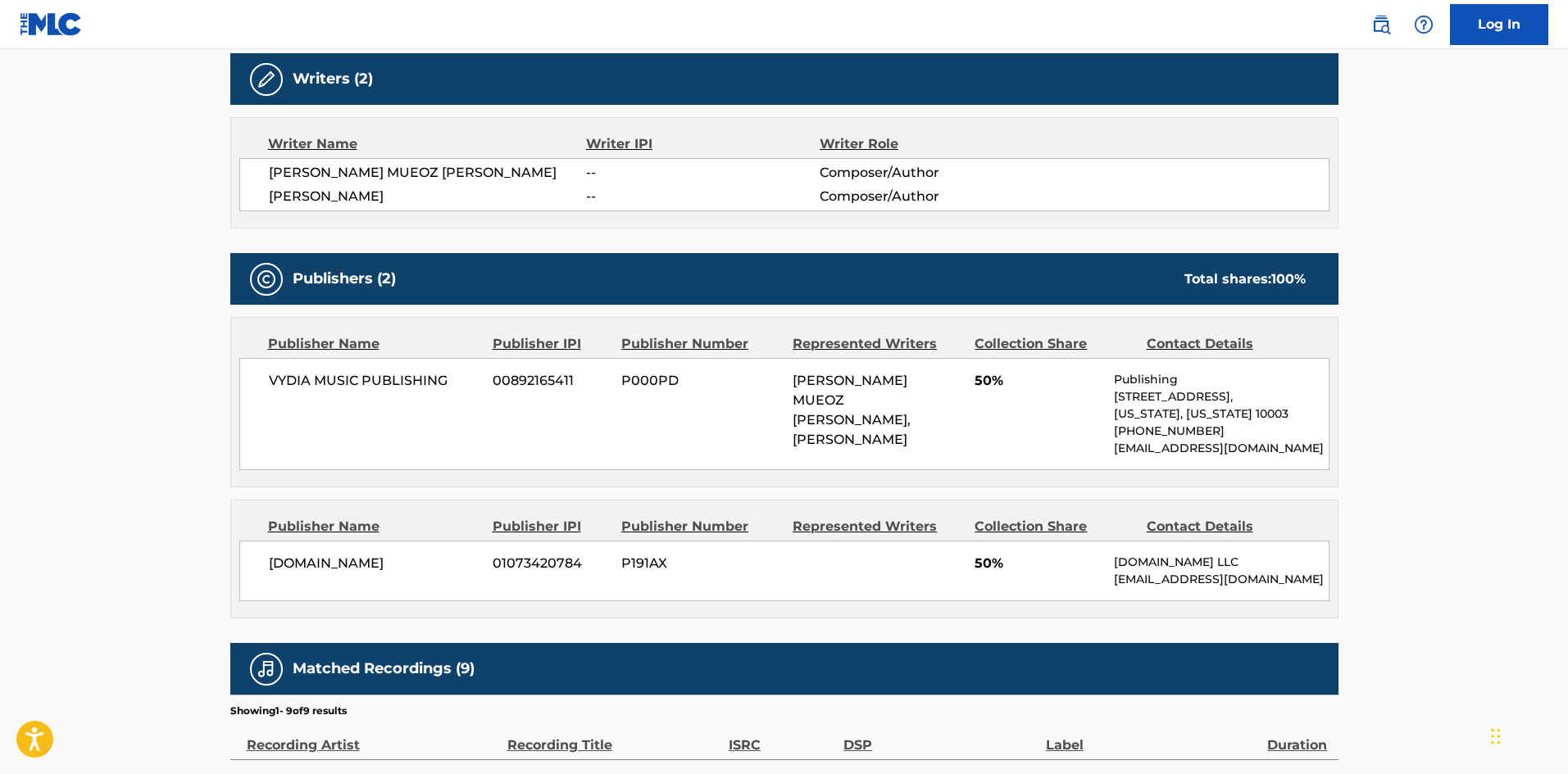
scroll to position [524, 0]
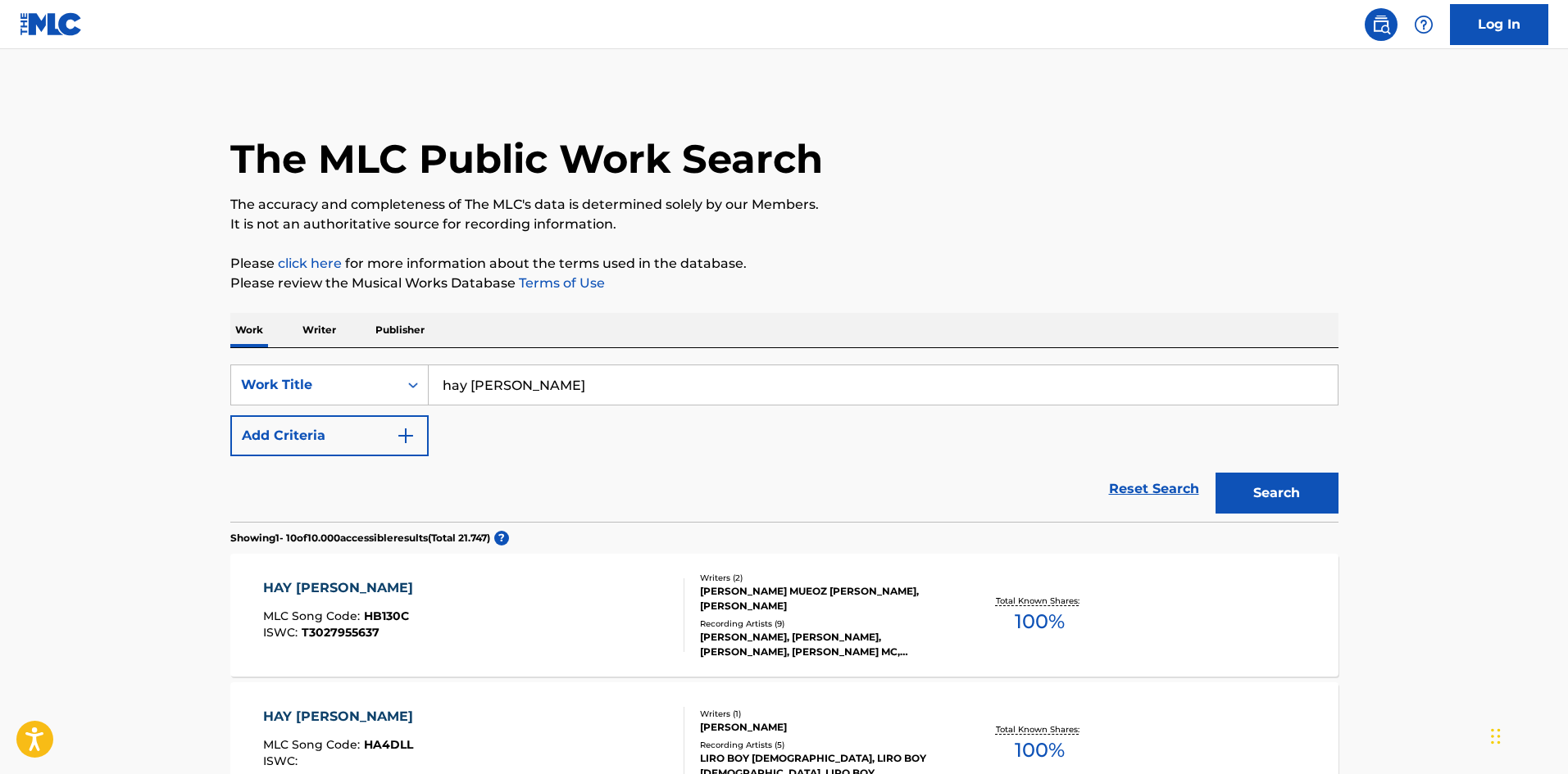
click at [454, 384] on input "hay [PERSON_NAME]" at bounding box center [883, 386] width 909 height 40
click at [565, 401] on input "[PERSON_NAME]" at bounding box center [883, 386] width 909 height 40
type input "[PERSON_NAME] mami"
click at [1215, 473] on button "Search" at bounding box center [1277, 493] width 123 height 41
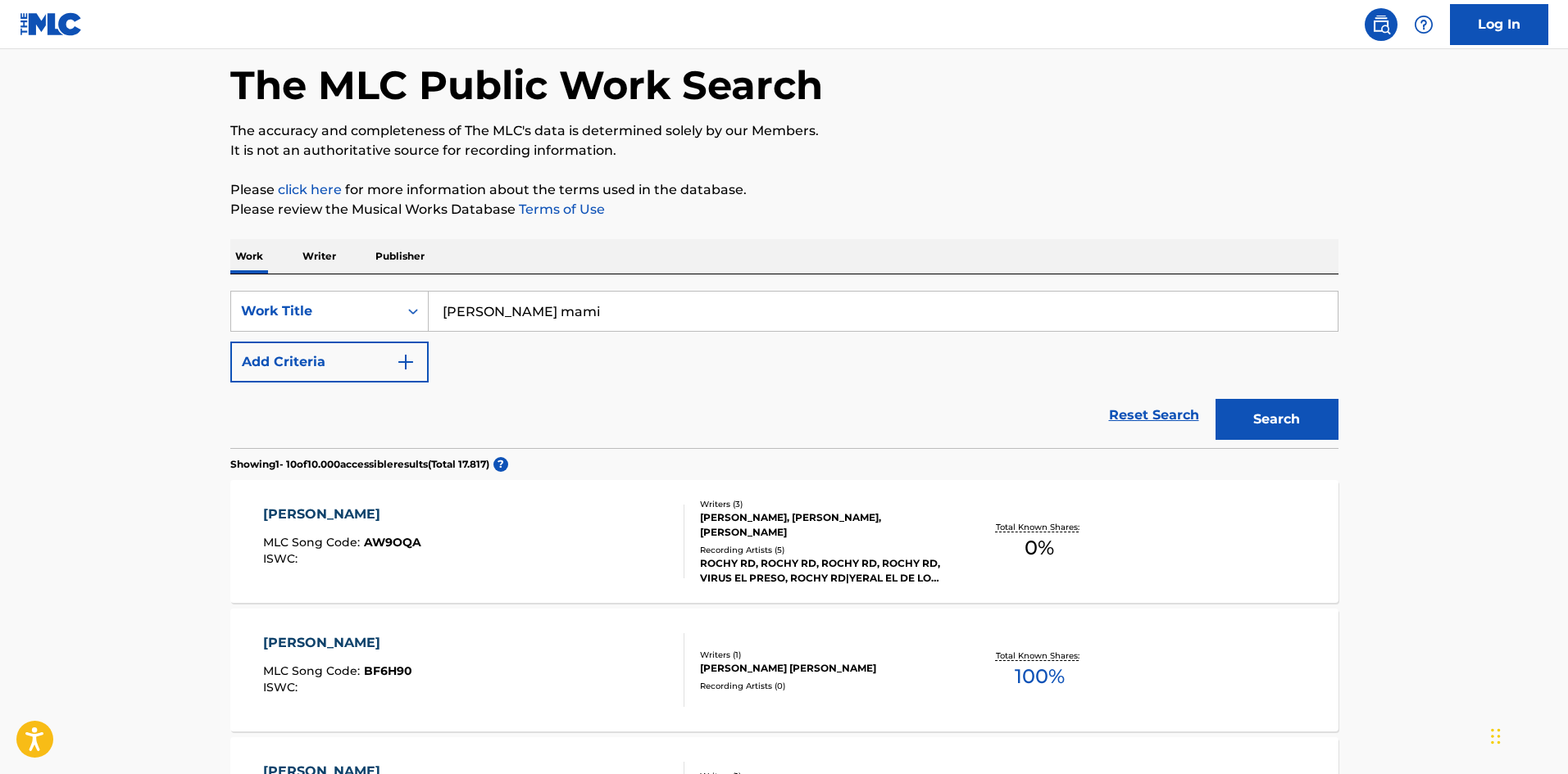
scroll to position [85, 0]
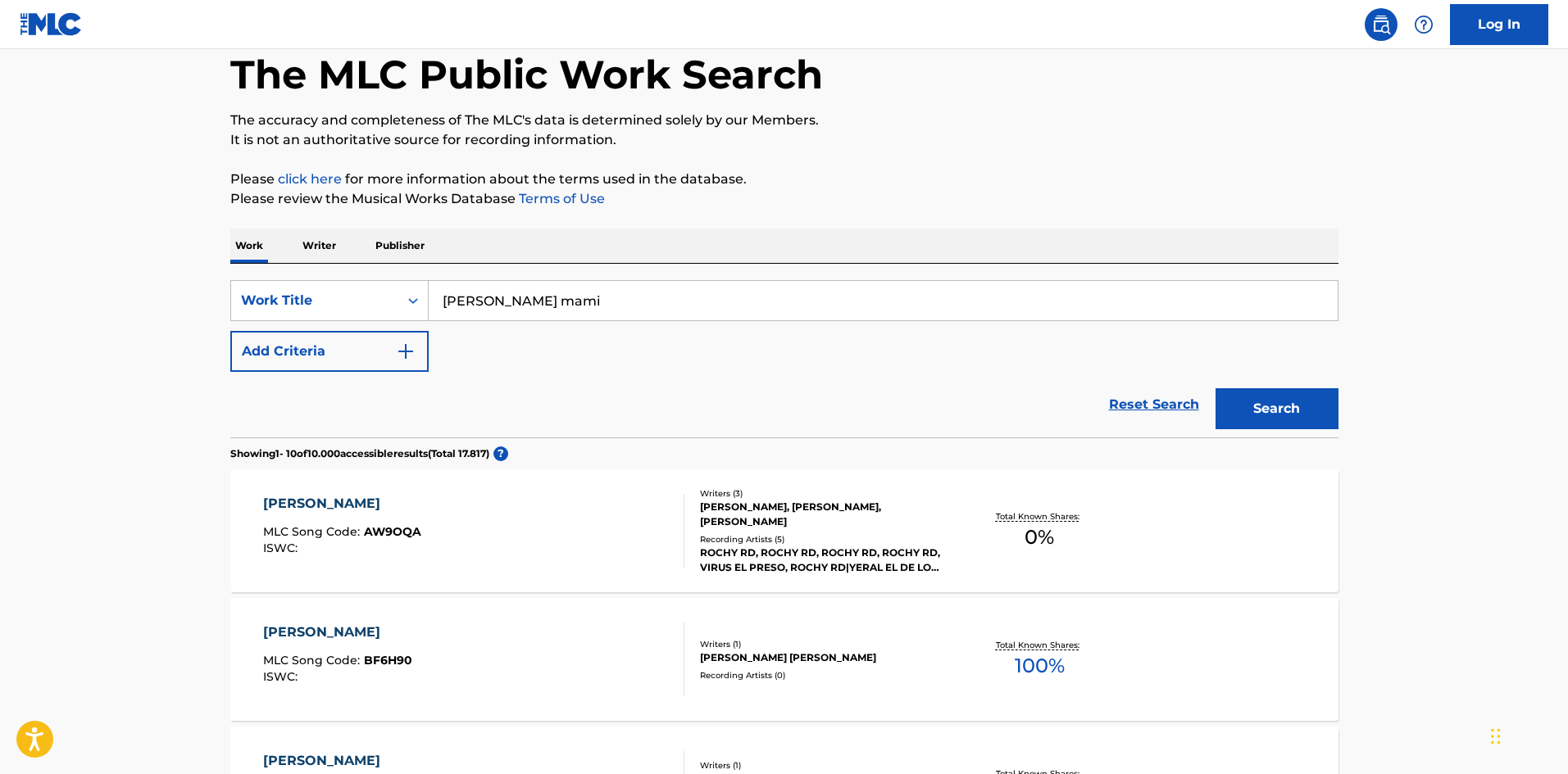
click at [799, 518] on div "[PERSON_NAME], [PERSON_NAME], [PERSON_NAME]" at bounding box center [823, 514] width 248 height 29
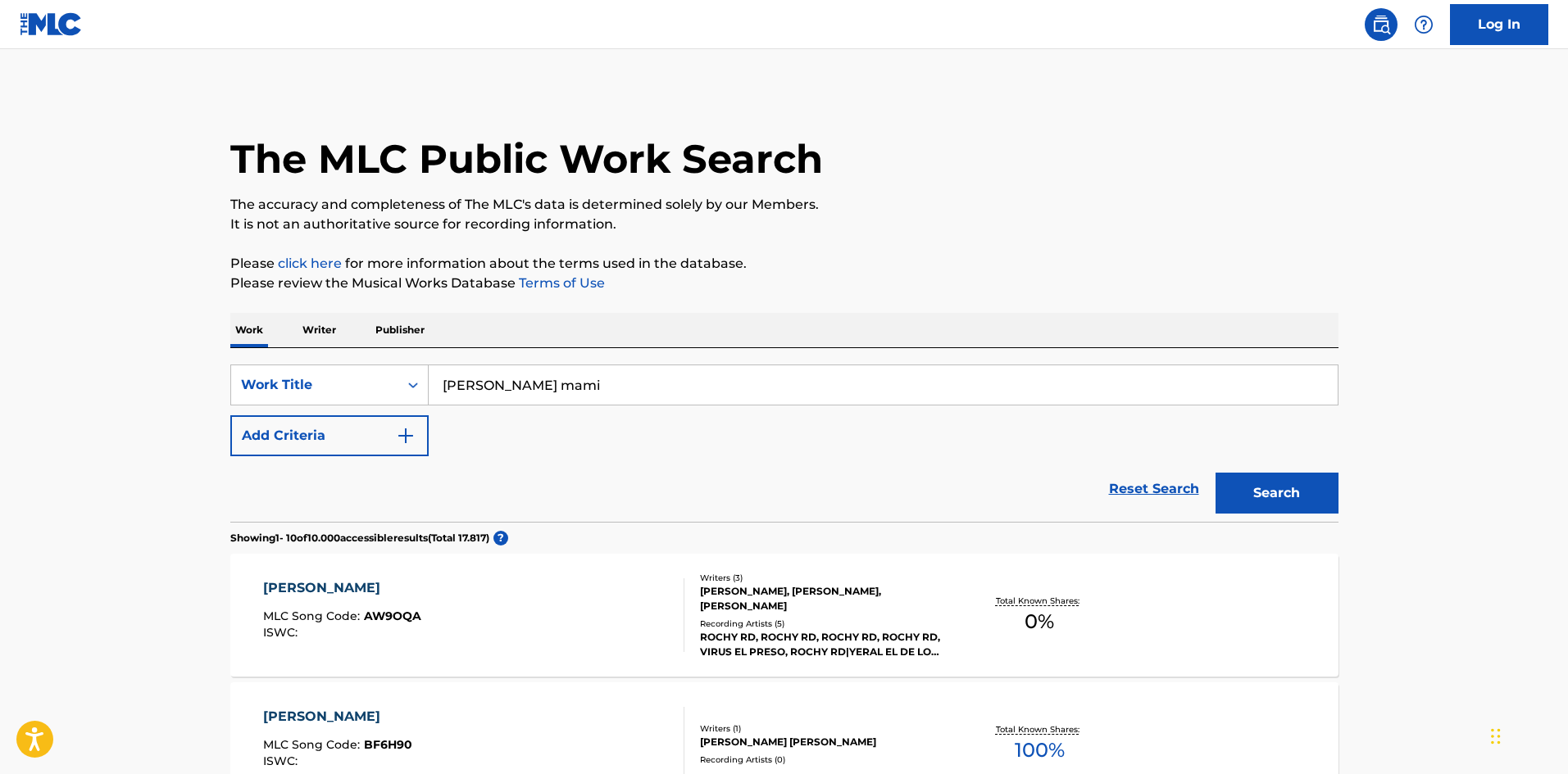
scroll to position [85, 0]
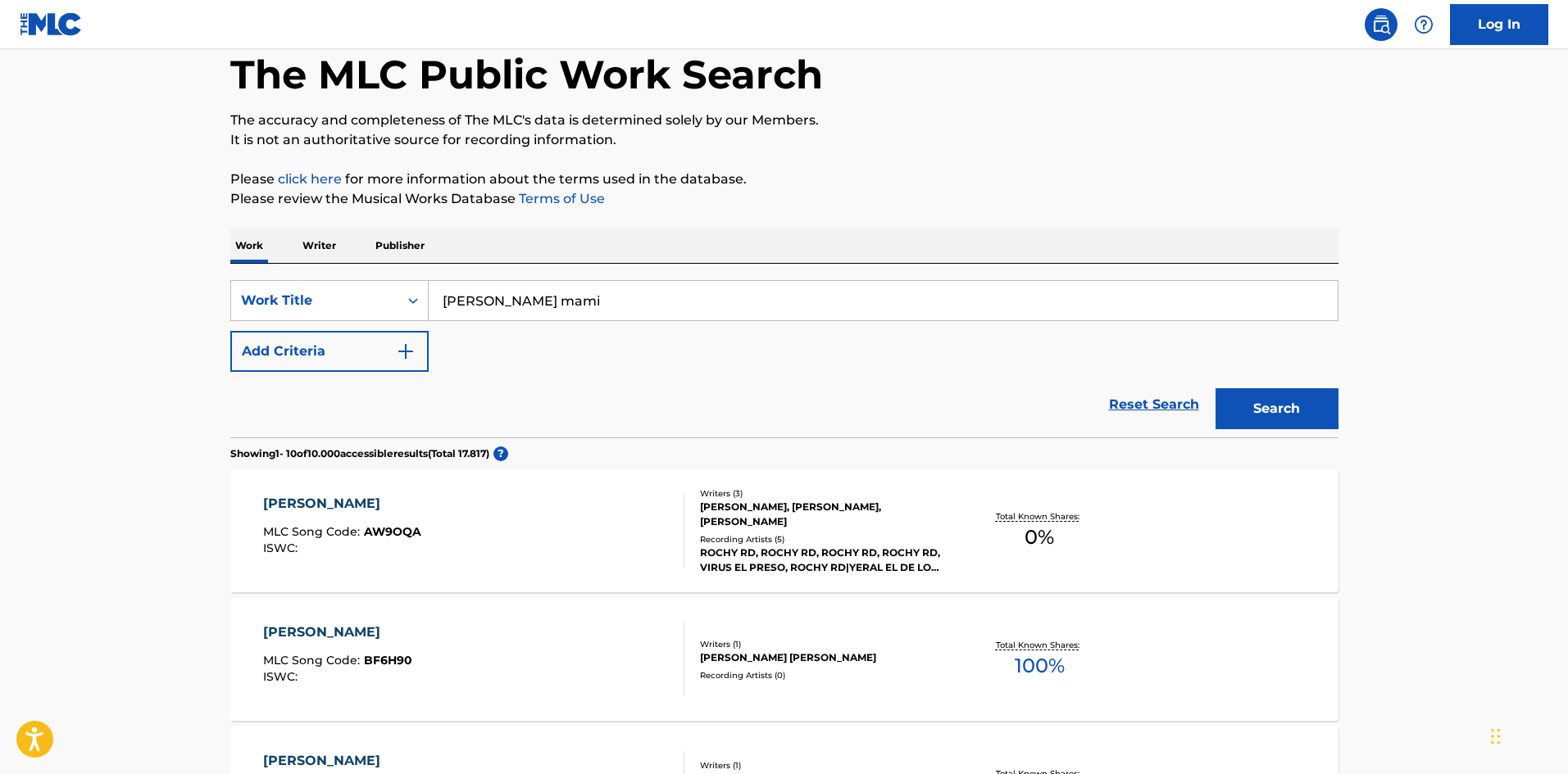
click at [540, 293] on input "[PERSON_NAME] mami" at bounding box center [883, 301] width 909 height 40
type input "no me [PERSON_NAME] [PERSON_NAME]"
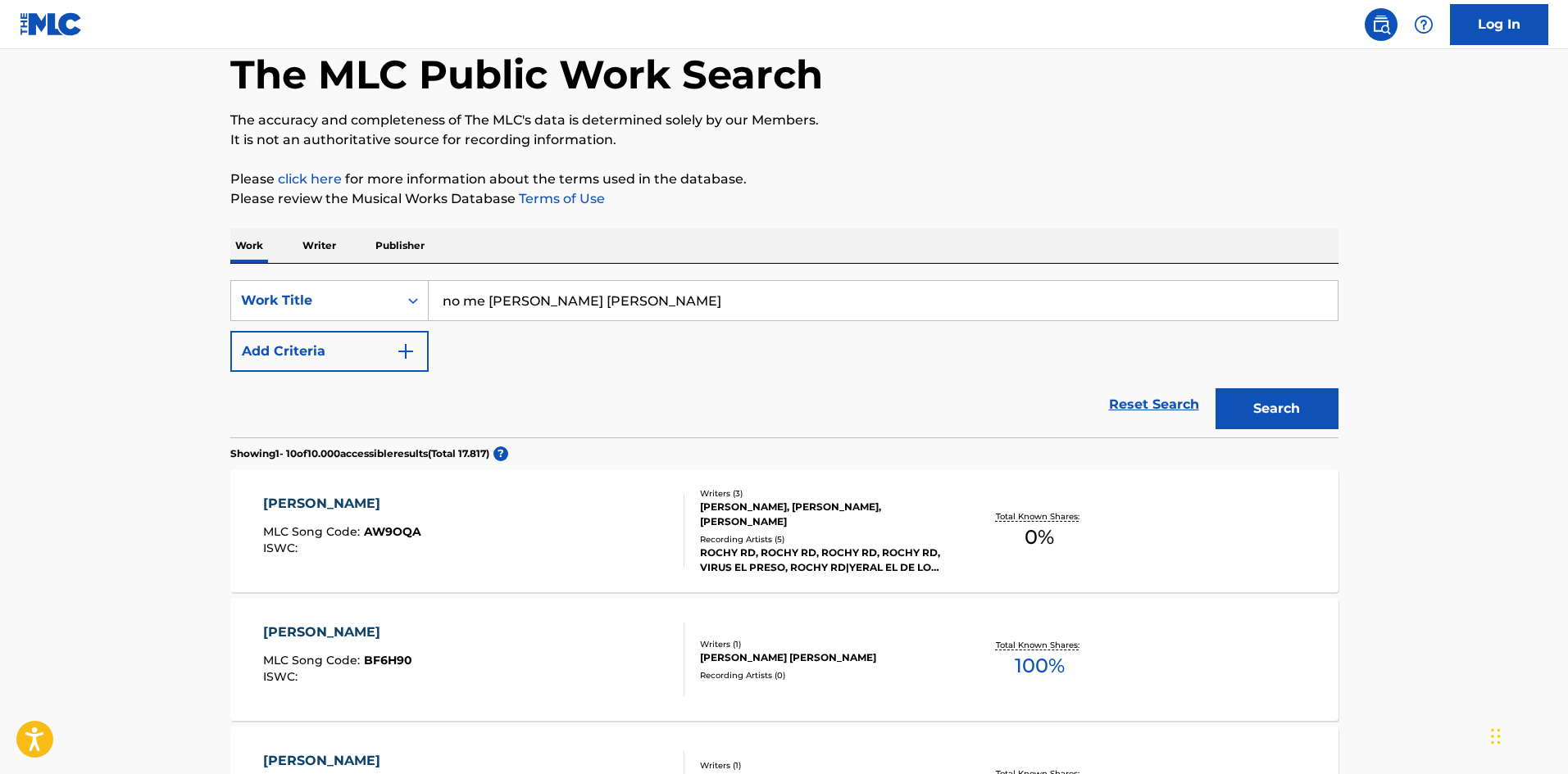
click at [1215, 388] on button "Search" at bounding box center [1277, 408] width 123 height 41
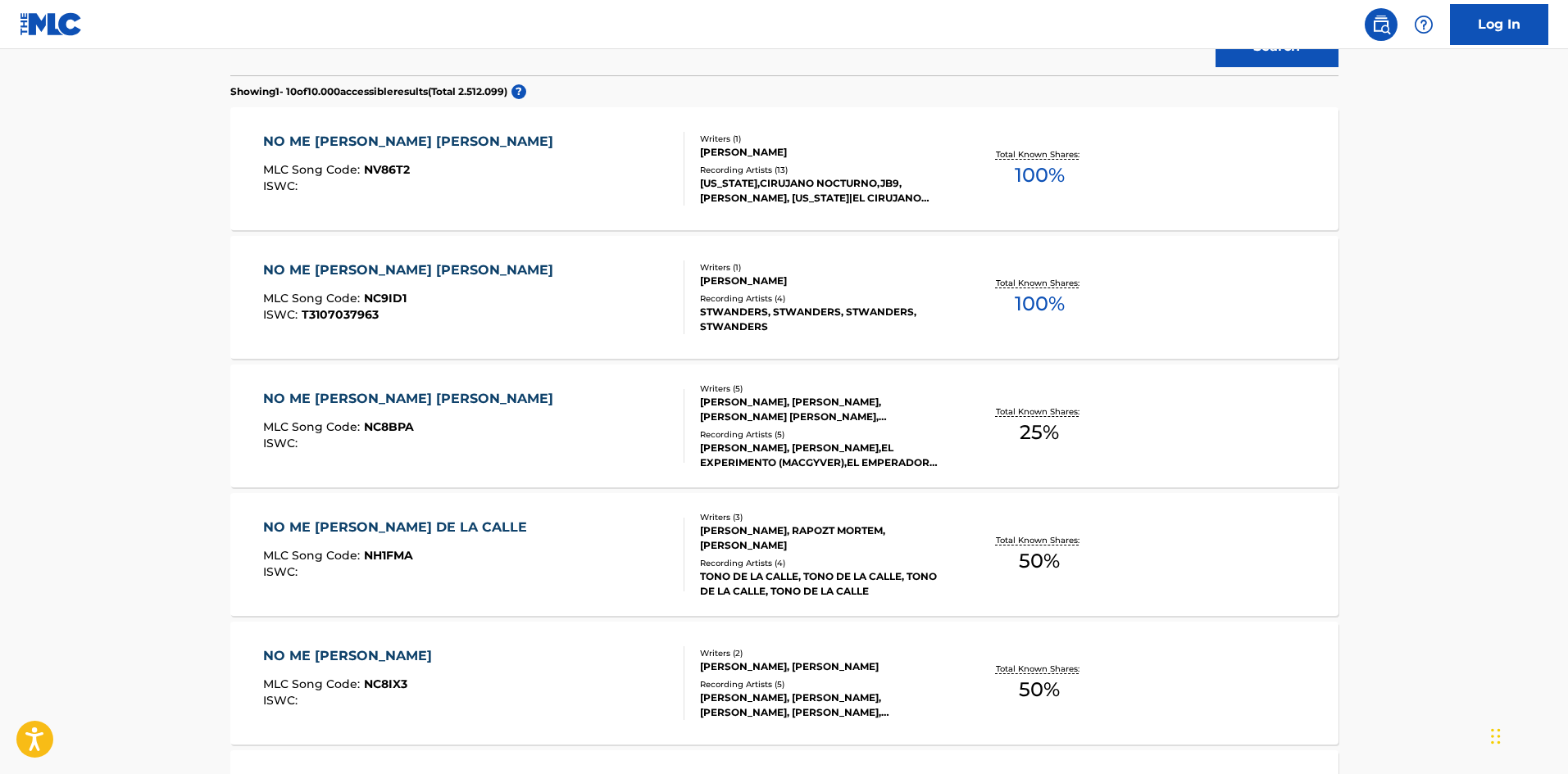
scroll to position [446, 0]
click at [736, 146] on div "[PERSON_NAME]" at bounding box center [823, 154] width 248 height 15
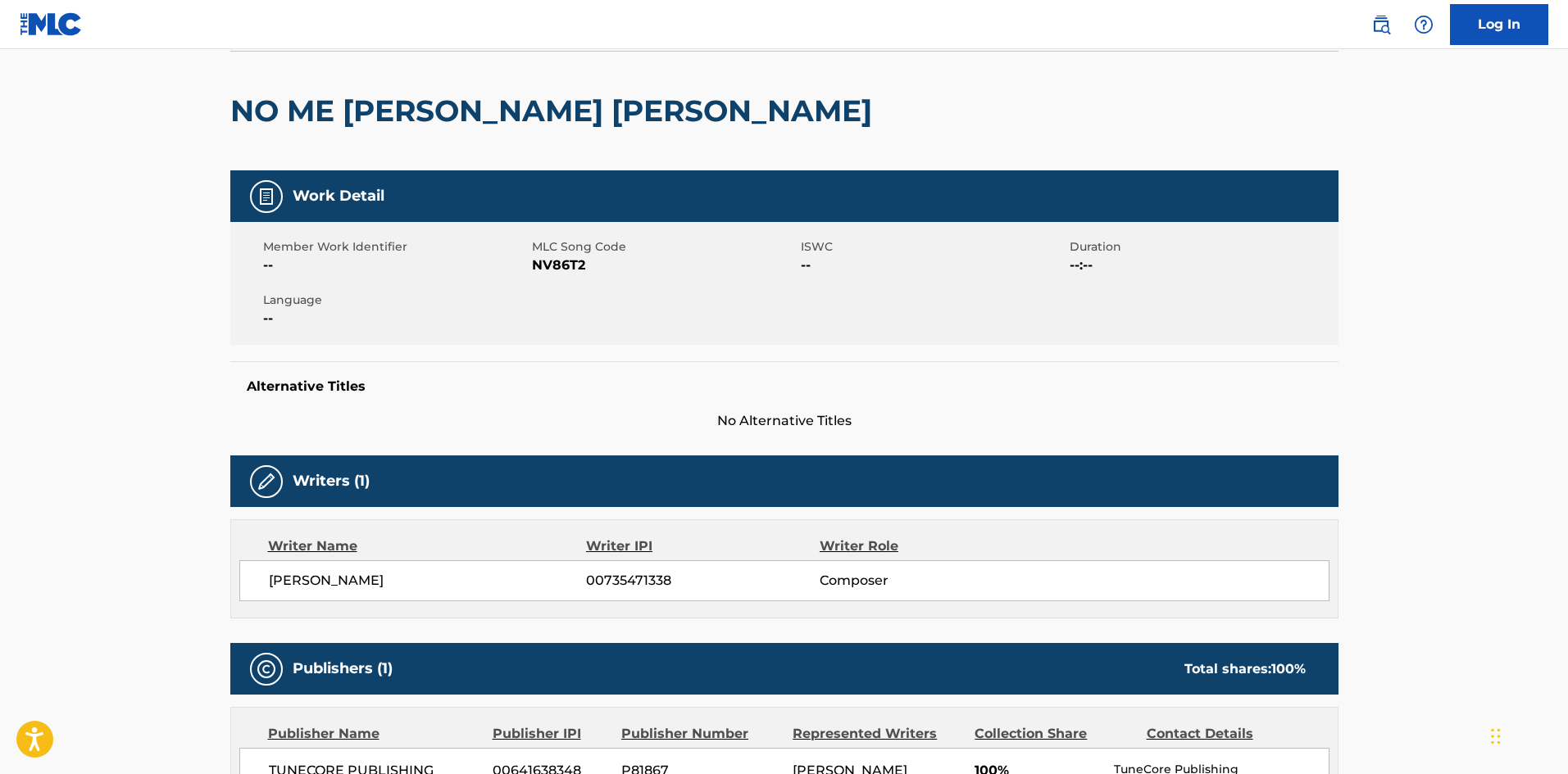
scroll to position [78, 0]
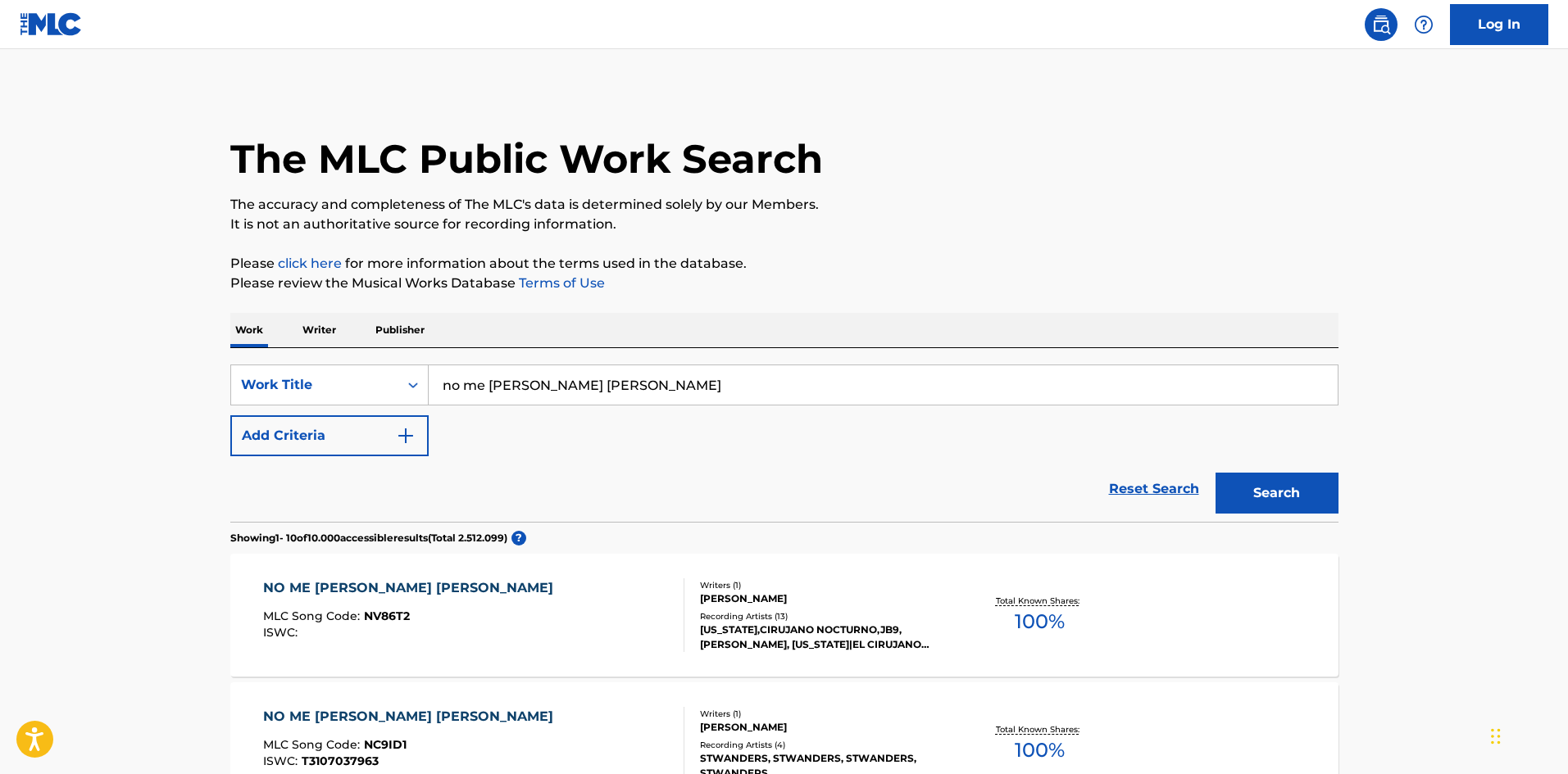
scroll to position [1, 0]
click at [521, 381] on input "no me [PERSON_NAME] [PERSON_NAME]" at bounding box center [883, 385] width 909 height 40
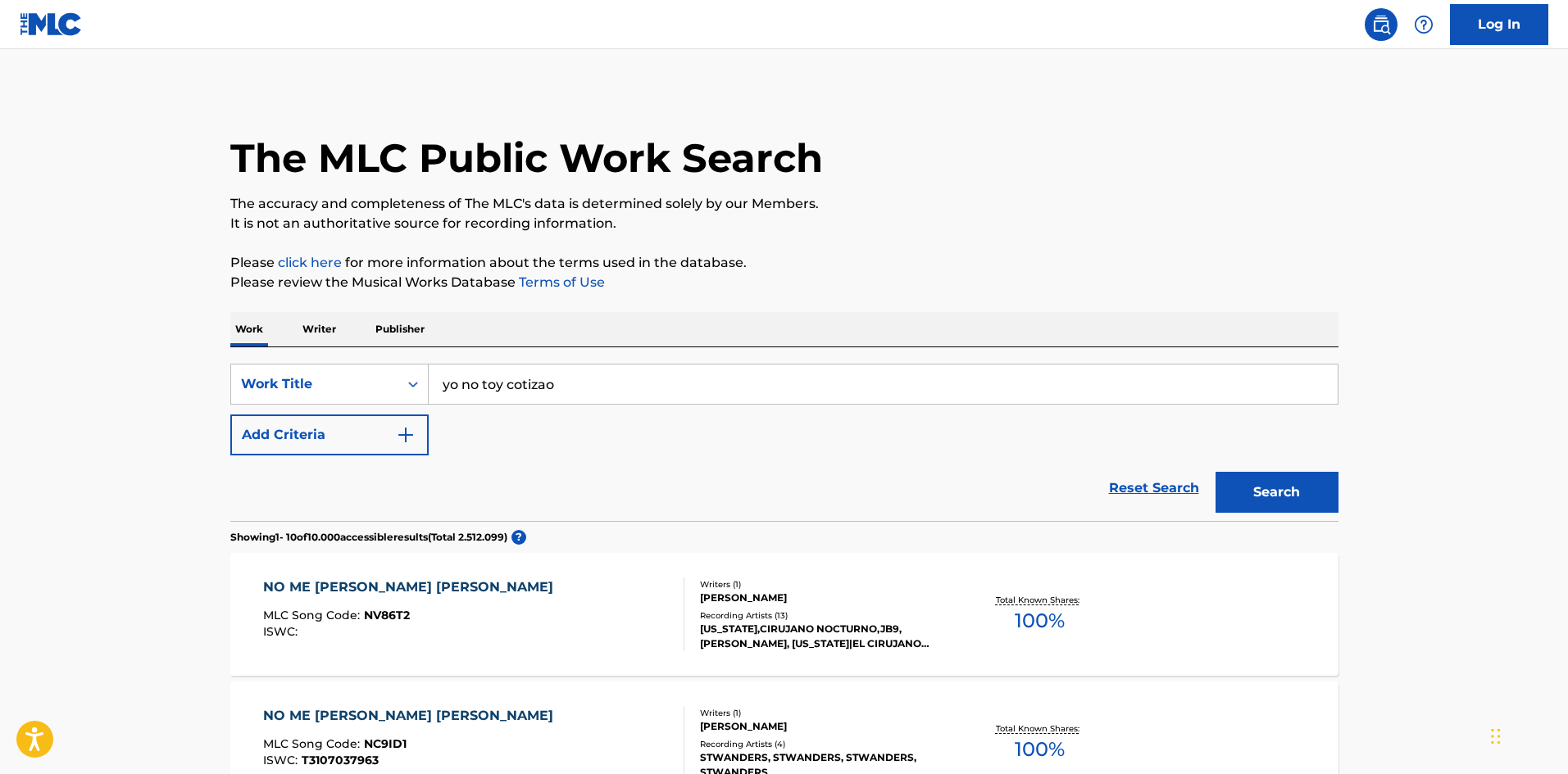
type input "yo no toy cotizao"
click at [1215, 472] on button "Search" at bounding box center [1277, 492] width 123 height 41
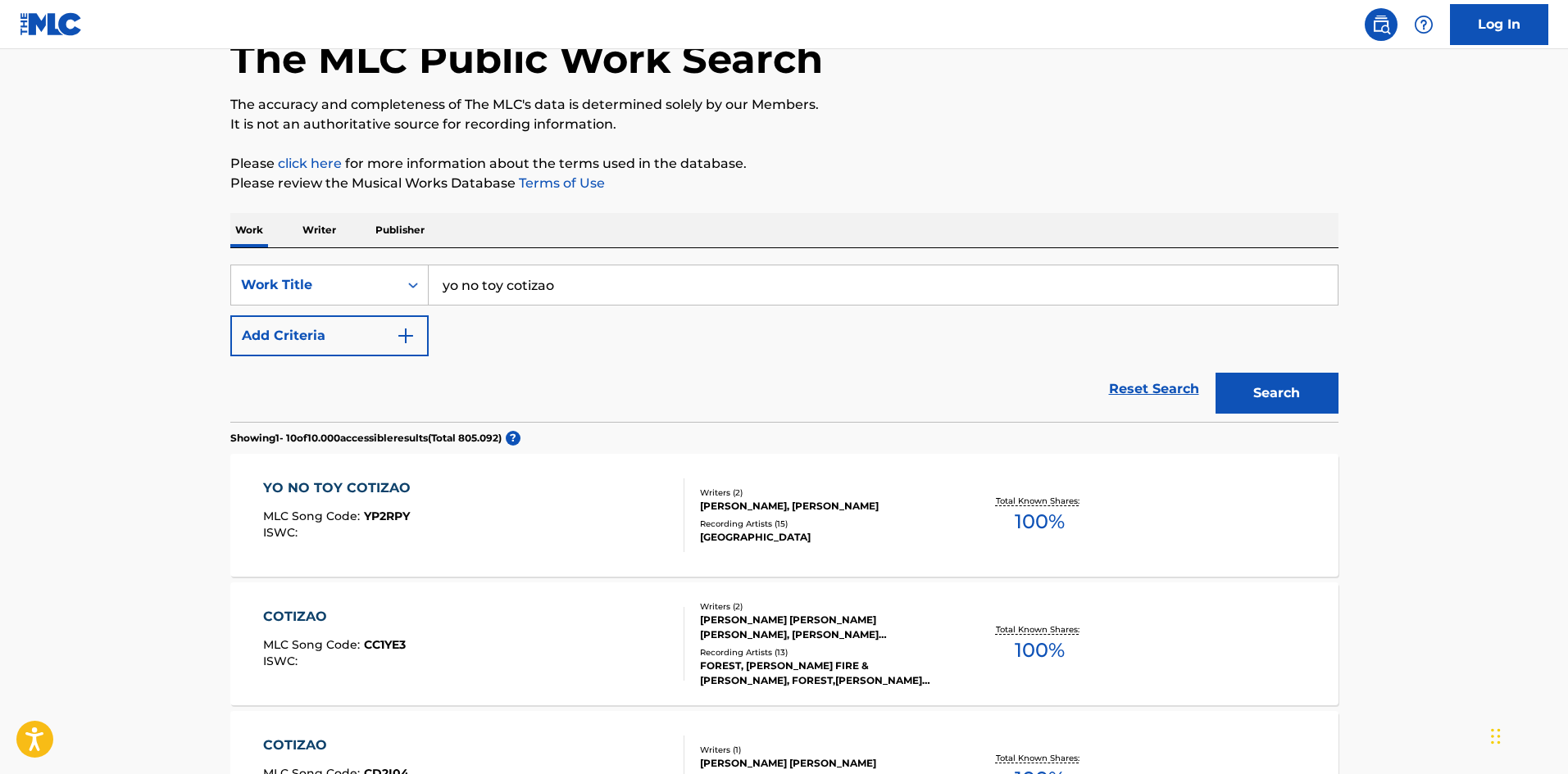
scroll to position [129, 0]
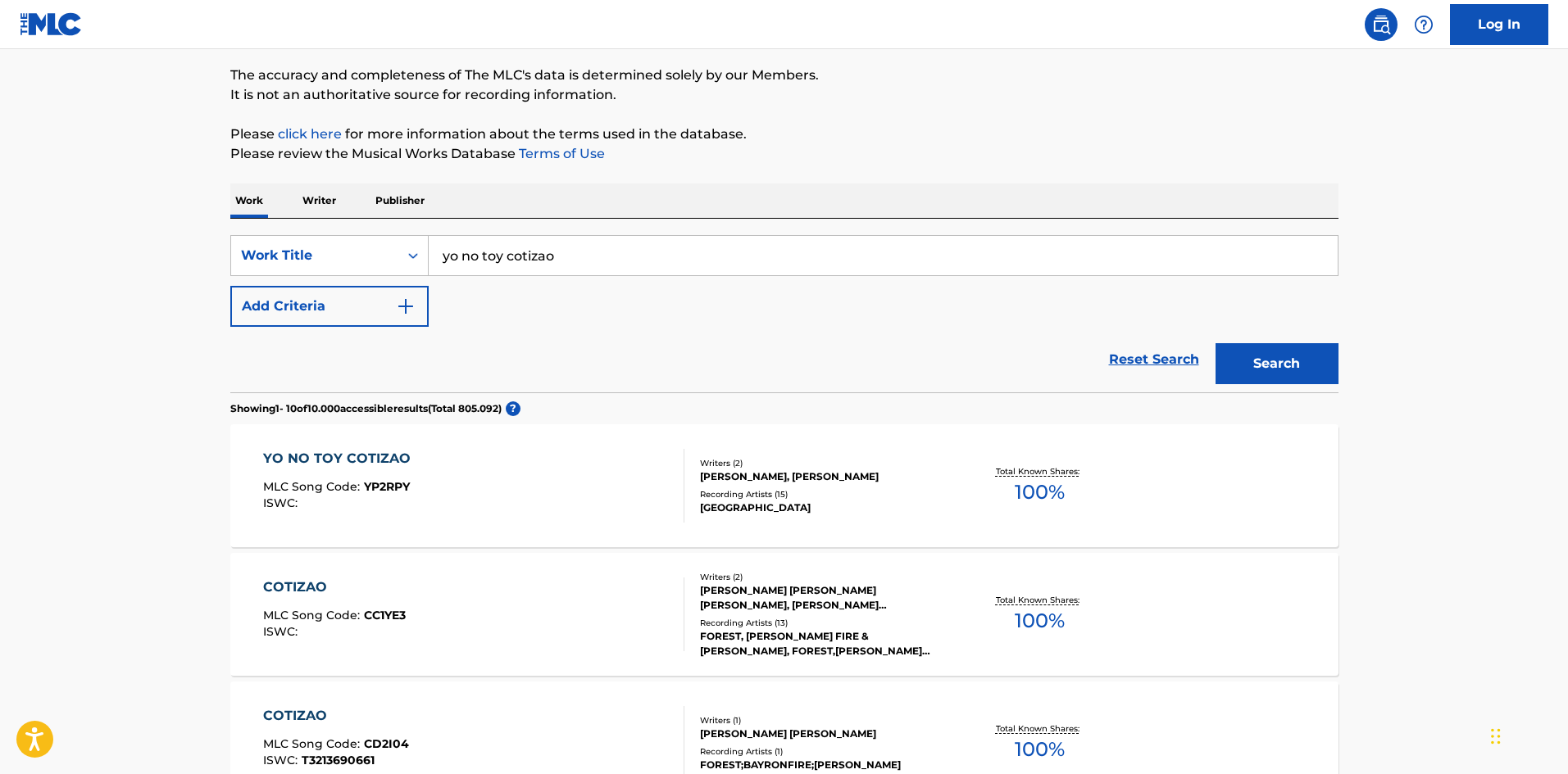
click at [735, 488] on div "Recording Artists ( 15 )" at bounding box center [823, 494] width 248 height 12
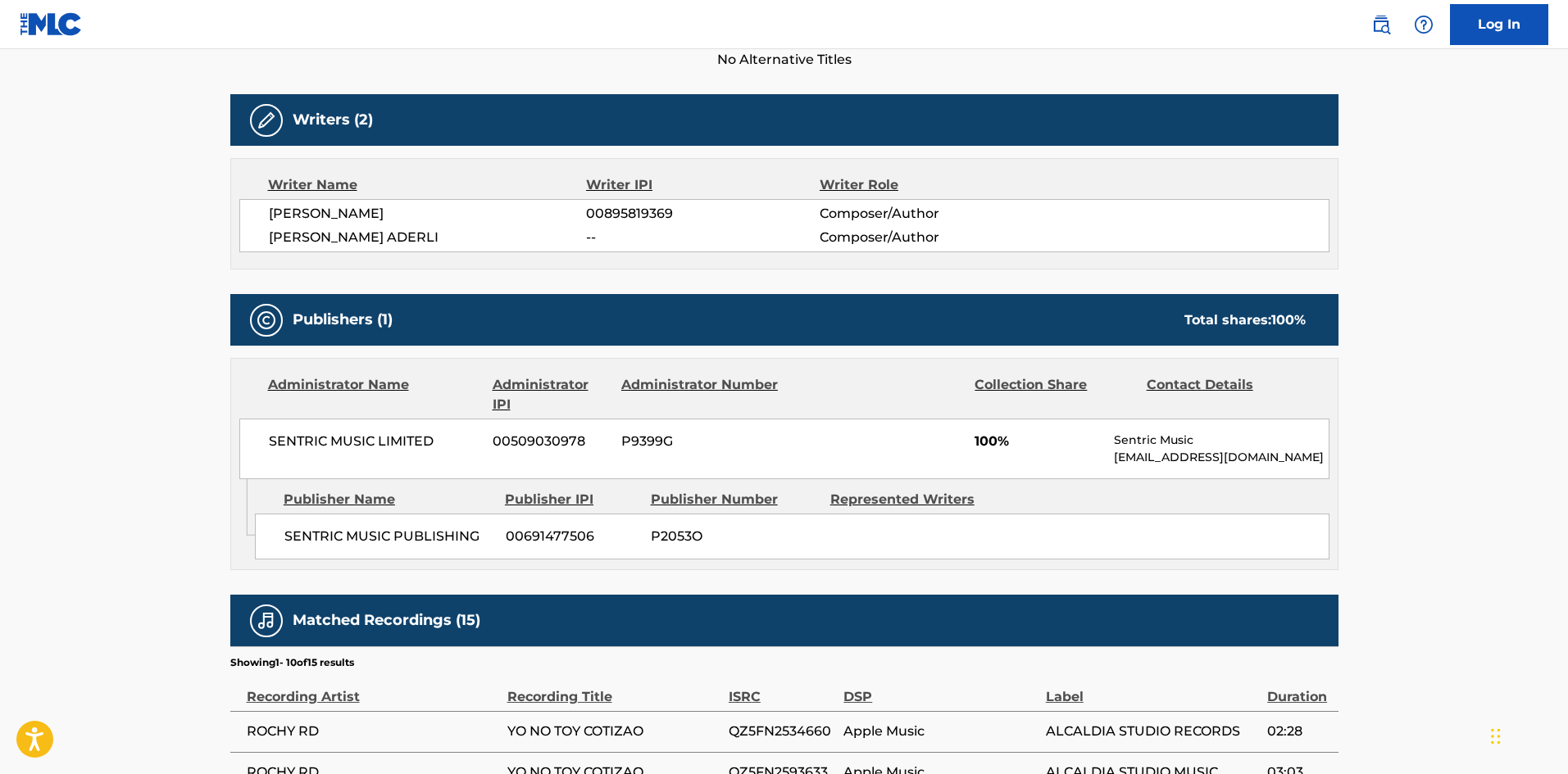
scroll to position [474, 0]
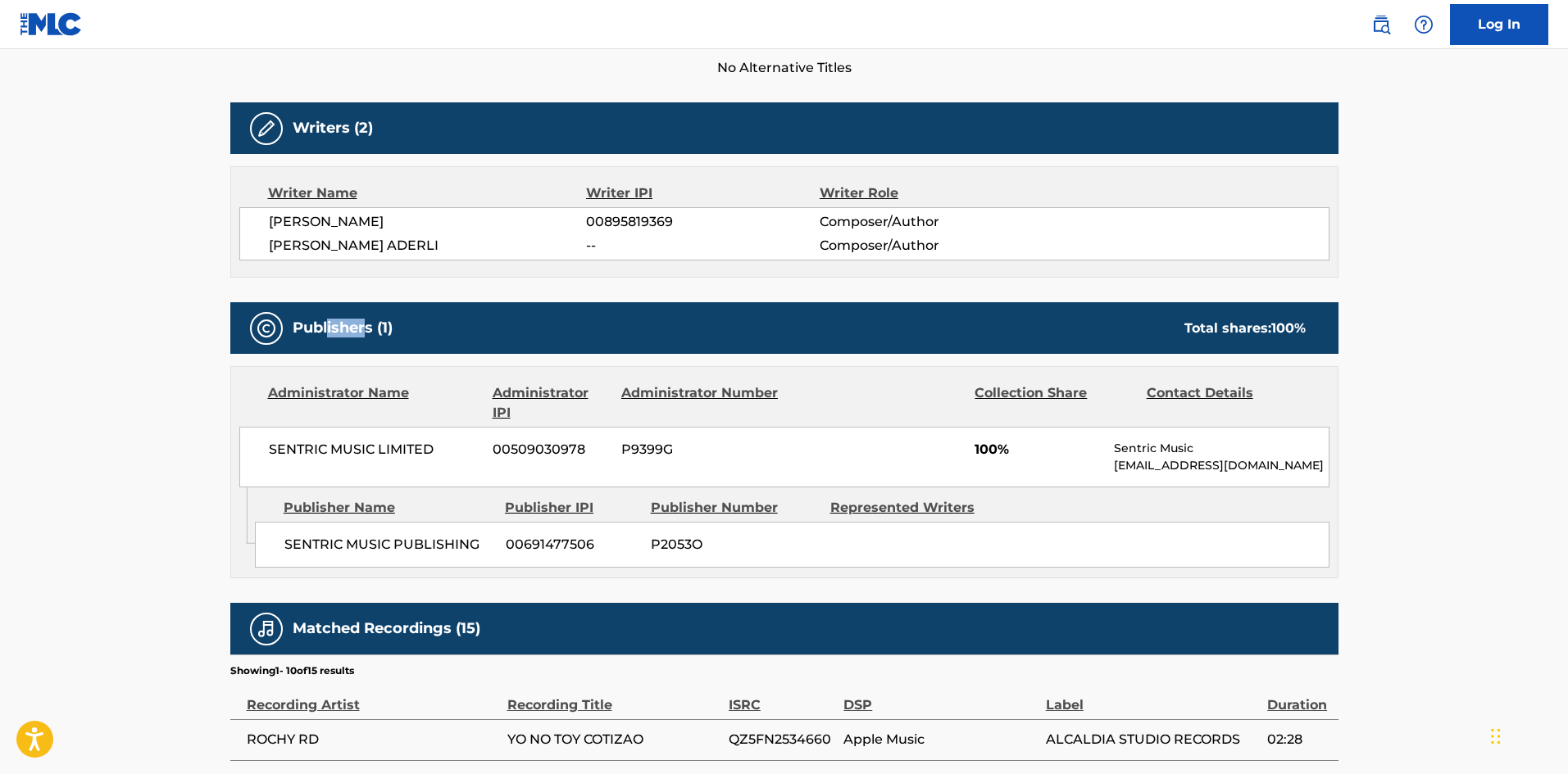
drag, startPoint x: 329, startPoint y: 322, endPoint x: 369, endPoint y: 345, distance: 46.1
click at [369, 345] on div "Publishers (1) Total shares: 100 %" at bounding box center [784, 328] width 1108 height 52
click at [1125, 469] on p "[EMAIL_ADDRESS][DOMAIN_NAME]" at bounding box center [1220, 466] width 214 height 17
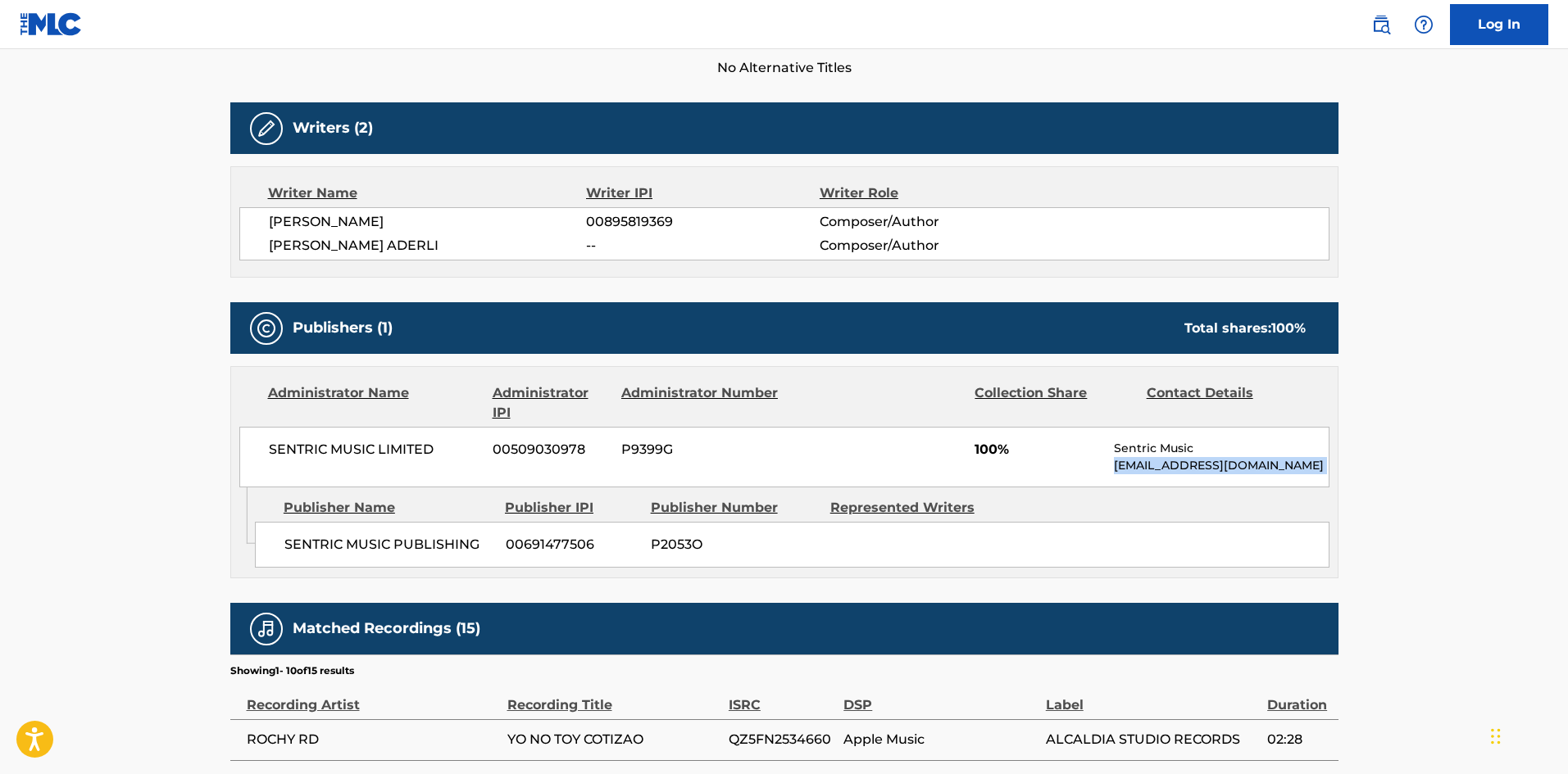
click at [1125, 469] on p "[EMAIL_ADDRESS][DOMAIN_NAME]" at bounding box center [1220, 466] width 214 height 17
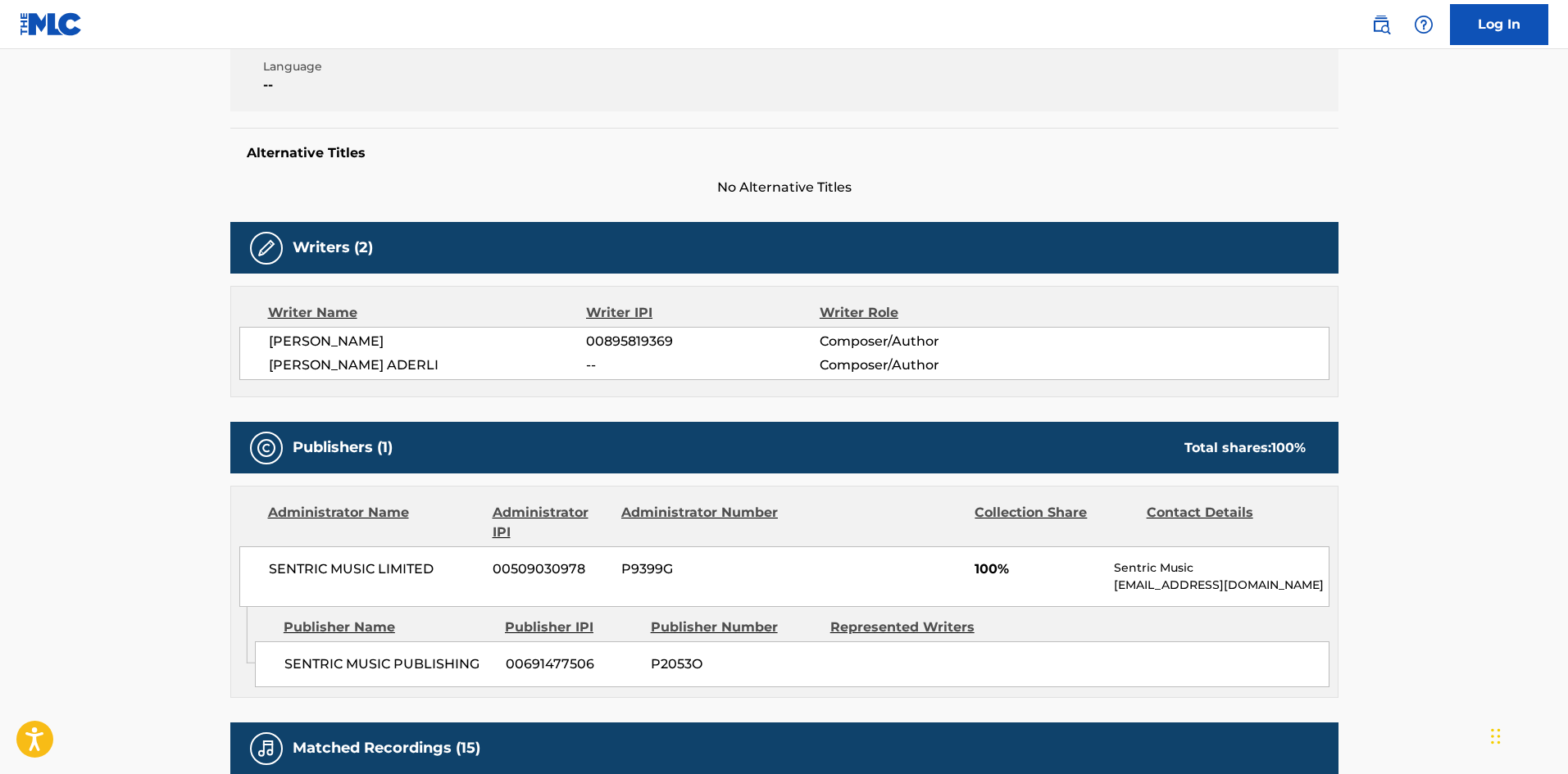
scroll to position [0, 0]
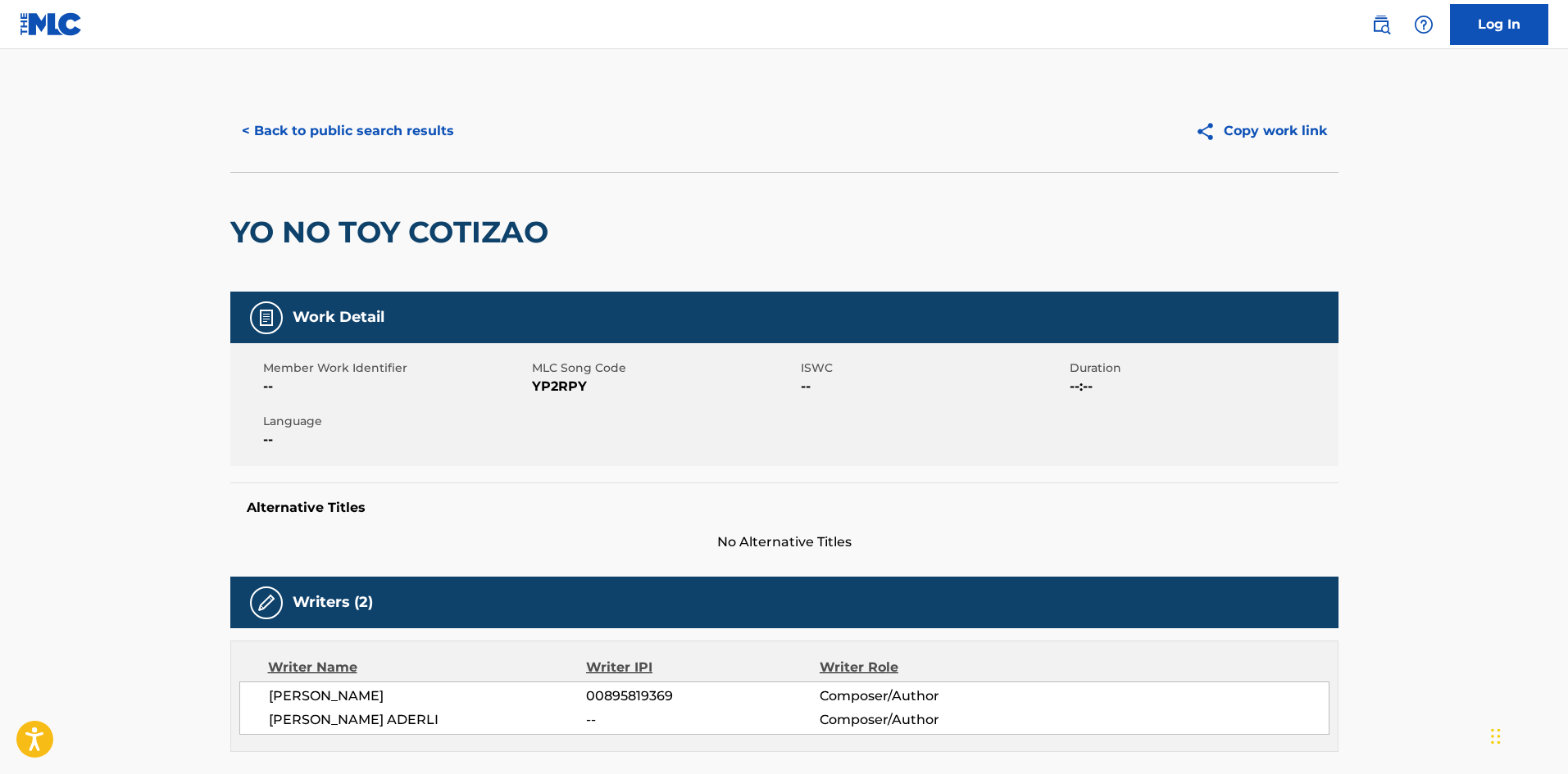
scroll to position [129, 0]
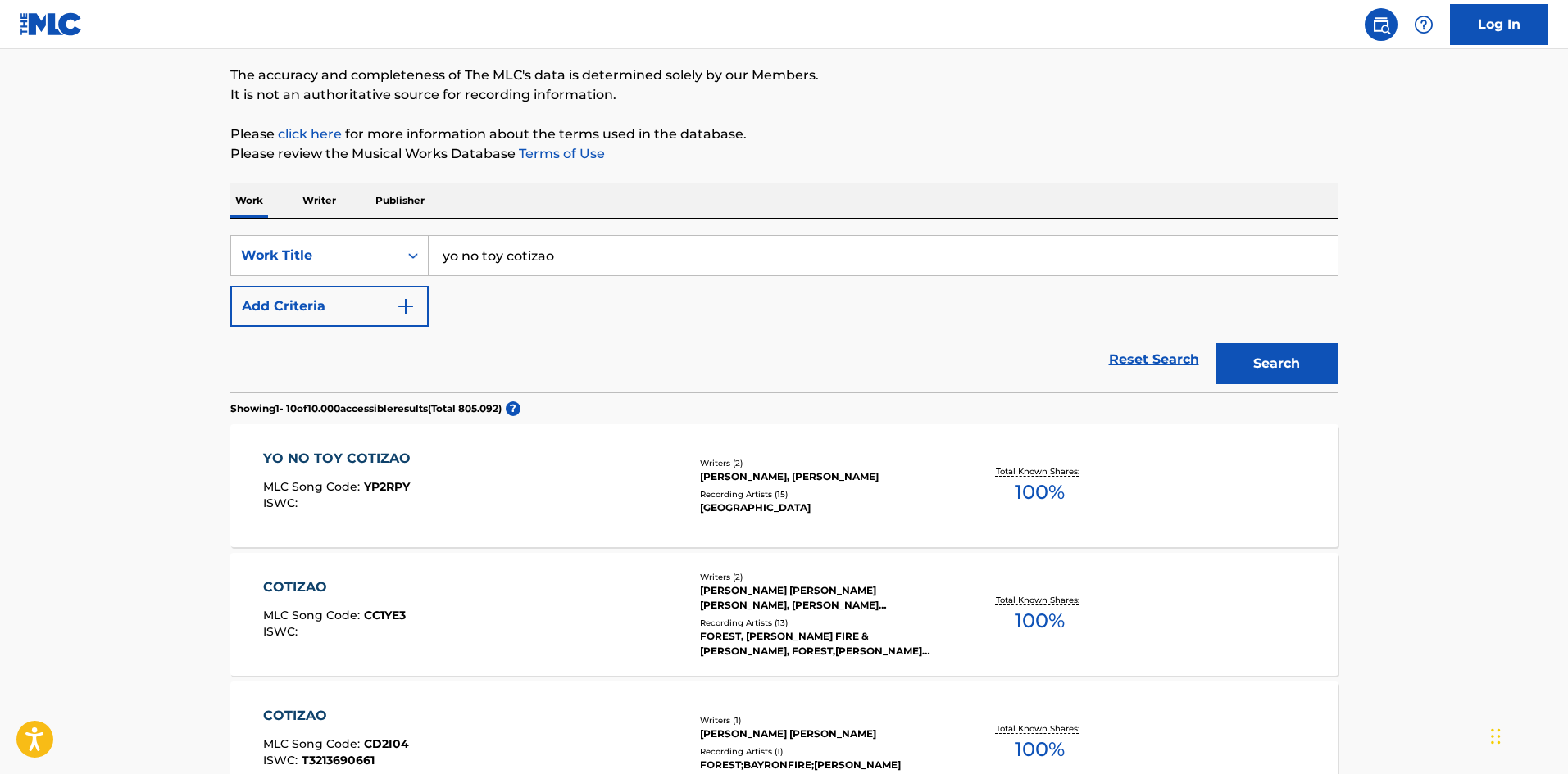
click at [505, 255] on input "yo no toy cotizao" at bounding box center [883, 255] width 909 height 40
click at [1215, 343] on button "Search" at bounding box center [1277, 363] width 123 height 41
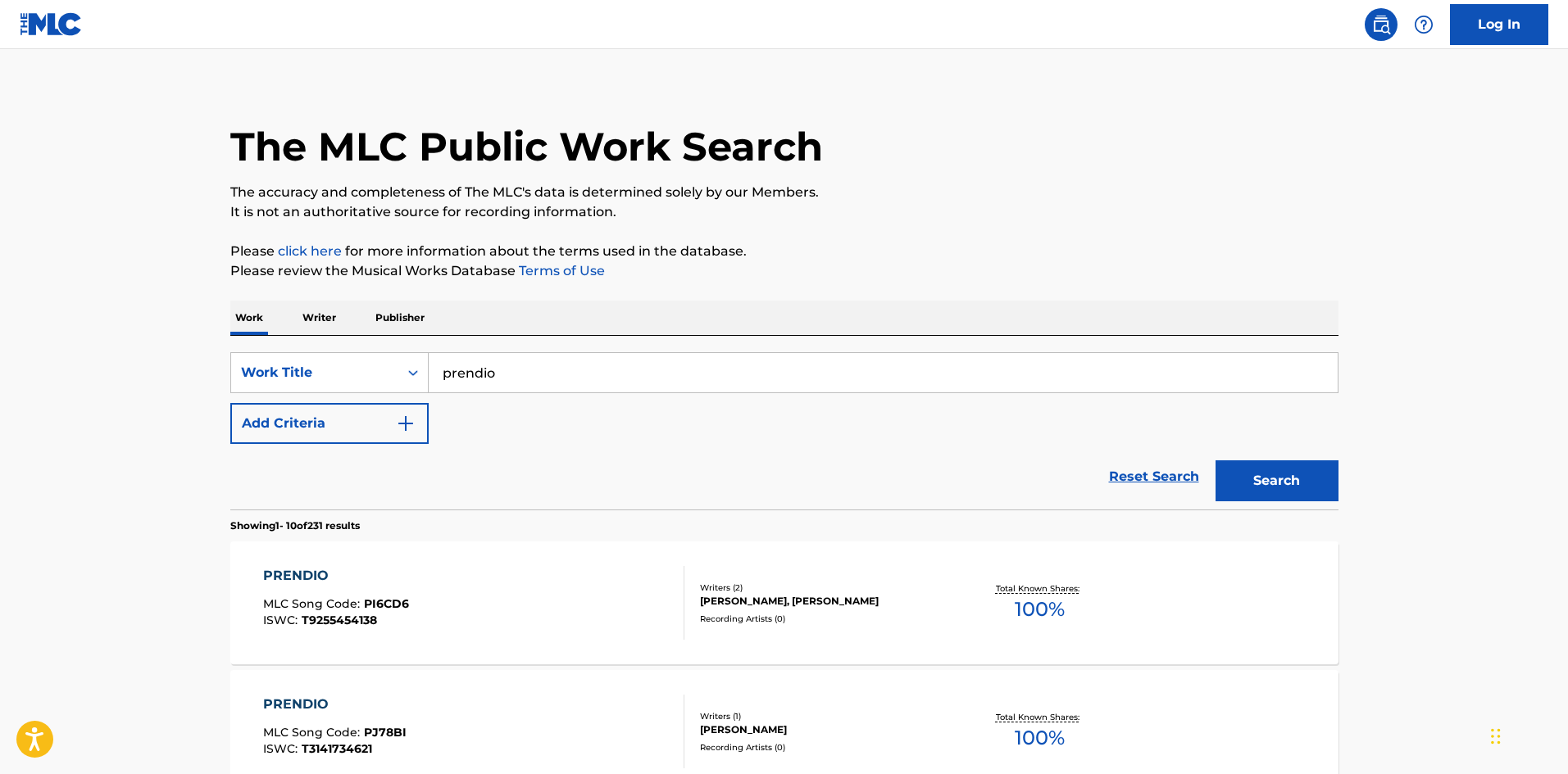
scroll to position [0, 0]
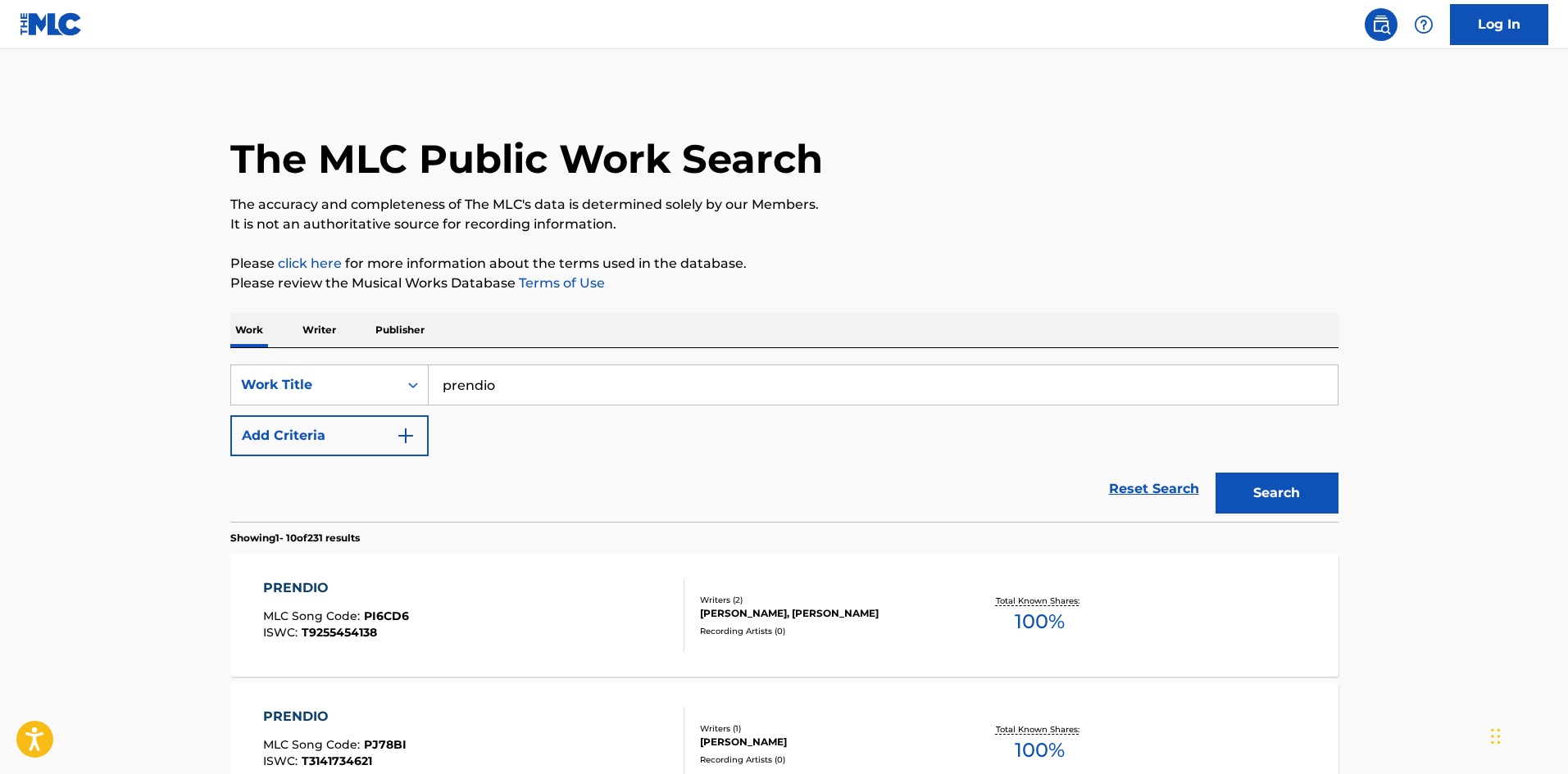
click at [268, 162] on h1 "The MLC Public Work Search" at bounding box center [526, 159] width 592 height 49
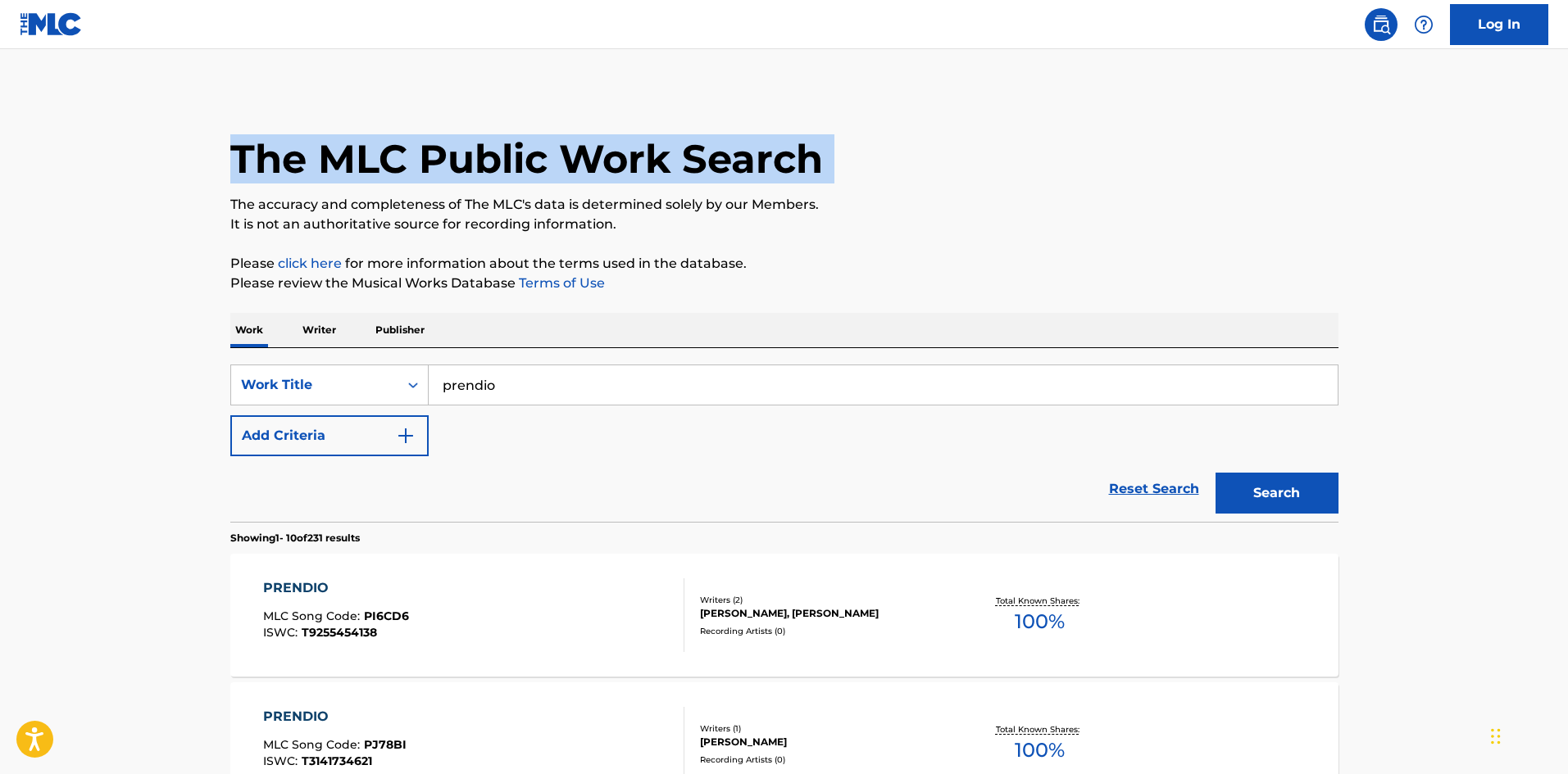
click at [268, 162] on h1 "The MLC Public Work Search" at bounding box center [526, 159] width 592 height 49
click at [299, 160] on h1 "The MLC Public Work Search" at bounding box center [526, 159] width 592 height 49
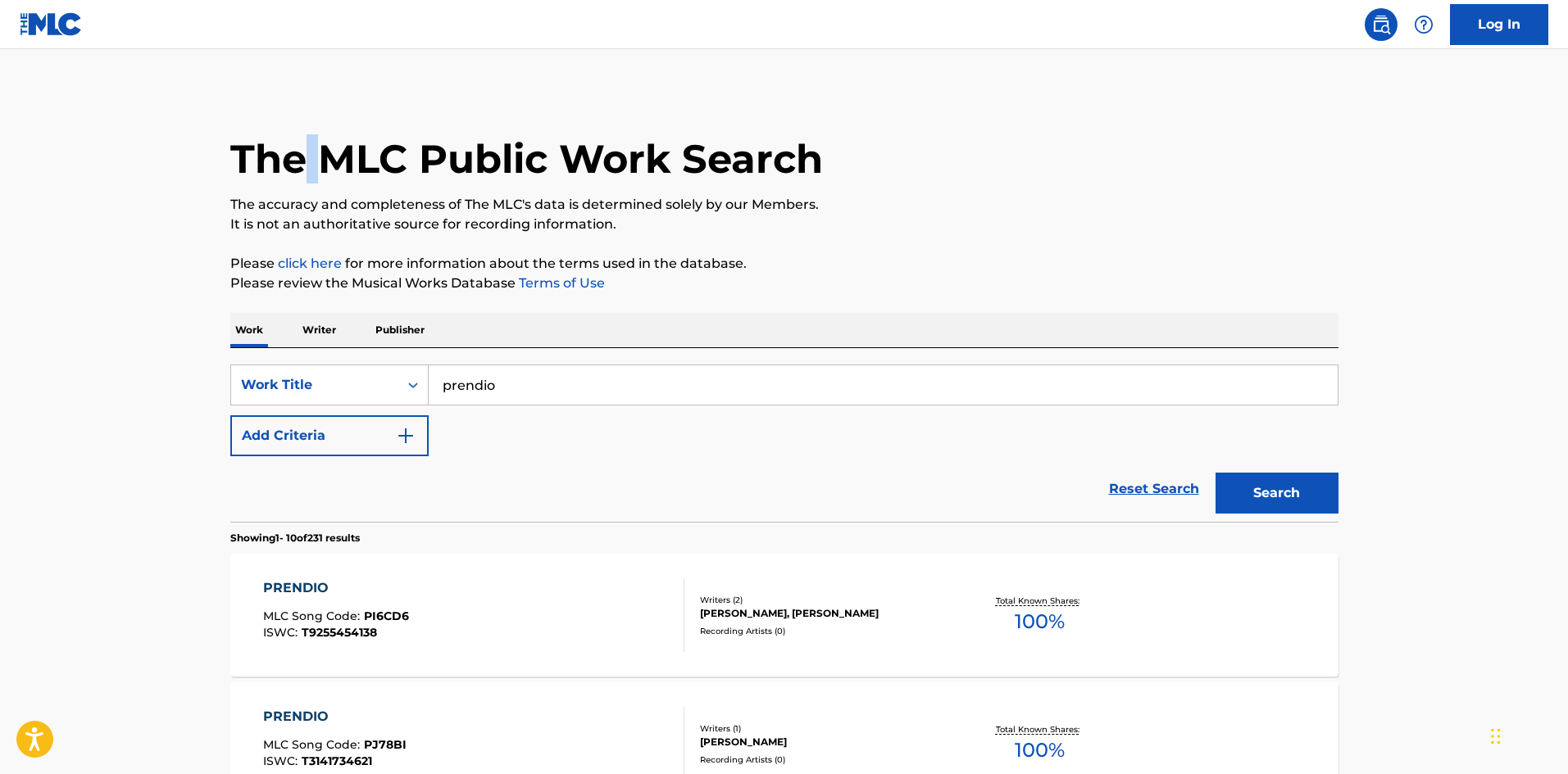
click at [299, 160] on h1 "The MLC Public Work Search" at bounding box center [526, 159] width 592 height 49
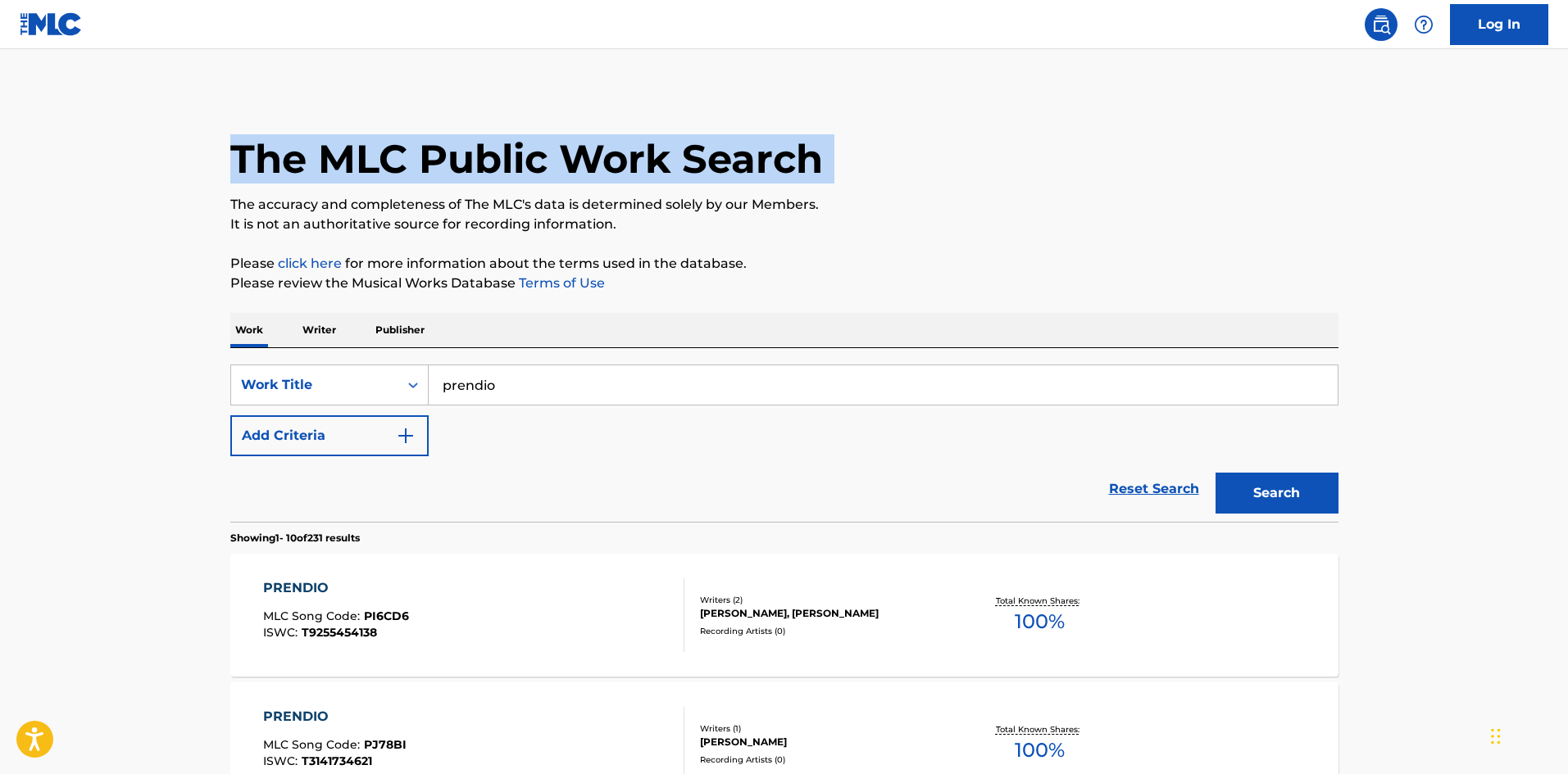
click at [299, 160] on h1 "The MLC Public Work Search" at bounding box center [526, 159] width 592 height 49
click at [311, 160] on h1 "The MLC Public Work Search" at bounding box center [526, 159] width 592 height 49
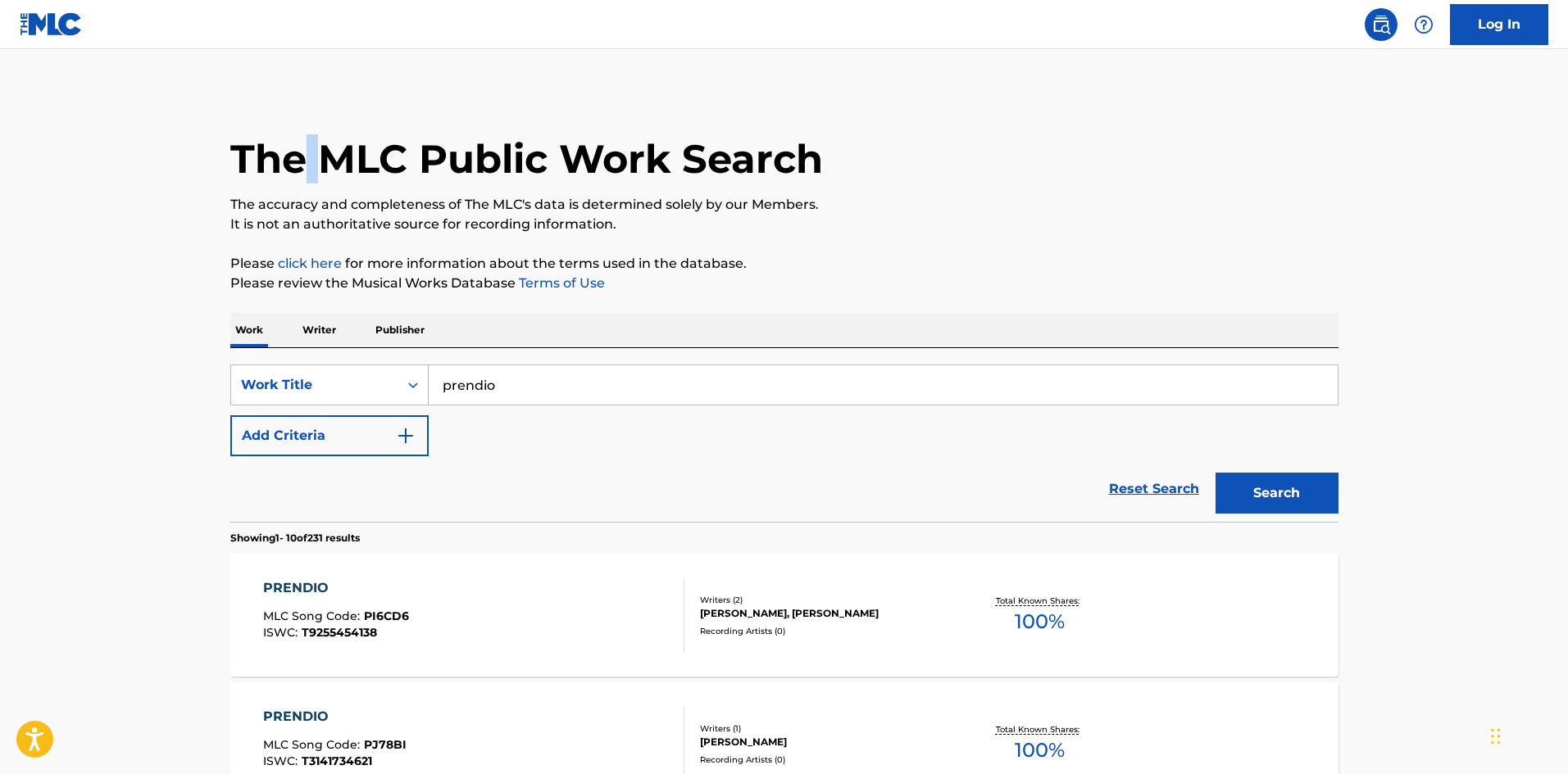
click at [311, 160] on h1 "The MLC Public Work Search" at bounding box center [526, 159] width 592 height 49
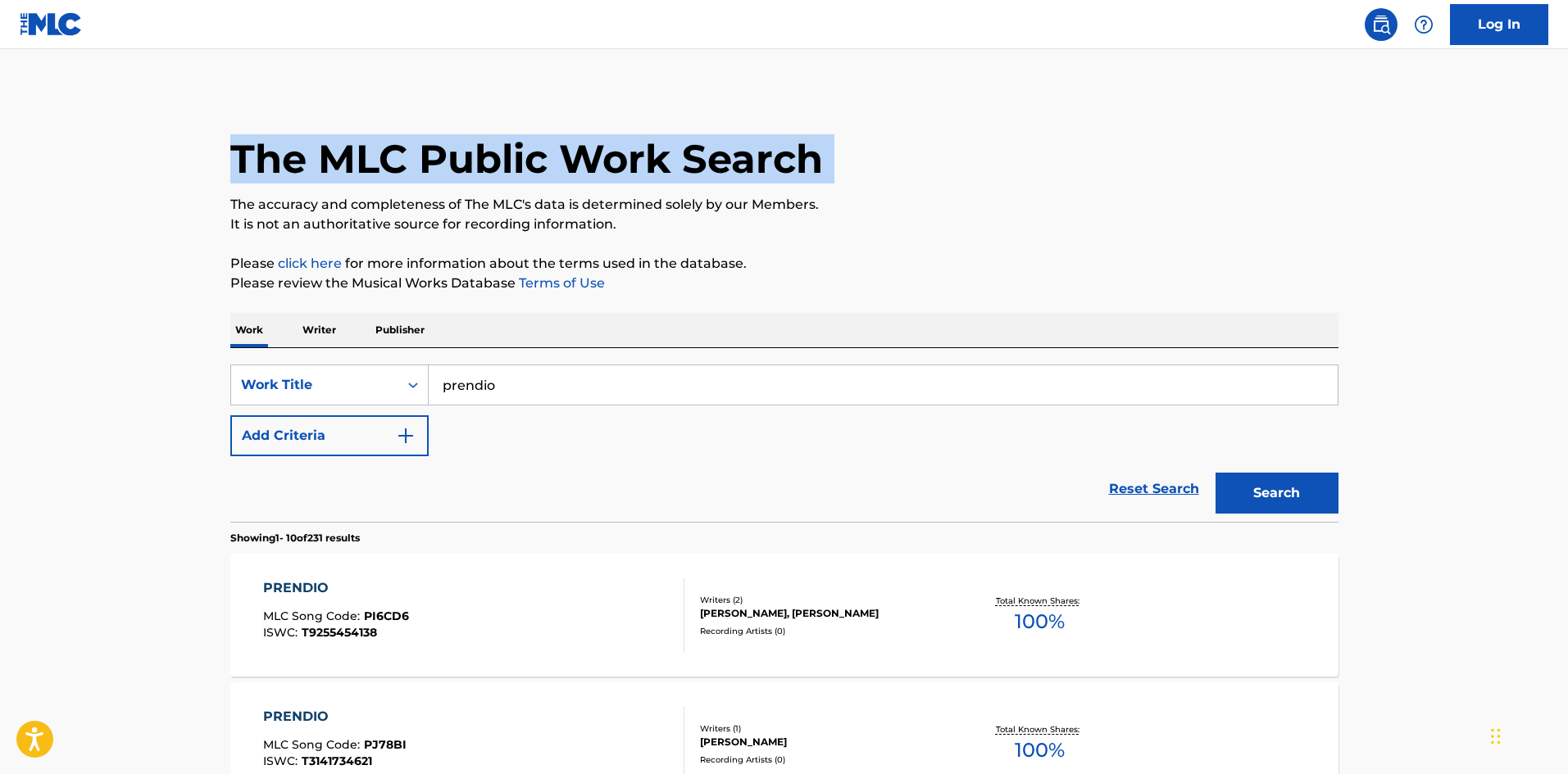
click at [311, 160] on h1 "The MLC Public Work Search" at bounding box center [526, 159] width 592 height 49
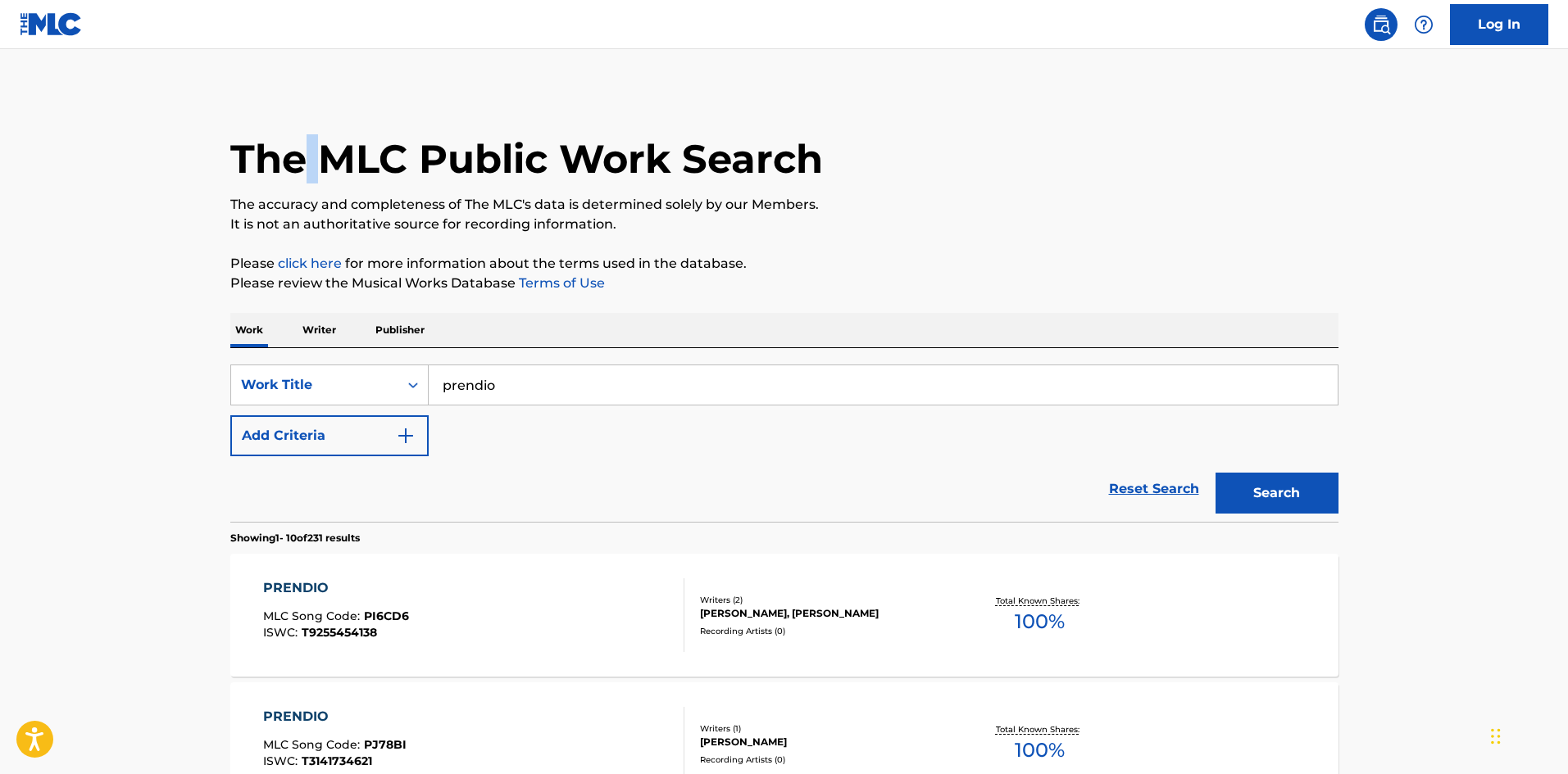
click at [311, 160] on h1 "The MLC Public Work Search" at bounding box center [526, 159] width 592 height 49
click at [490, 373] on input "prendio" at bounding box center [883, 386] width 909 height 40
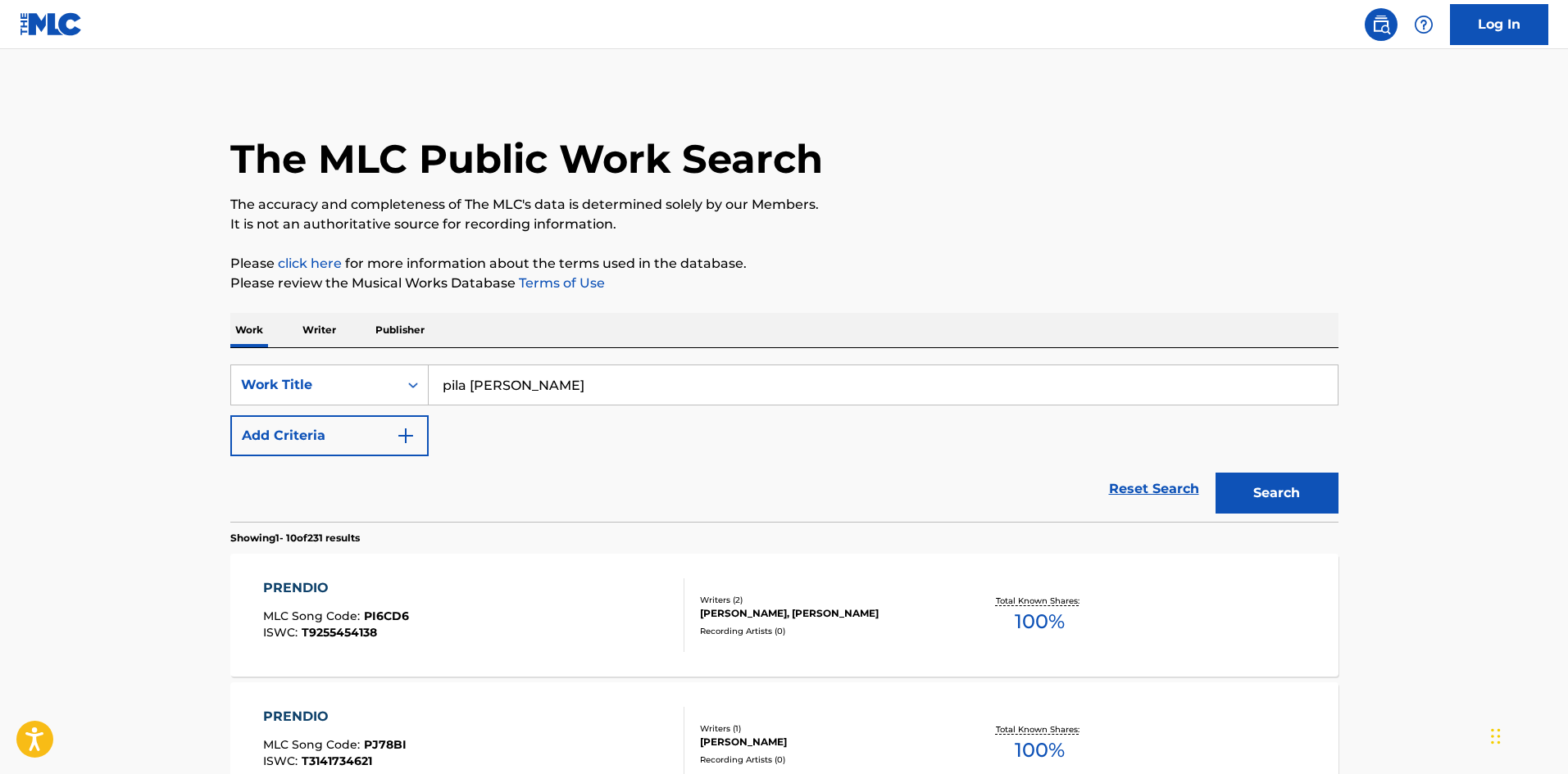
type input "pila [PERSON_NAME]"
click at [1215, 473] on button "Search" at bounding box center [1277, 493] width 123 height 41
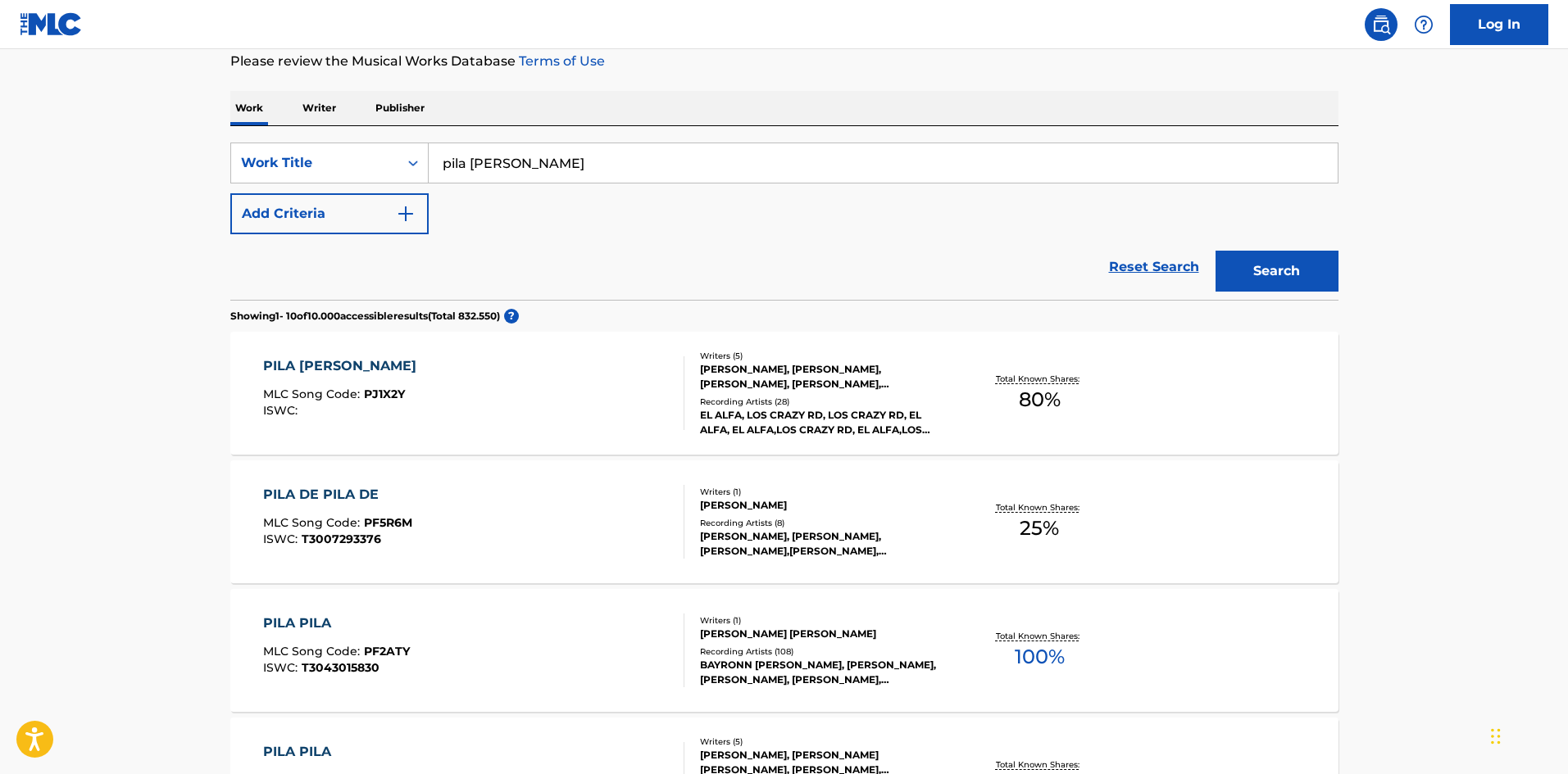
scroll to position [223, 0]
click at [793, 364] on div "[PERSON_NAME], [PERSON_NAME], [PERSON_NAME], [PERSON_NAME], [PERSON_NAME]" at bounding box center [823, 374] width 248 height 29
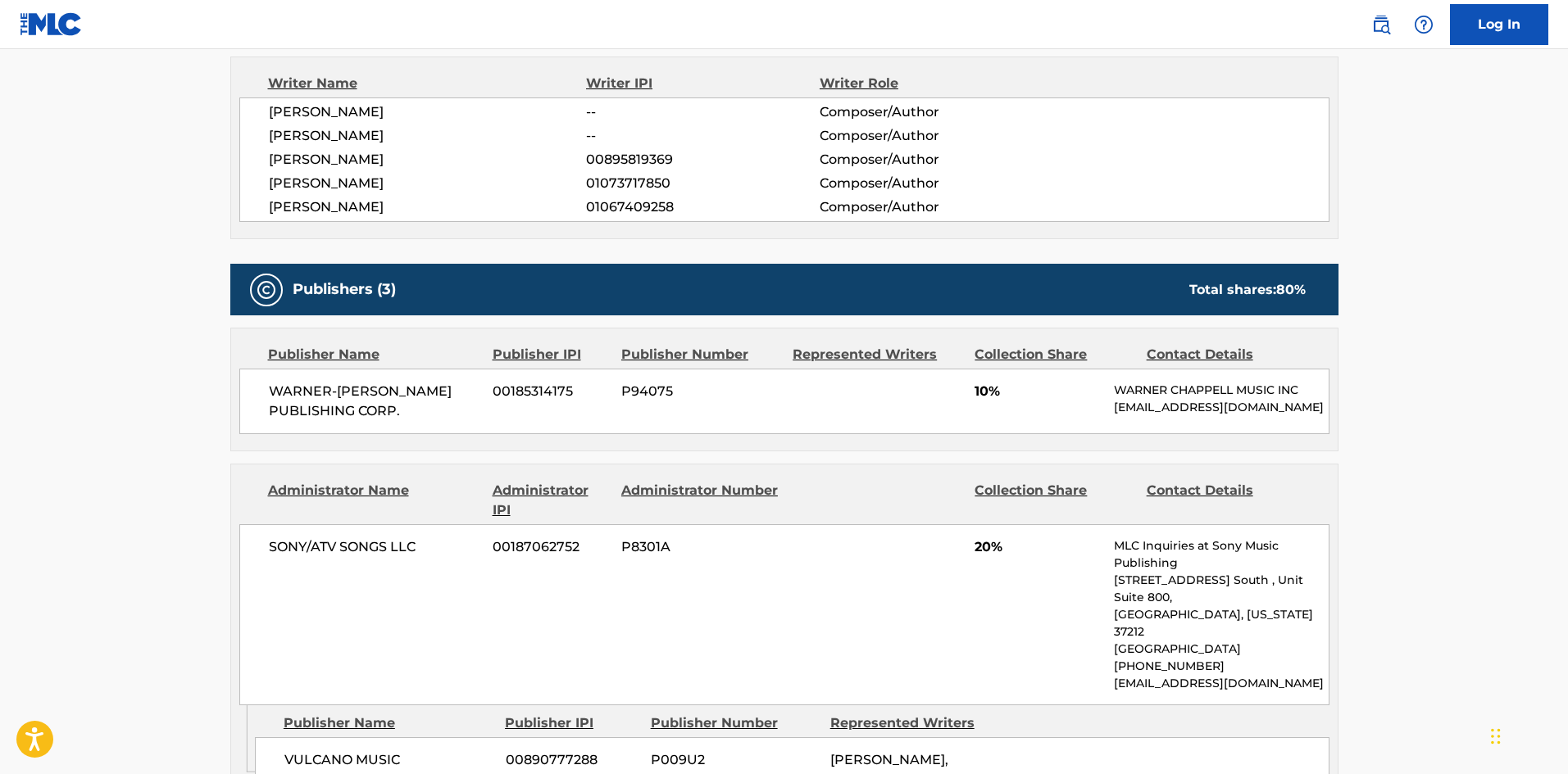
scroll to position [631, 0]
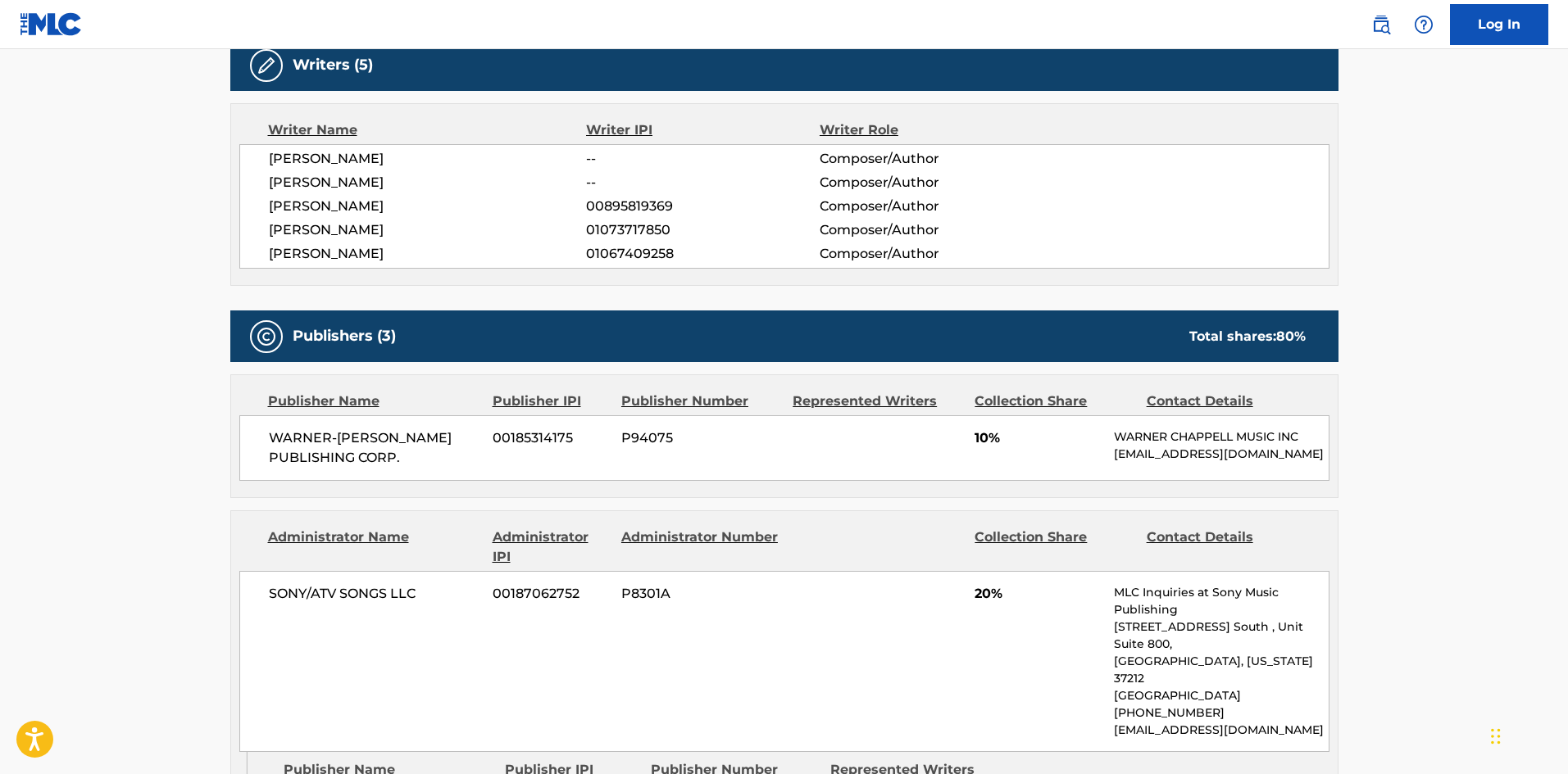
click at [322, 160] on span "[PERSON_NAME]" at bounding box center [427, 158] width 318 height 20
click at [312, 228] on span "[PERSON_NAME]" at bounding box center [427, 230] width 318 height 20
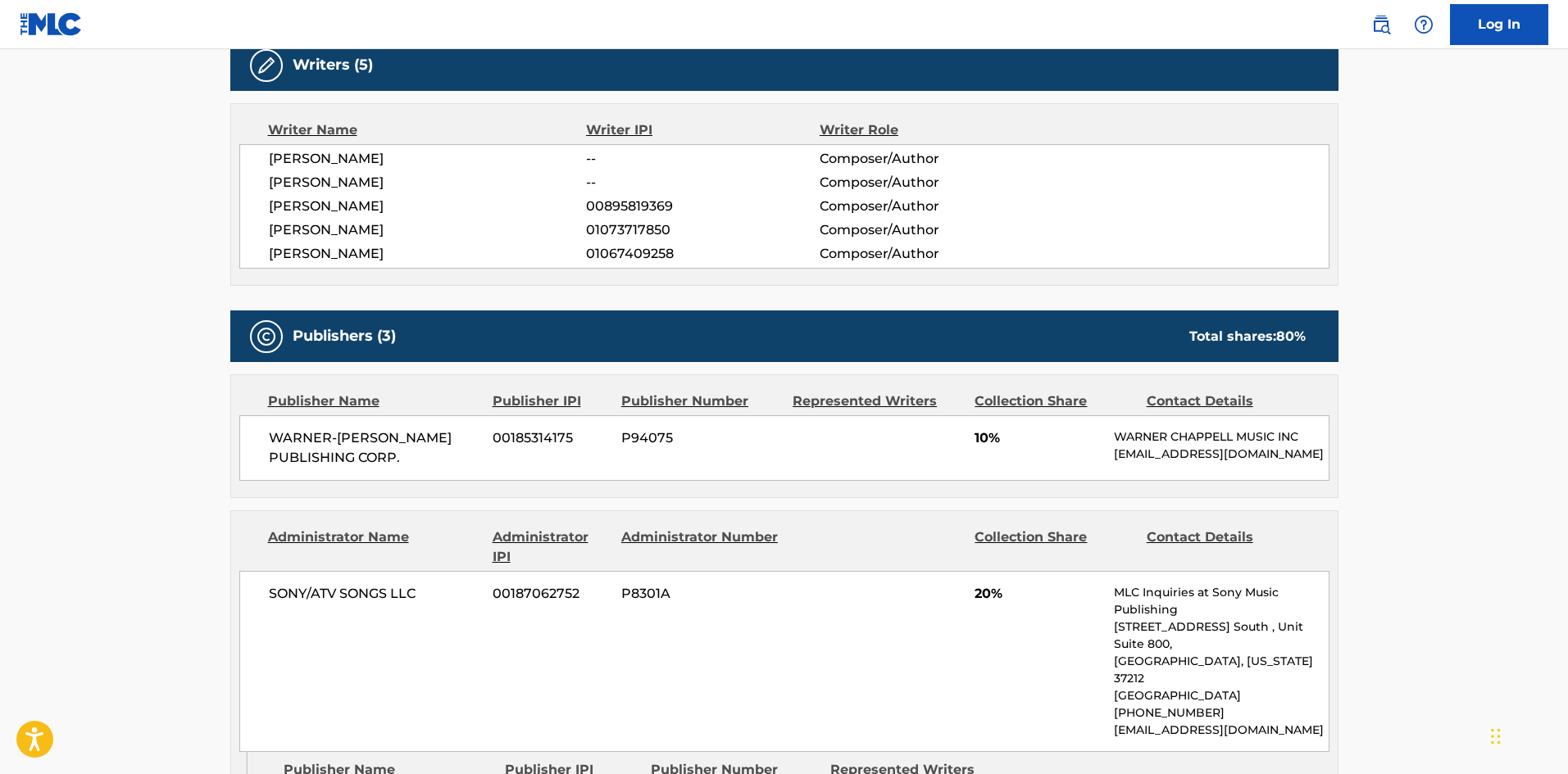
click at [327, 254] on span "[PERSON_NAME]" at bounding box center [427, 254] width 318 height 20
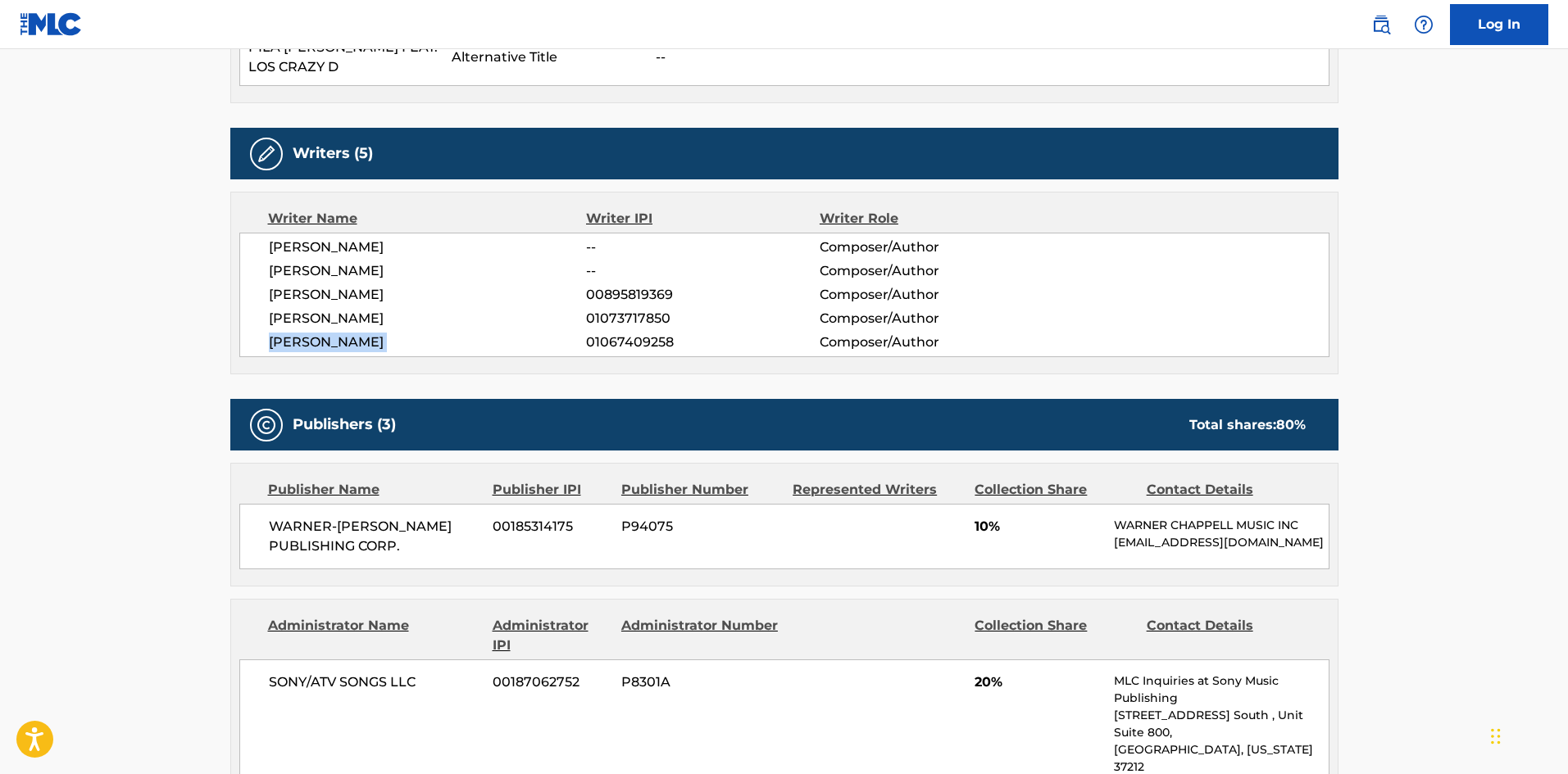
scroll to position [532, 0]
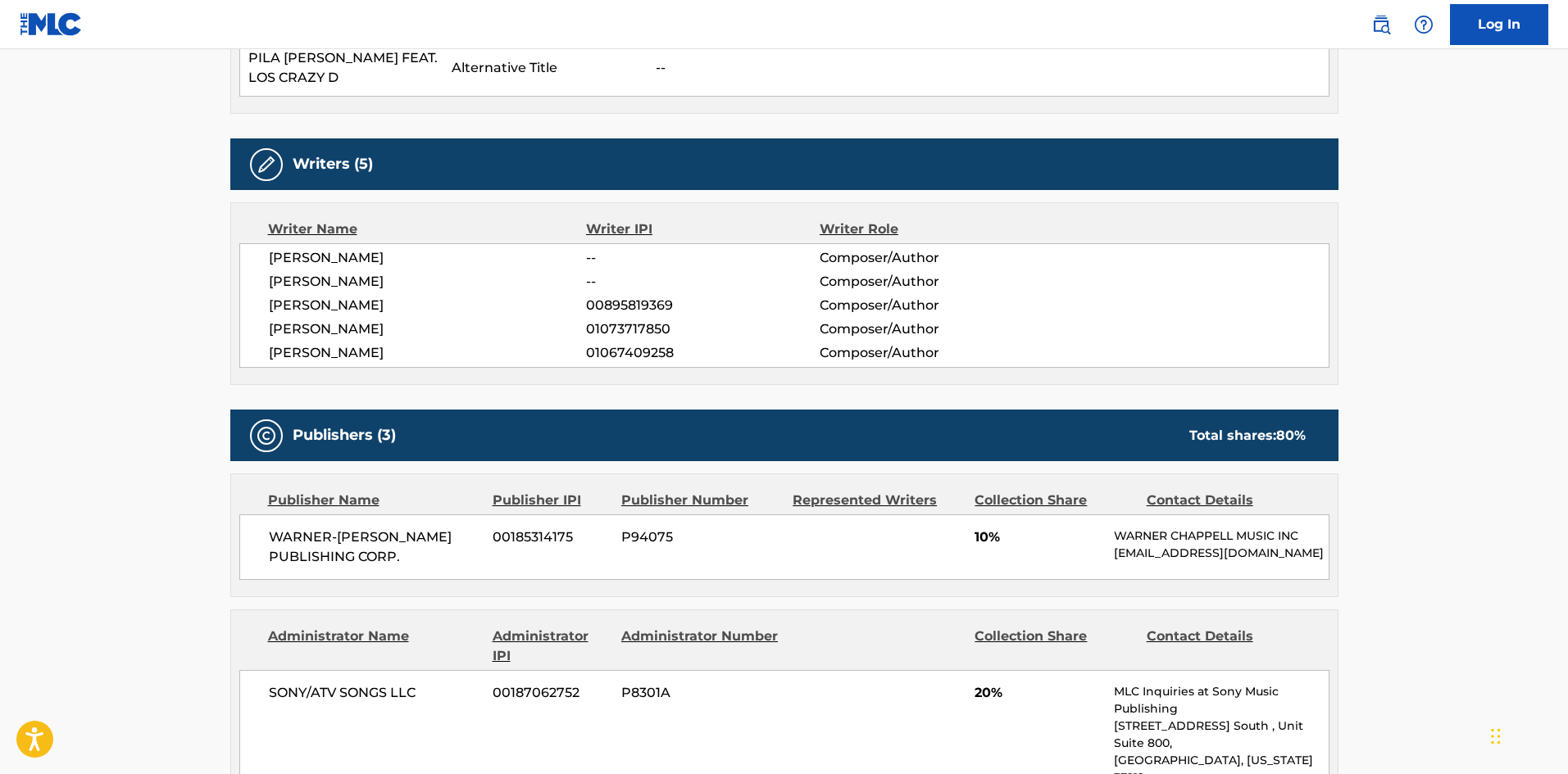
click at [370, 256] on span "[PERSON_NAME]" at bounding box center [427, 257] width 318 height 20
click at [395, 283] on span "[PERSON_NAME]" at bounding box center [427, 282] width 318 height 20
click at [432, 304] on span "[PERSON_NAME]" at bounding box center [427, 305] width 318 height 20
click at [330, 334] on span "[PERSON_NAME]" at bounding box center [427, 329] width 318 height 20
click at [365, 361] on span "[PERSON_NAME]" at bounding box center [427, 353] width 318 height 20
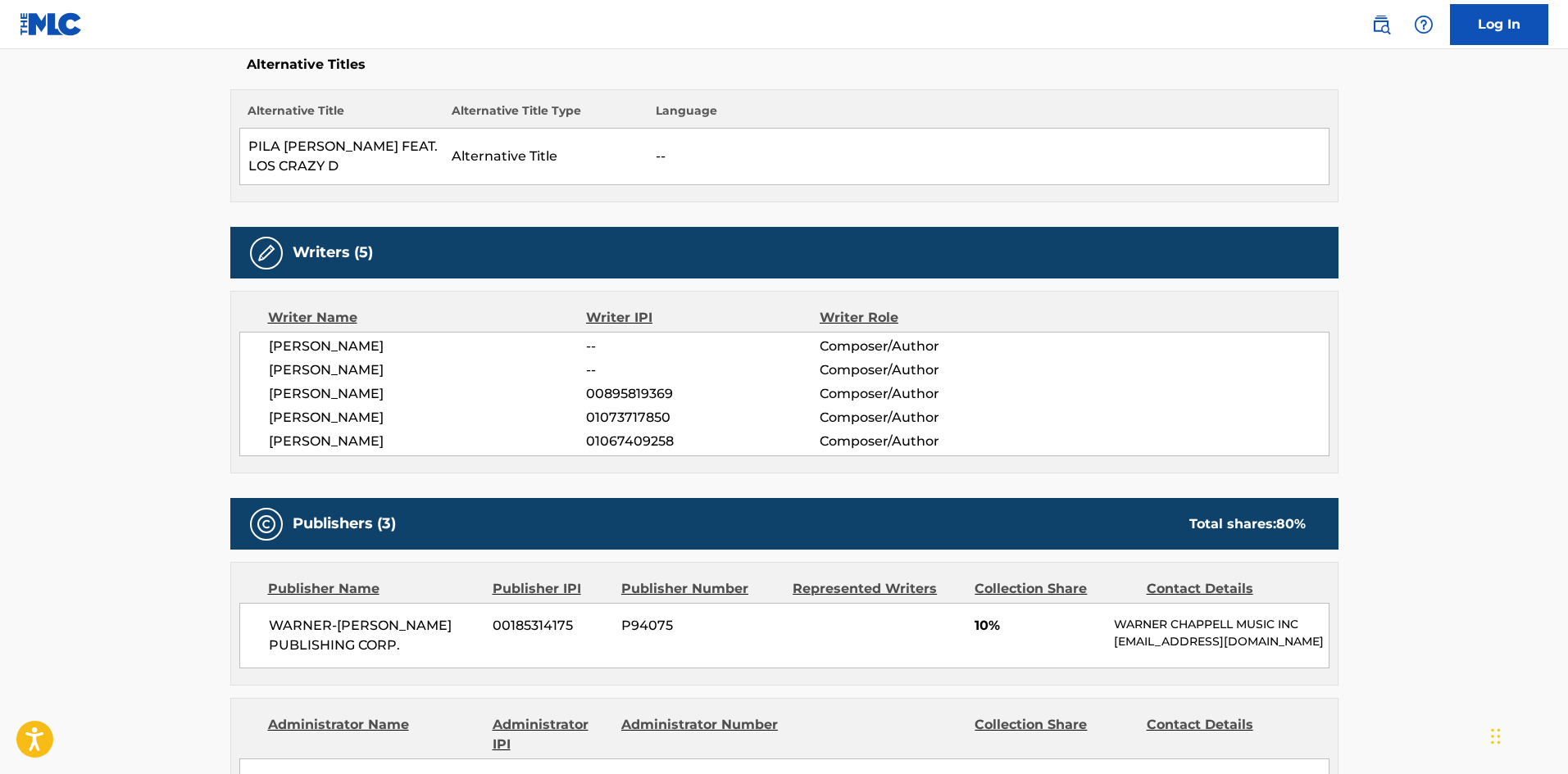
scroll to position [444, 0]
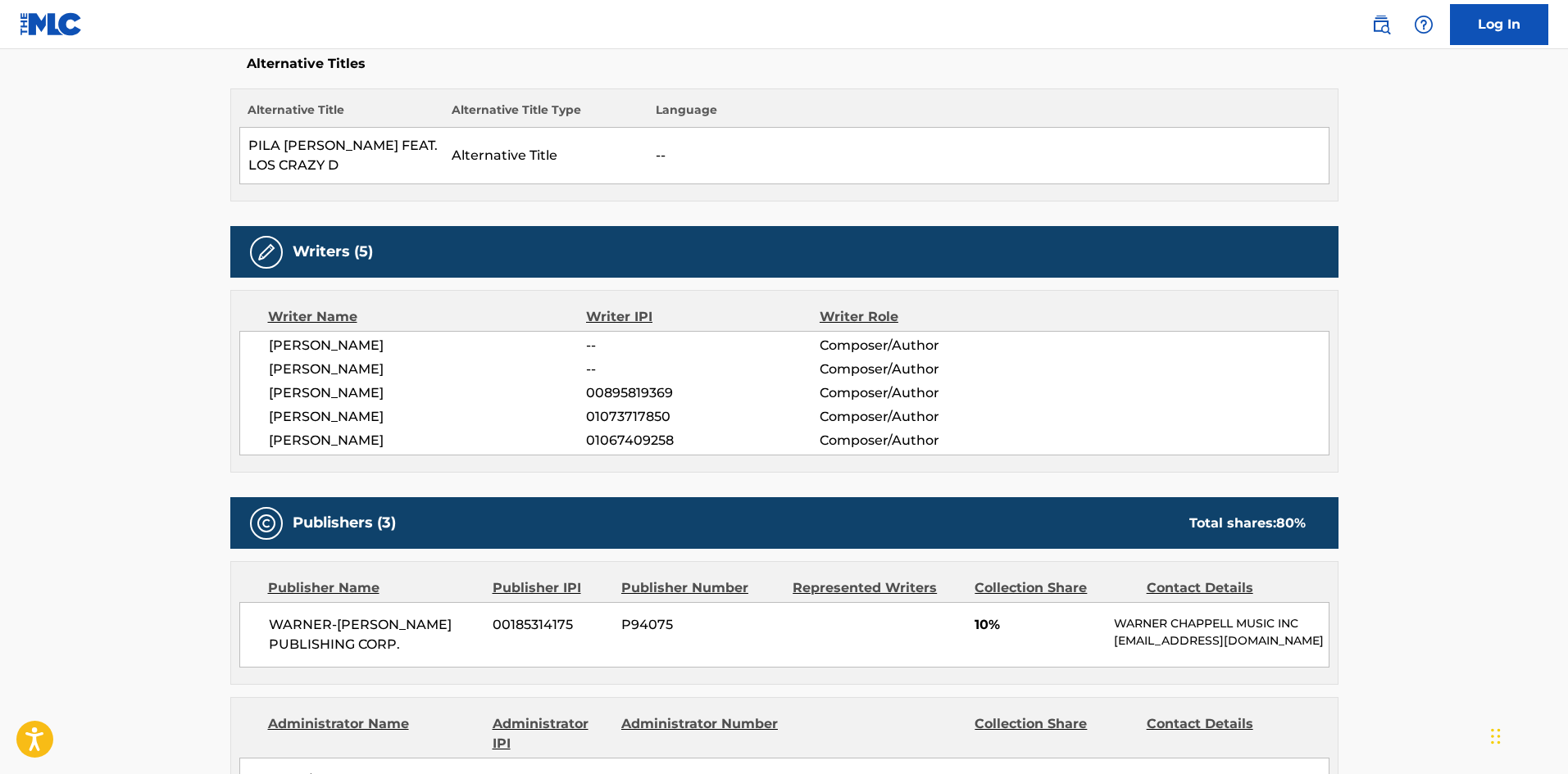
click at [318, 344] on span "[PERSON_NAME]" at bounding box center [427, 345] width 318 height 20
click at [337, 363] on span "[PERSON_NAME]" at bounding box center [427, 370] width 318 height 20
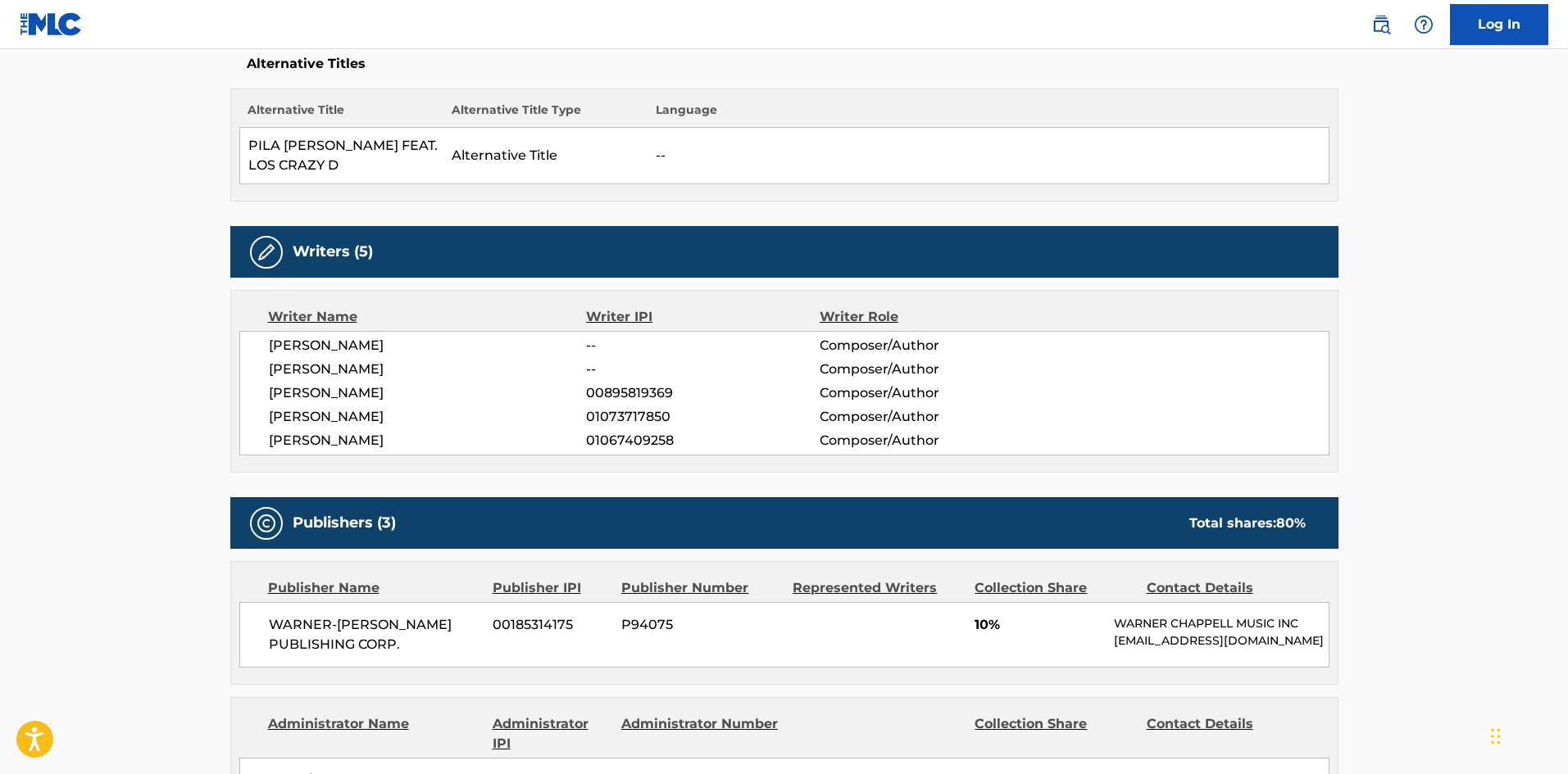
click at [292, 391] on span "[PERSON_NAME]" at bounding box center [427, 393] width 318 height 20
click at [304, 419] on span "[PERSON_NAME]" at bounding box center [427, 417] width 318 height 20
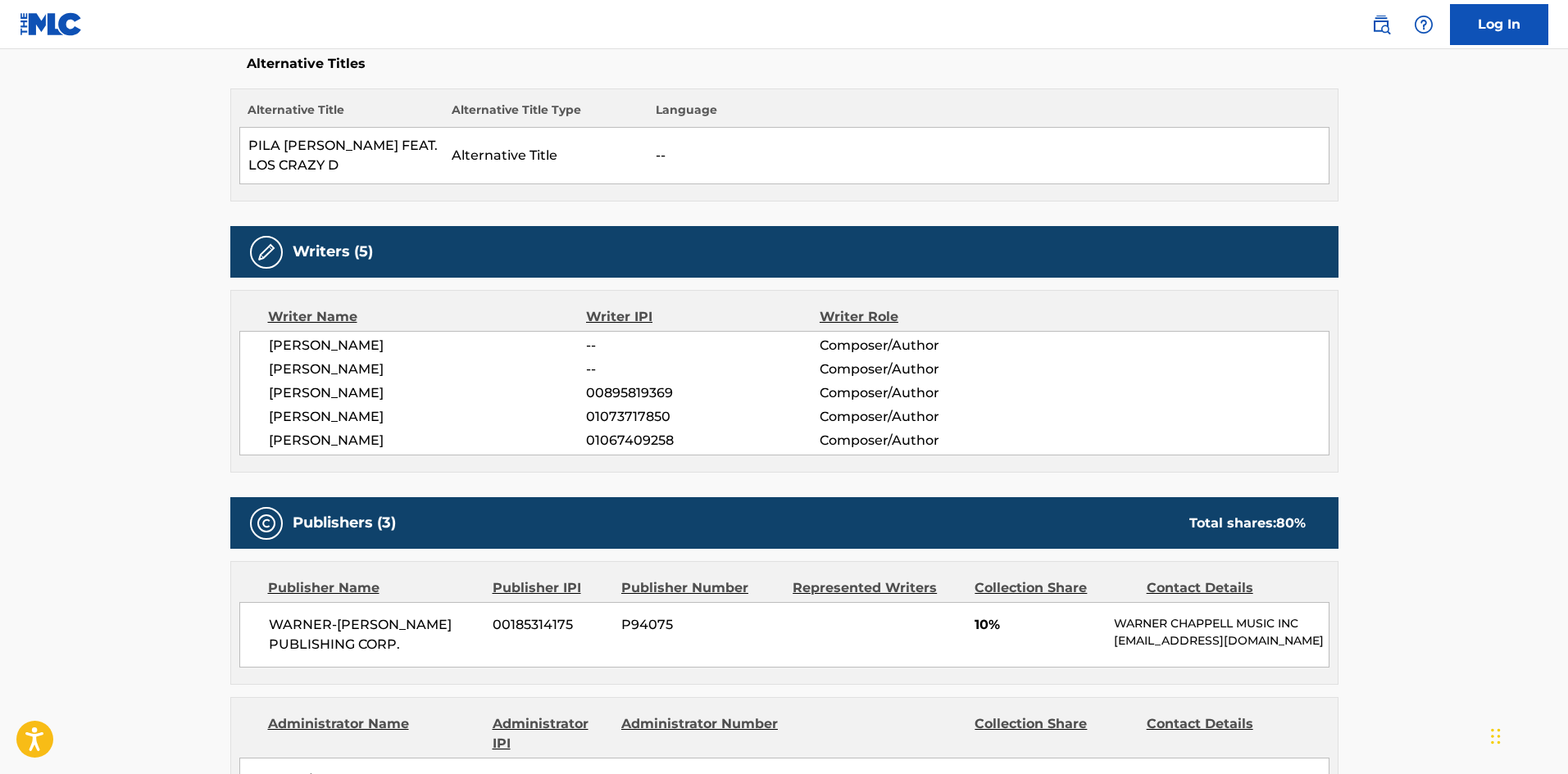
click at [332, 437] on span "[PERSON_NAME]" at bounding box center [427, 440] width 318 height 20
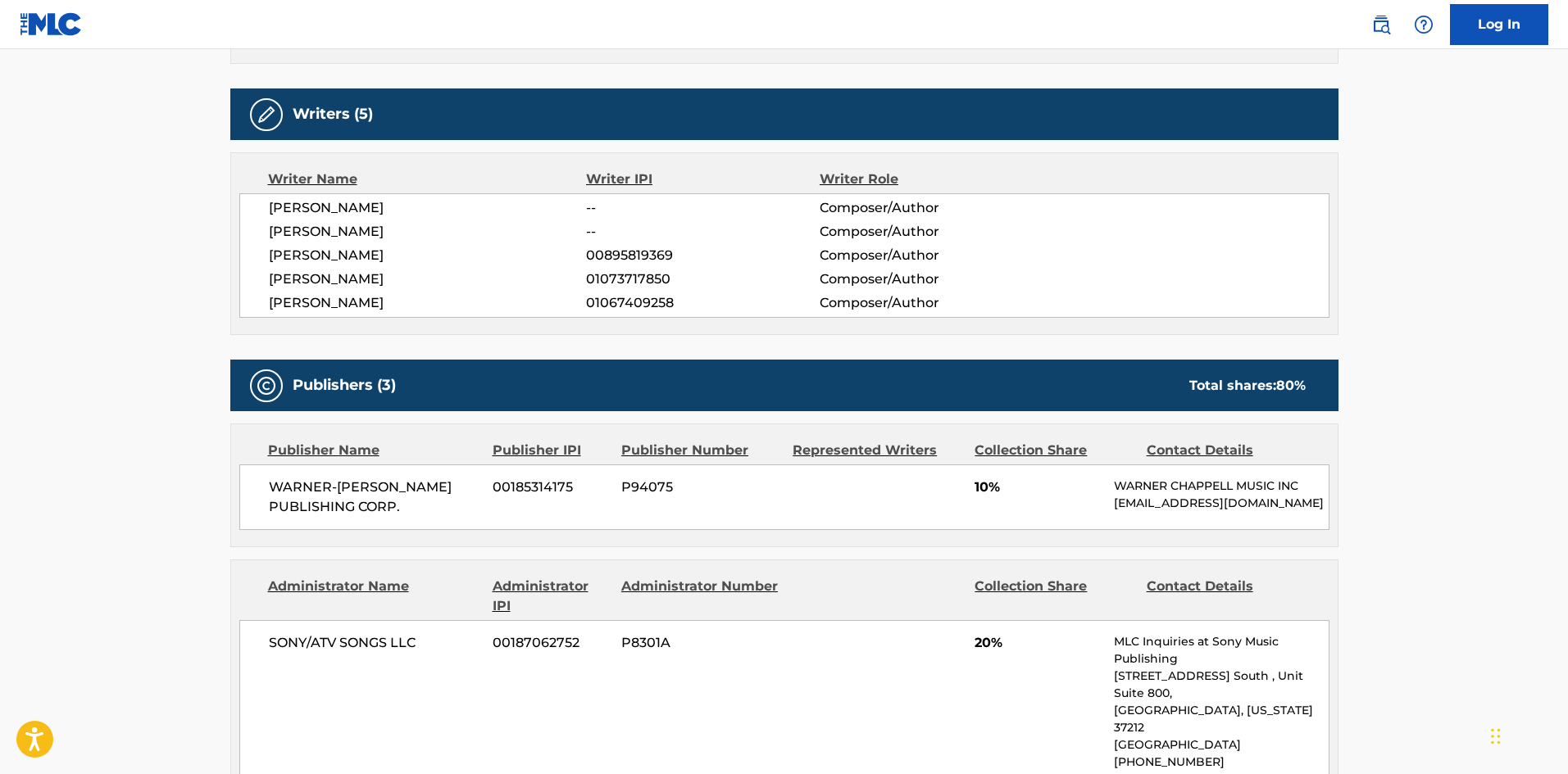
scroll to position [581, 0]
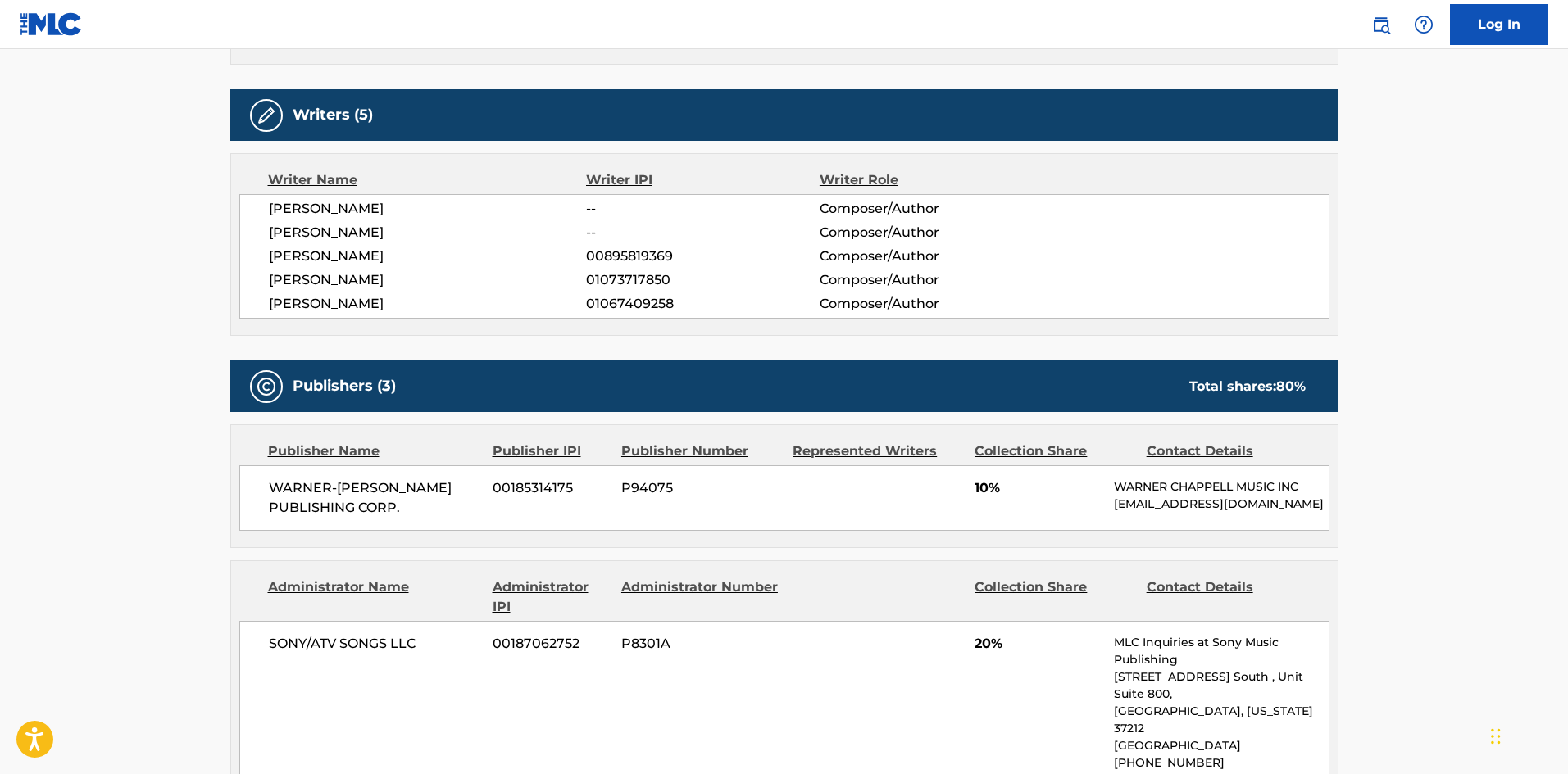
drag, startPoint x: 395, startPoint y: 307, endPoint x: 272, endPoint y: 282, distance: 125.5
click at [272, 282] on div "[PERSON_NAME] -- Composer/Author [PERSON_NAME] -- Composer/Author [PERSON_NAME]…" at bounding box center [784, 256] width 1090 height 124
click at [272, 282] on span "[PERSON_NAME]" at bounding box center [427, 280] width 318 height 20
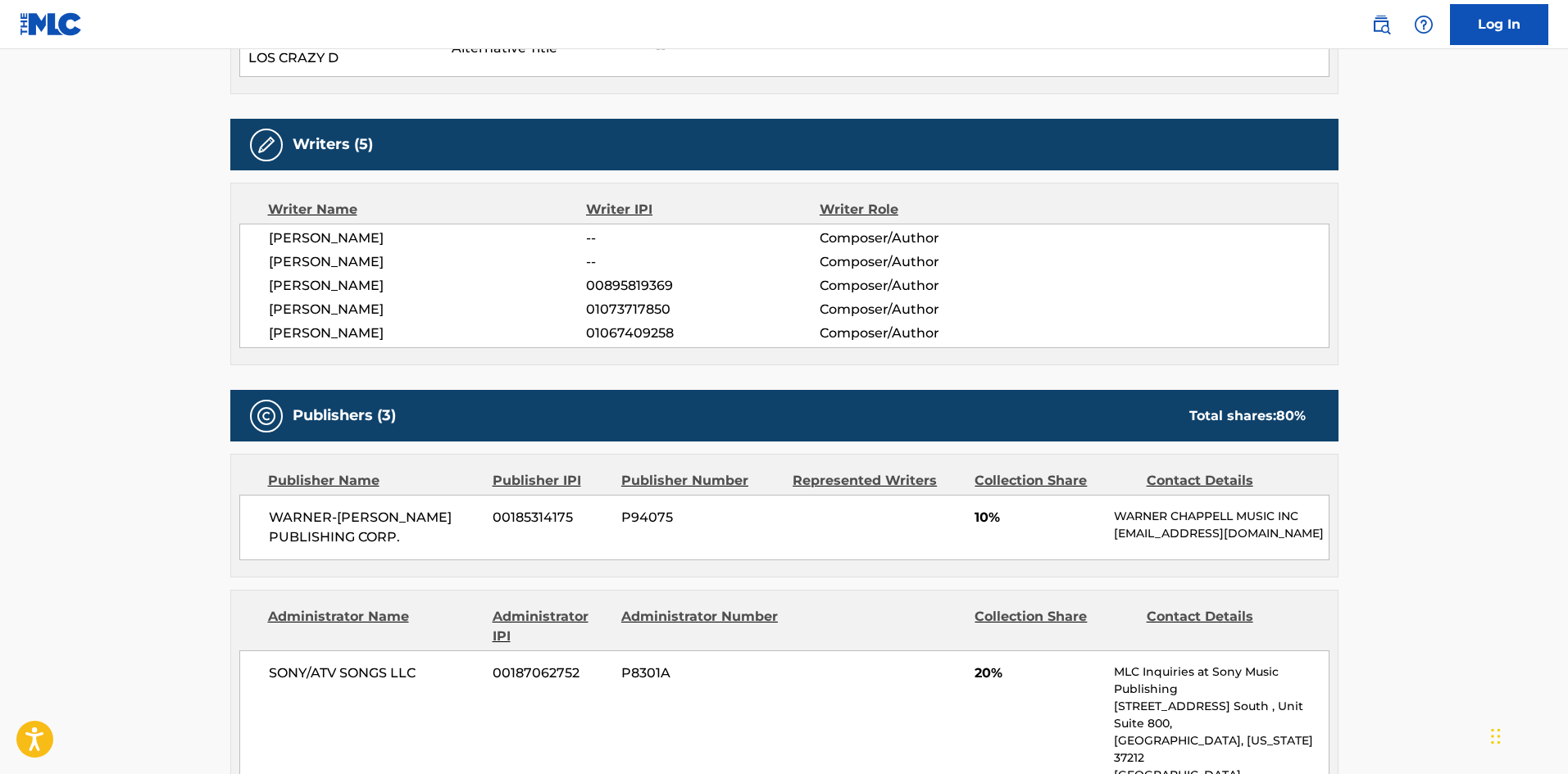
scroll to position [549, 0]
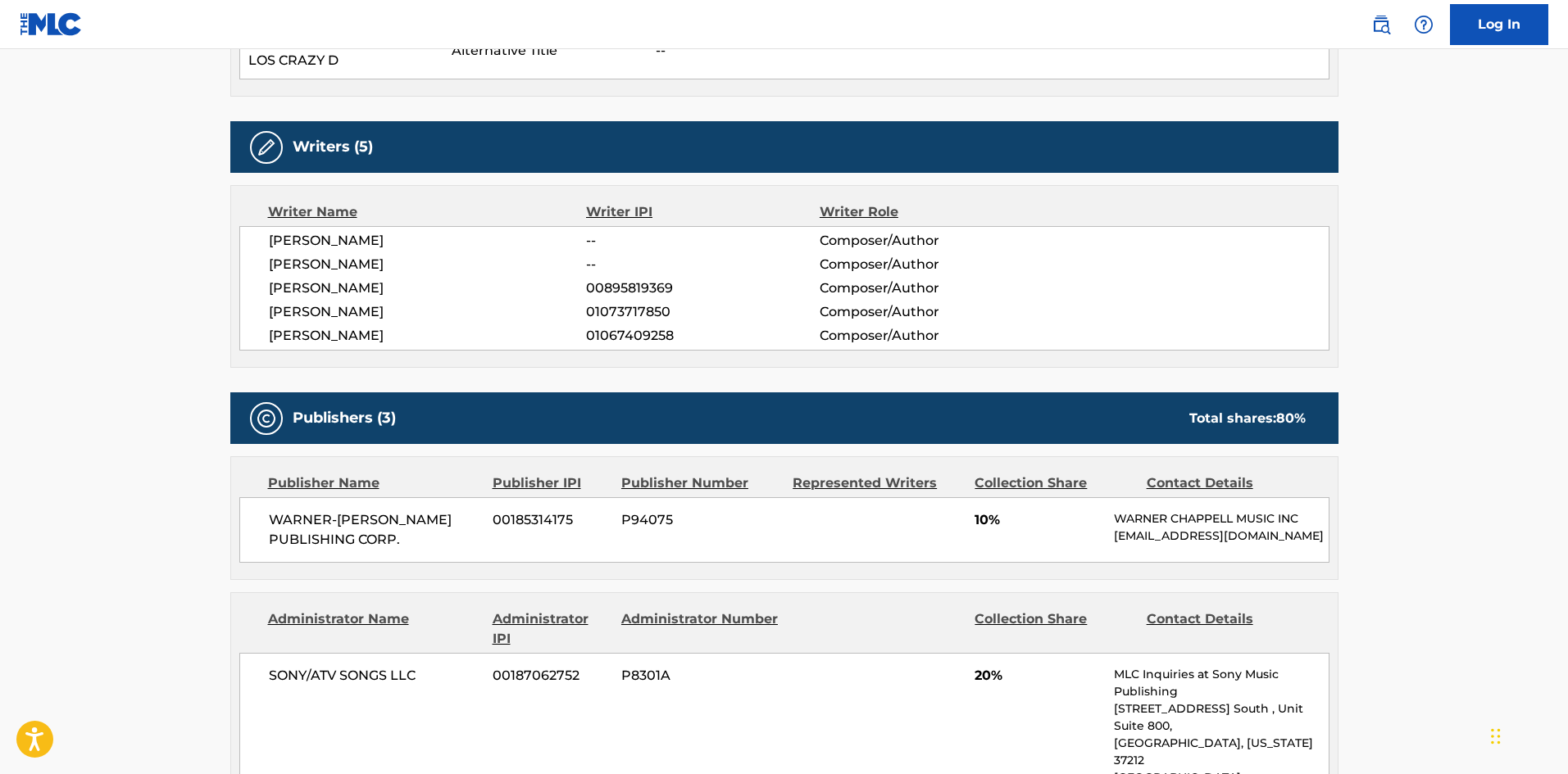
click at [304, 244] on span "[PERSON_NAME]" at bounding box center [427, 240] width 318 height 20
click at [306, 262] on span "[PERSON_NAME]" at bounding box center [427, 264] width 318 height 20
click at [329, 288] on span "[PERSON_NAME]" at bounding box center [427, 288] width 318 height 20
click at [347, 309] on span "[PERSON_NAME]" at bounding box center [427, 312] width 318 height 20
click at [380, 336] on span "[PERSON_NAME]" at bounding box center [427, 336] width 318 height 20
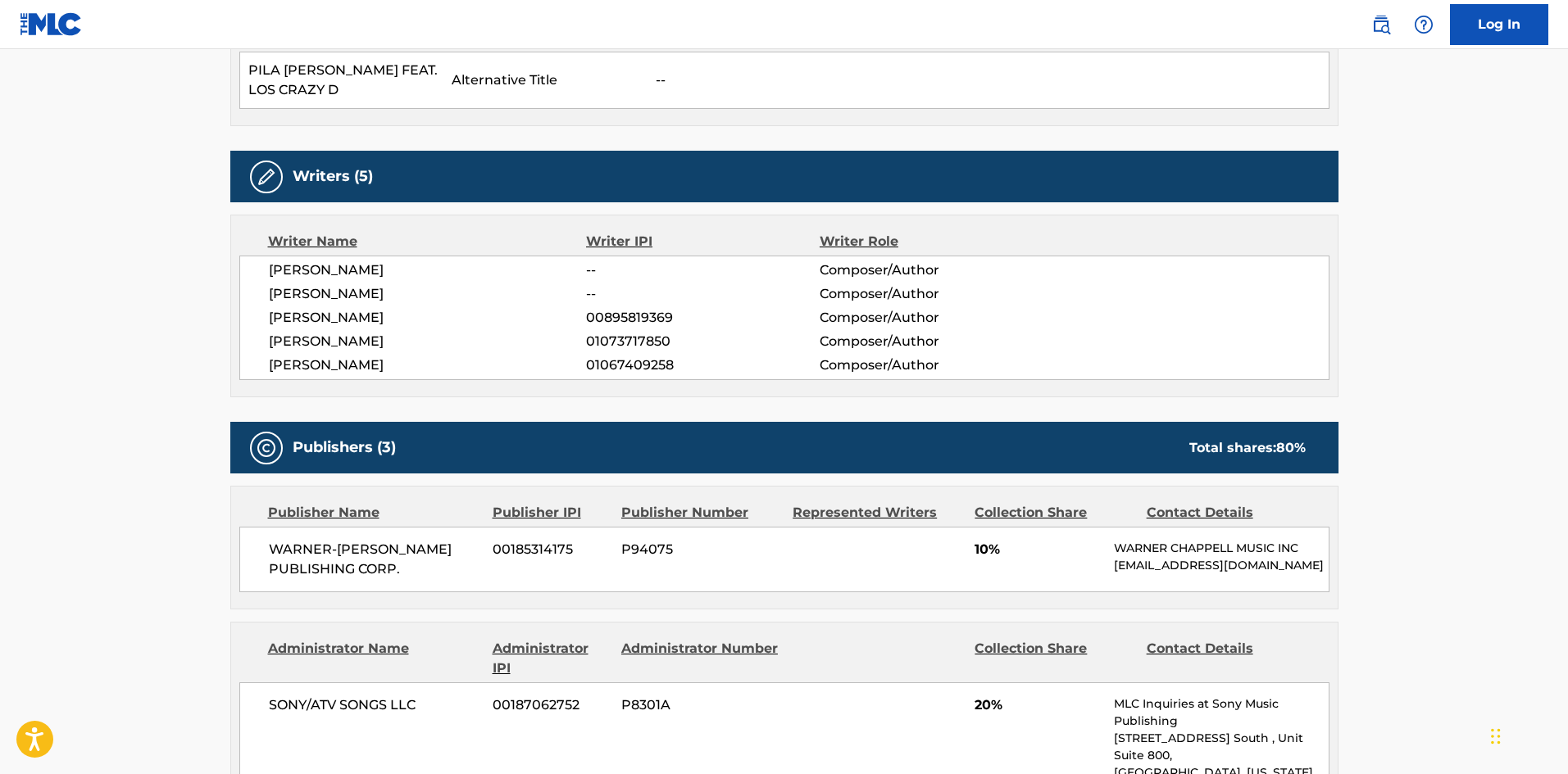
scroll to position [520, 0]
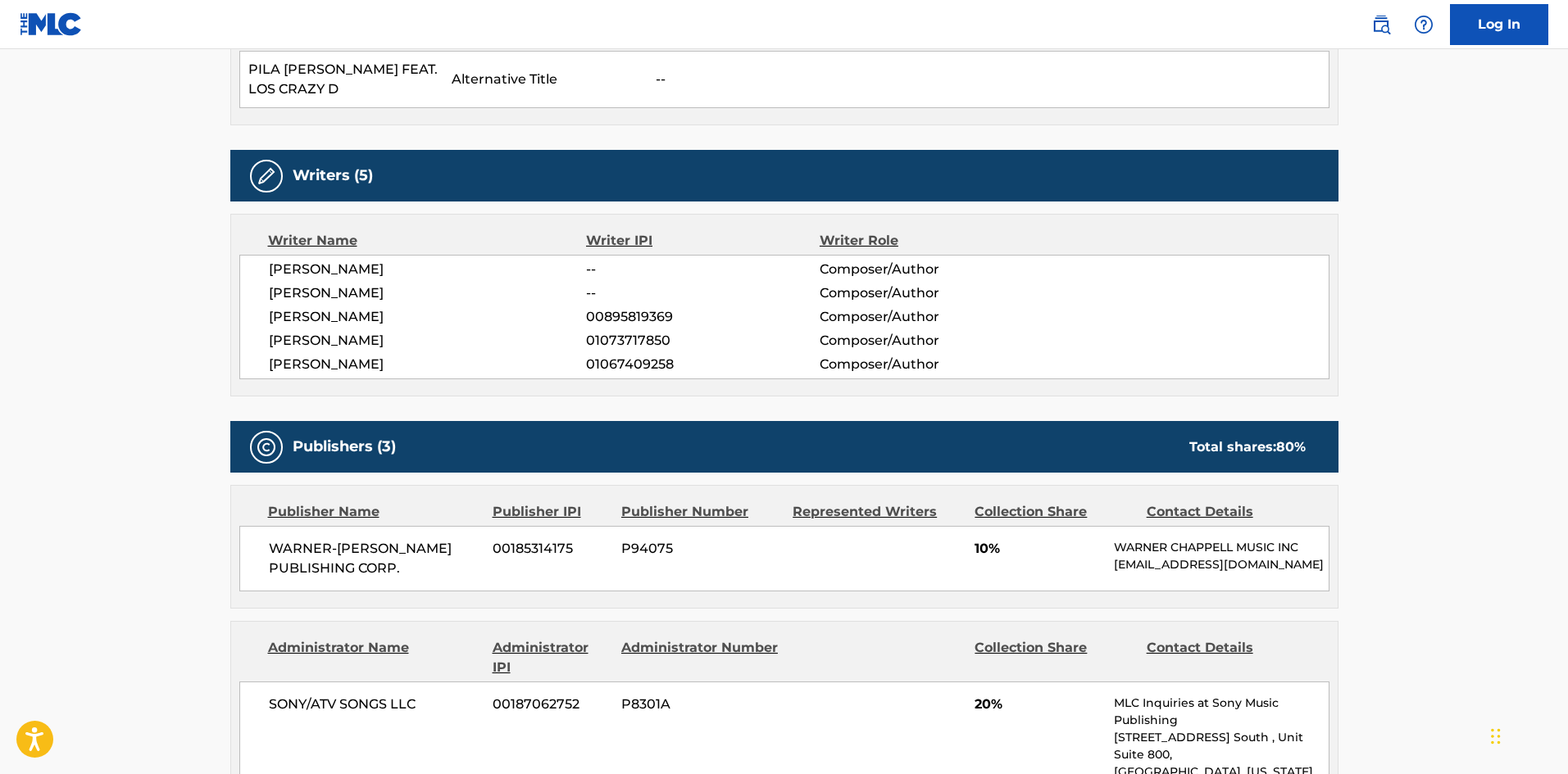
click at [322, 291] on span "[PERSON_NAME]" at bounding box center [427, 293] width 318 height 20
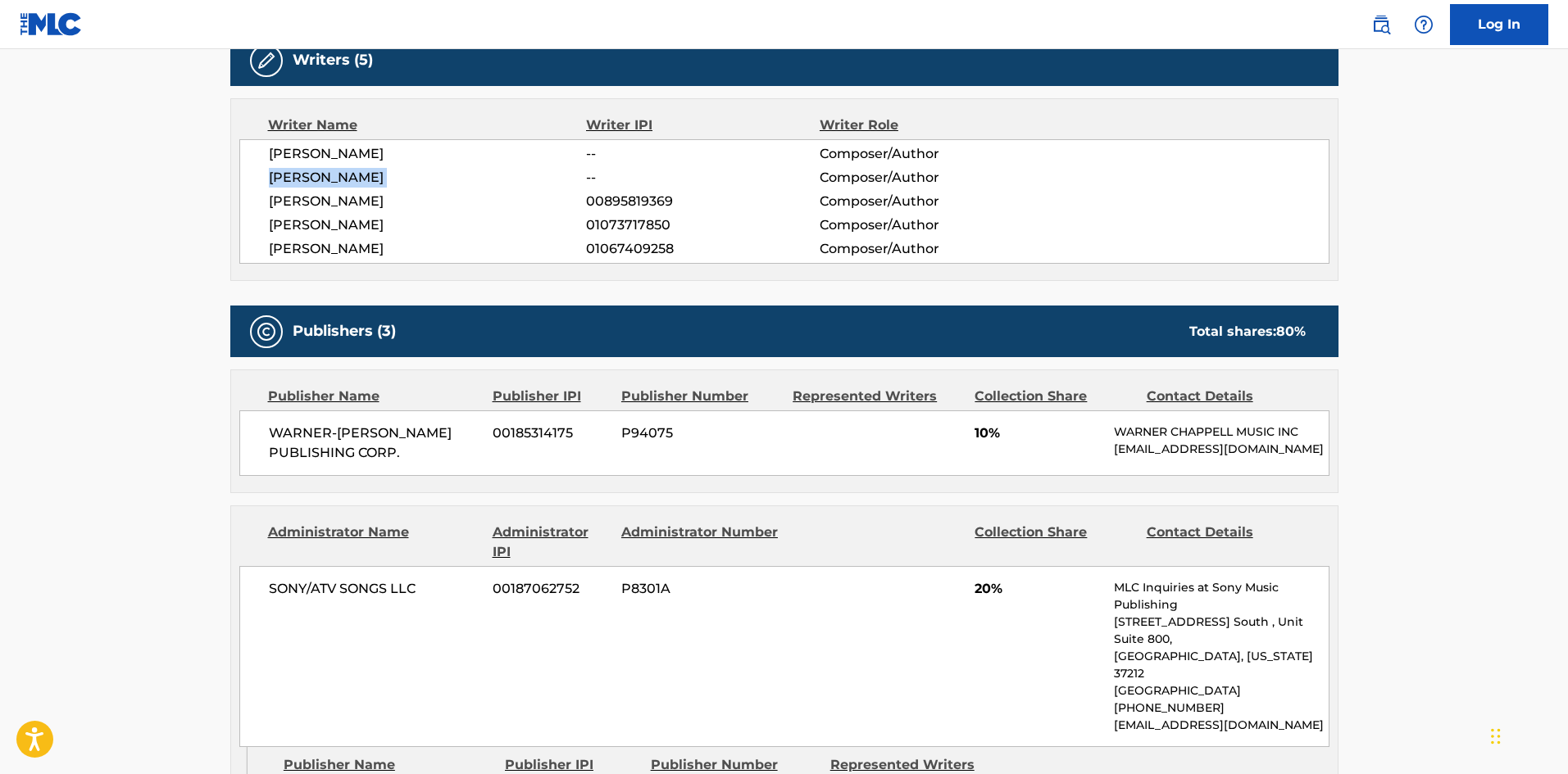
scroll to position [630, 0]
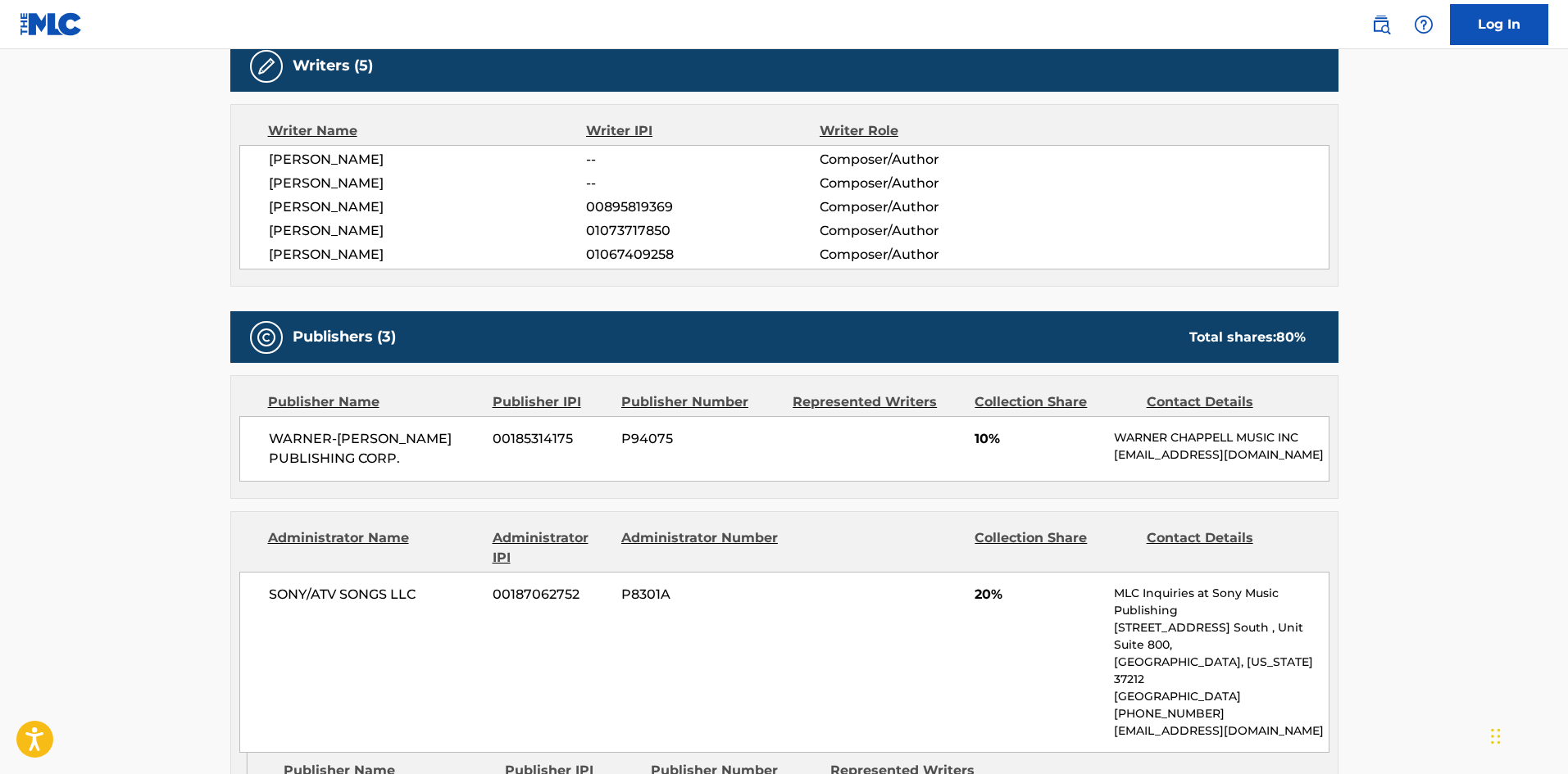
click at [318, 213] on span "[PERSON_NAME]" at bounding box center [427, 206] width 318 height 20
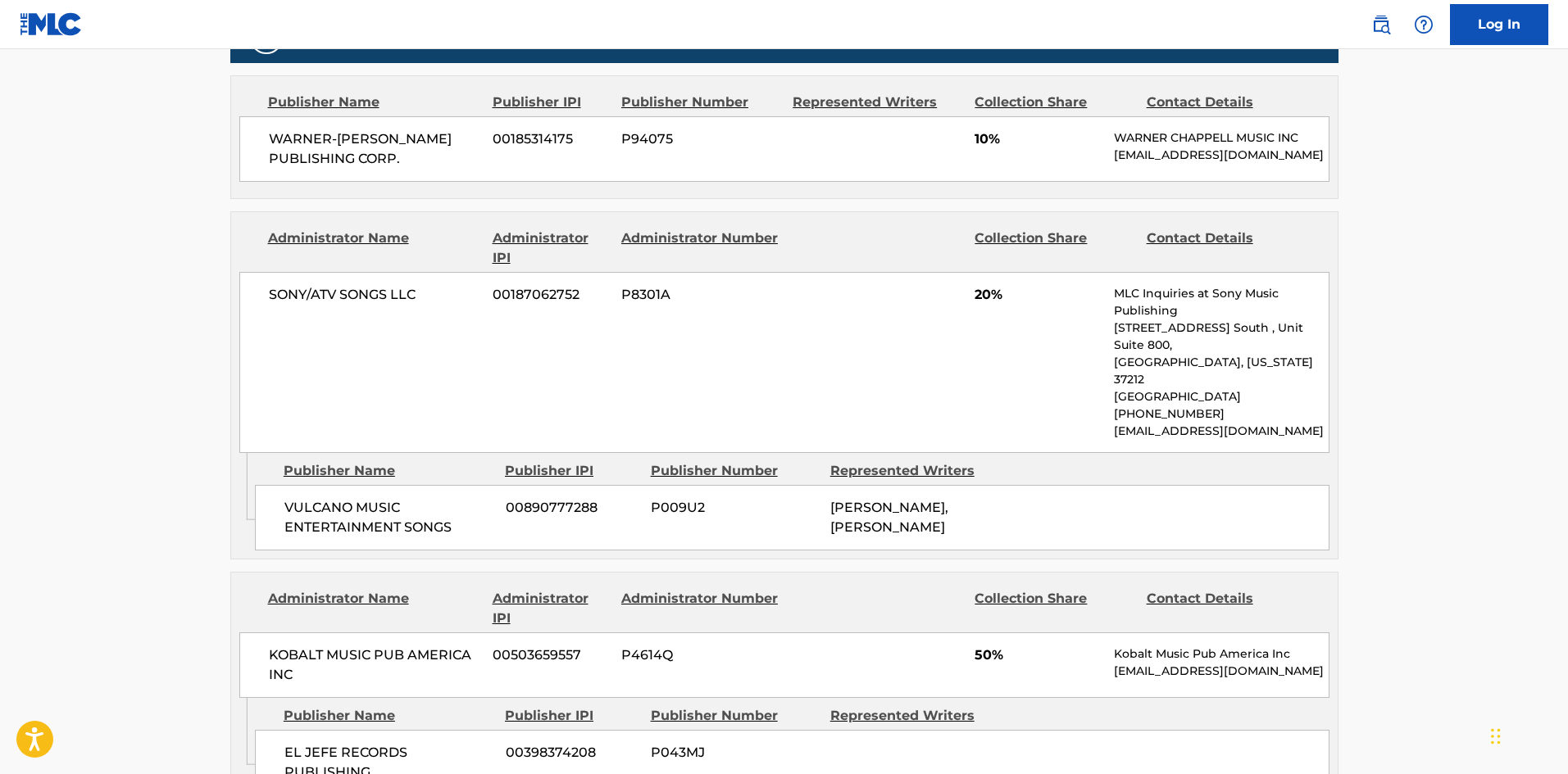
scroll to position [930, 0]
click at [318, 213] on div "Publishers (3) Total shares: 80 % Publisher Name Publisher IPI Publisher Number…" at bounding box center [784, 406] width 1108 height 793
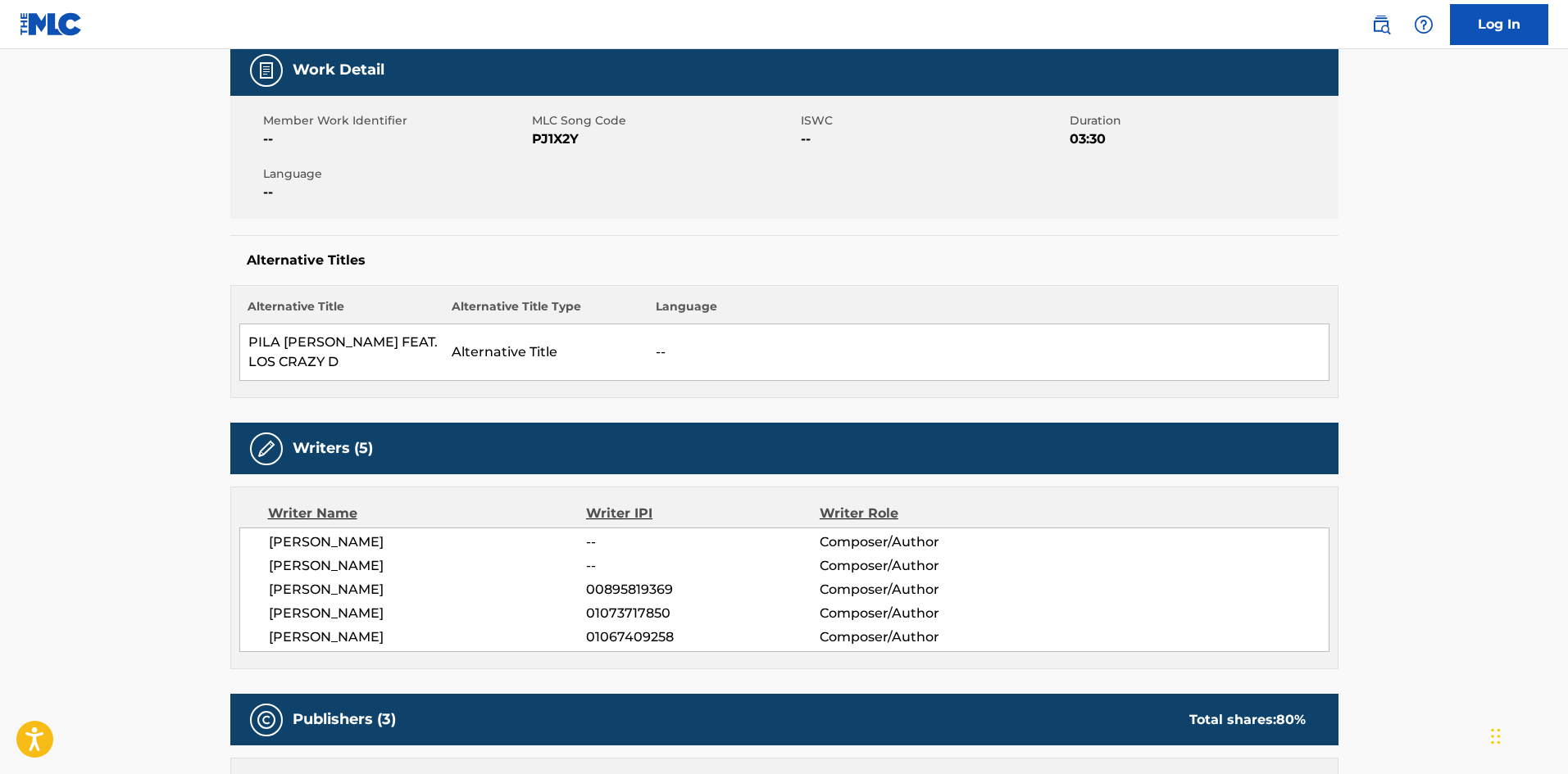
scroll to position [0, 0]
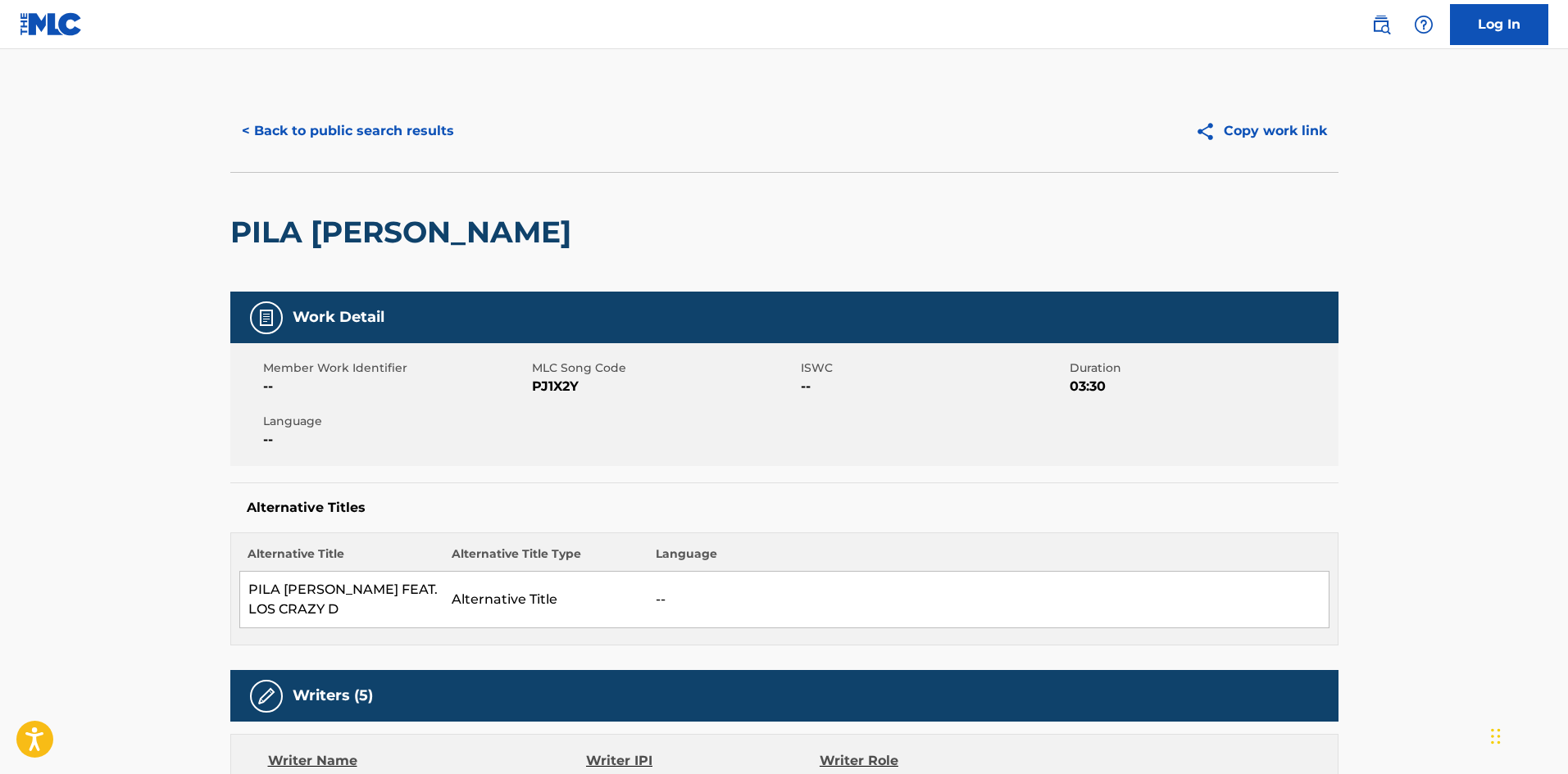
click at [313, 224] on h2 "PILA [PERSON_NAME]" at bounding box center [404, 232] width 349 height 37
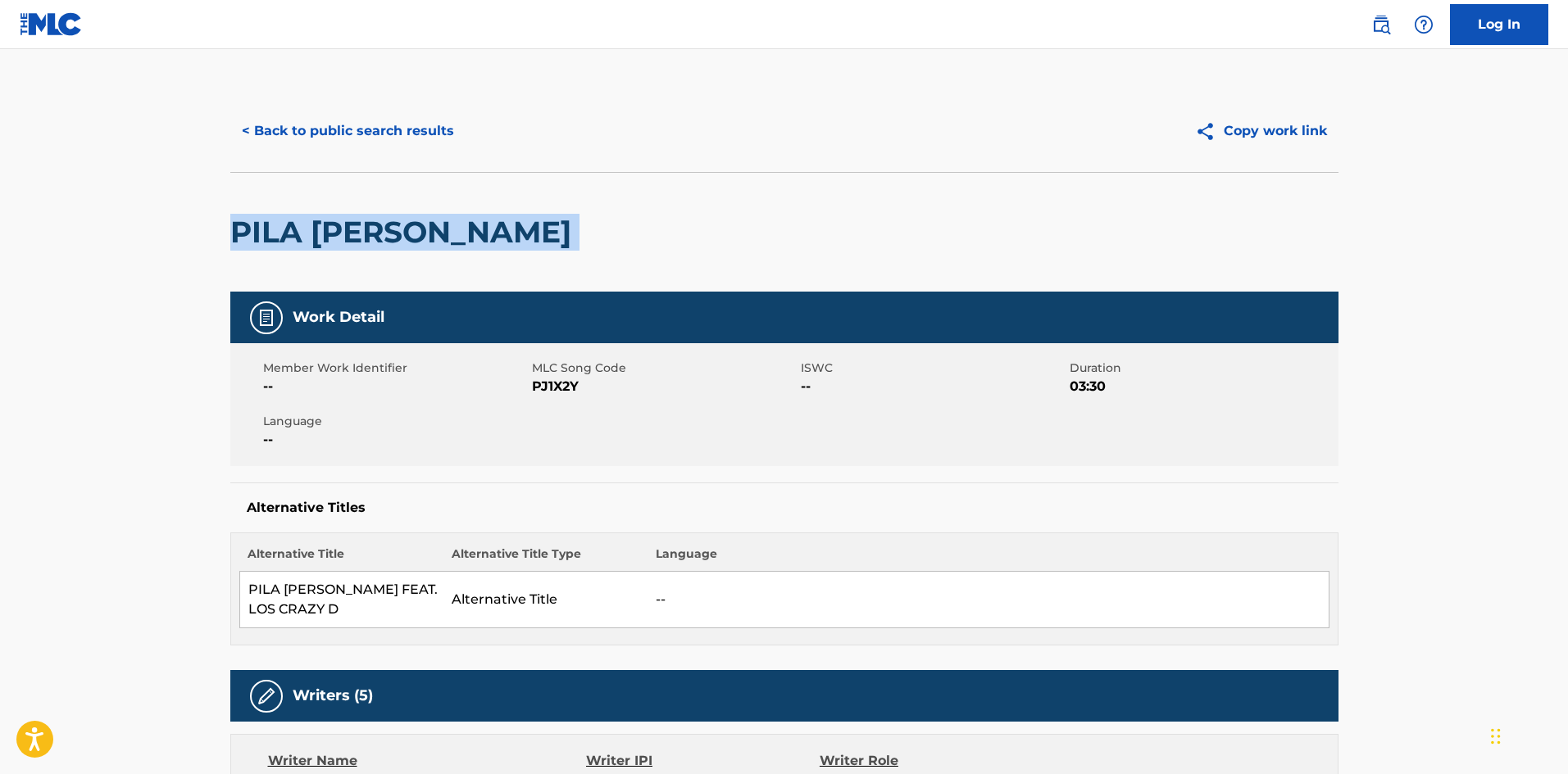
click at [313, 224] on h2 "PILA [PERSON_NAME]" at bounding box center [404, 232] width 349 height 37
